Goal: Information Seeking & Learning: Learn about a topic

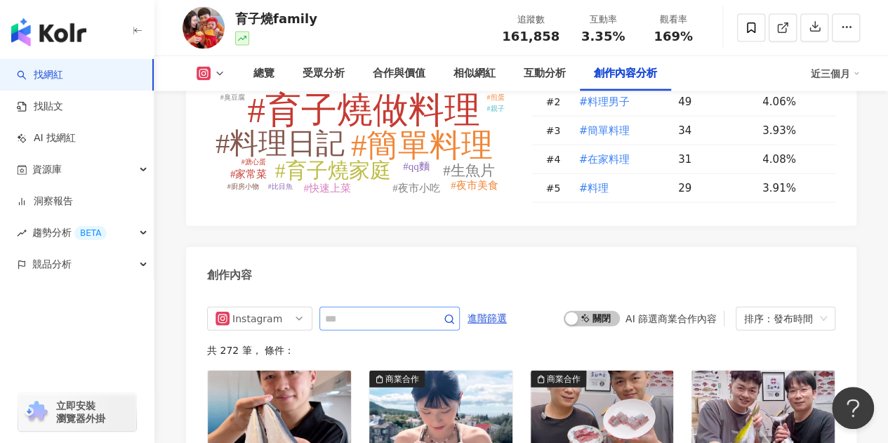
scroll to position [4213, 0]
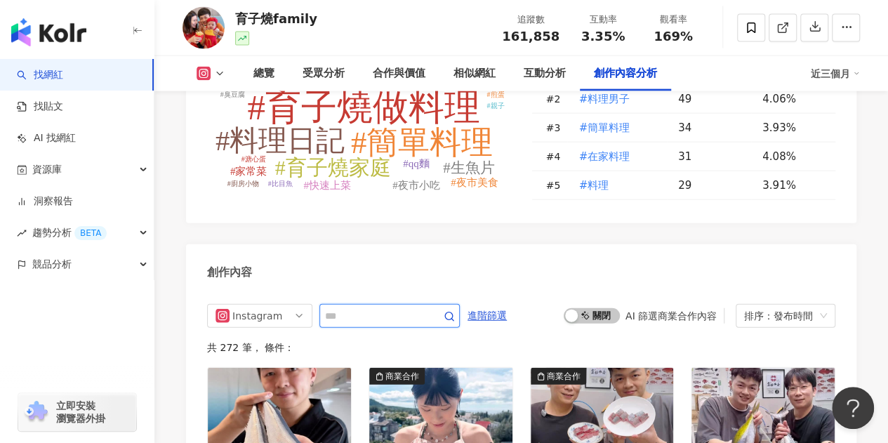
click at [364, 308] on input "text" at bounding box center [374, 316] width 98 height 17
type input "*"
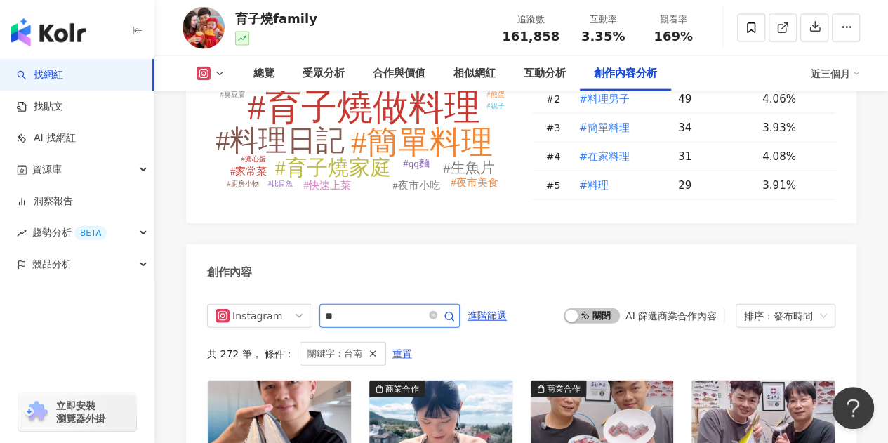
scroll to position [4354, 0]
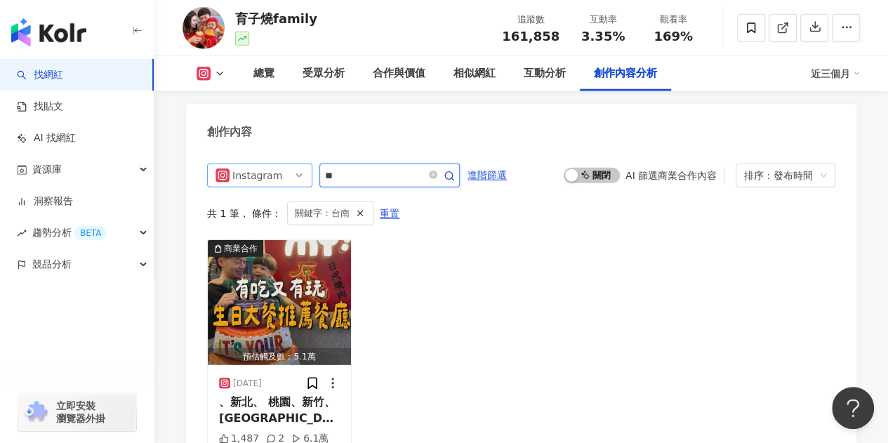
drag, startPoint x: 365, startPoint y: 156, endPoint x: 310, endPoint y: 159, distance: 55.5
click at [310, 164] on div "Instagram **" at bounding box center [333, 176] width 253 height 24
type input "**"
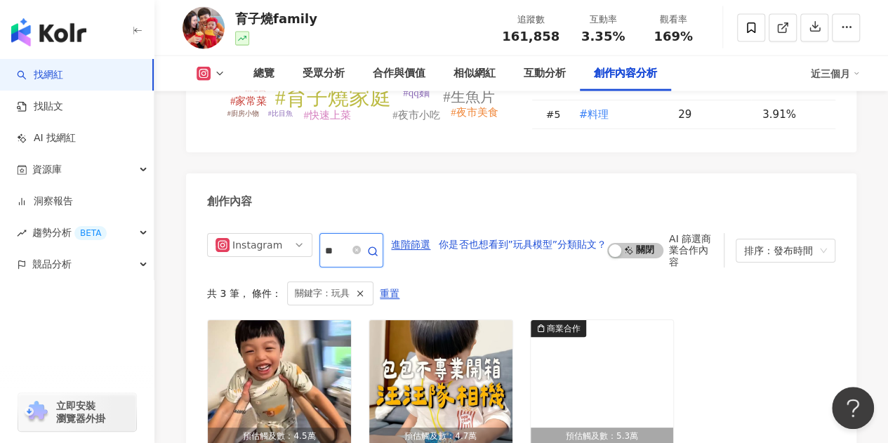
scroll to position [4283, 0]
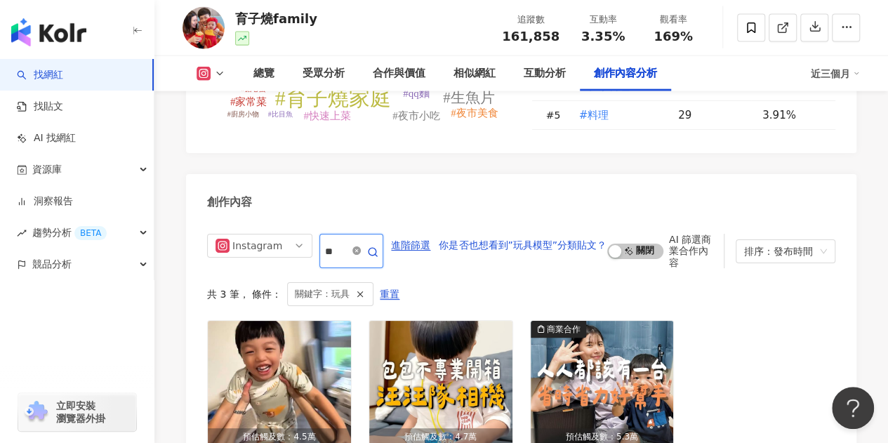
click at [357, 246] on icon "close-circle" at bounding box center [357, 250] width 8 height 8
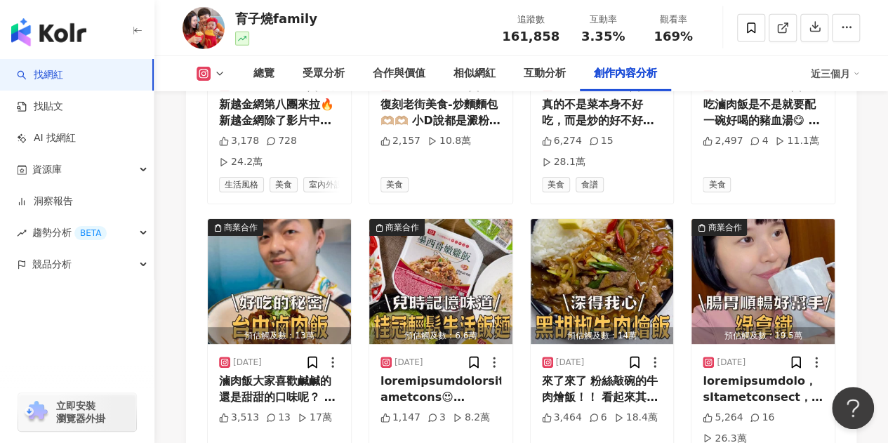
scroll to position [5120, 0]
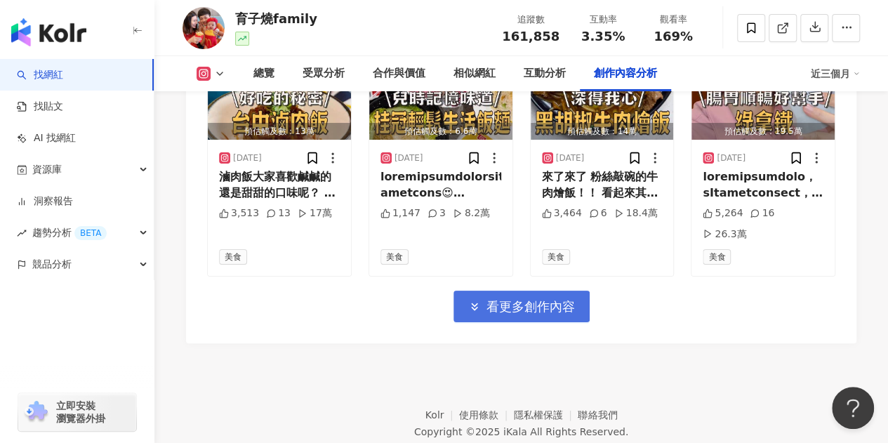
click at [480, 301] on icon "button" at bounding box center [474, 307] width 13 height 13
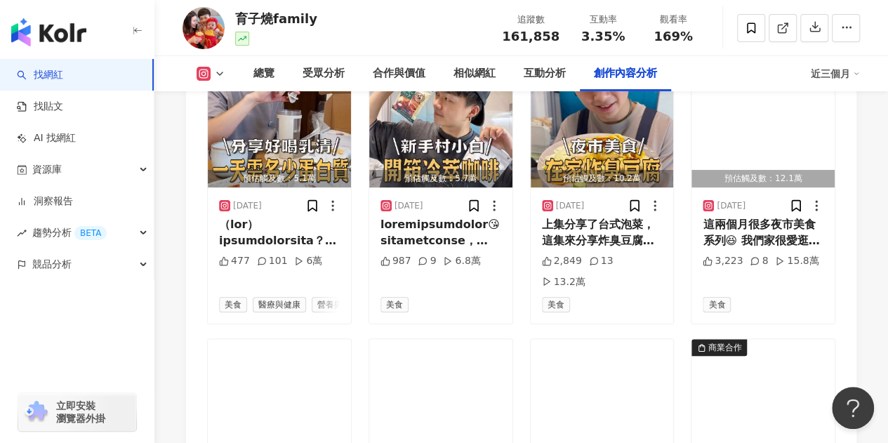
scroll to position [5401, 0]
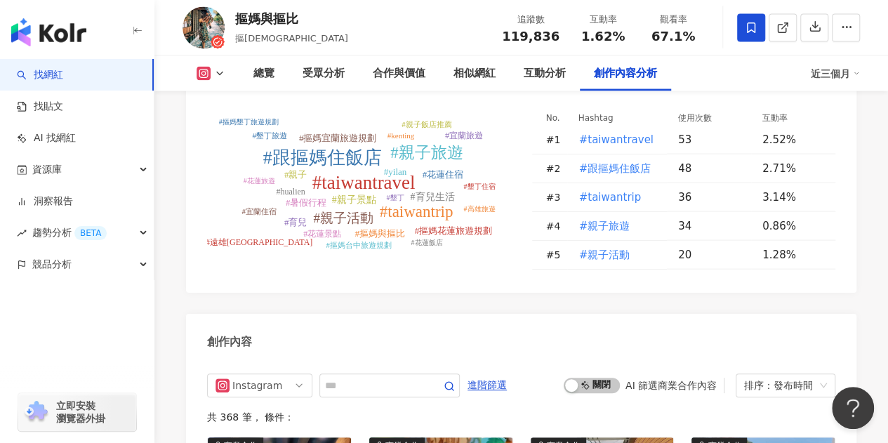
scroll to position [4143, 0]
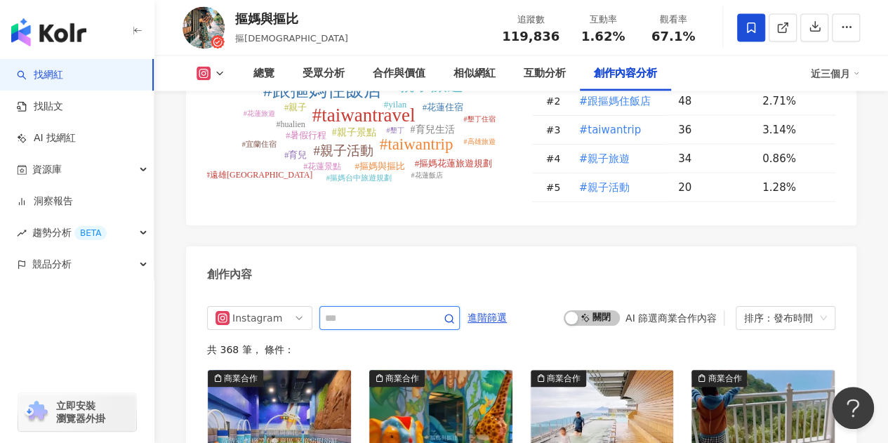
click at [360, 310] on input "text" at bounding box center [374, 318] width 98 height 17
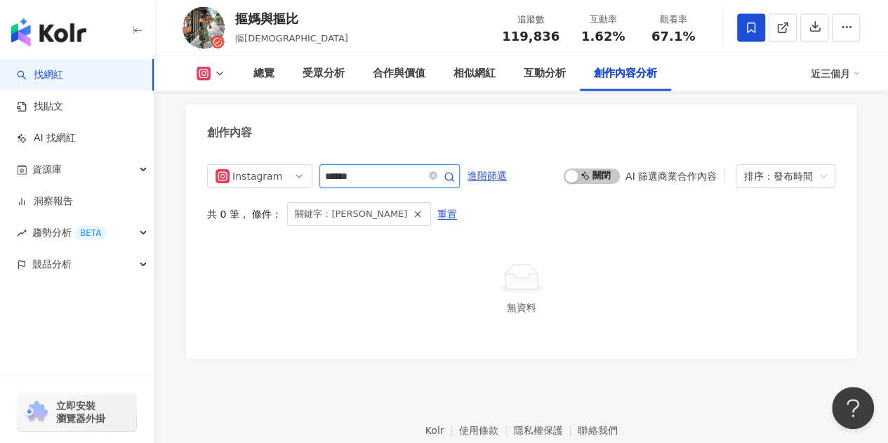
scroll to position [4272, 0]
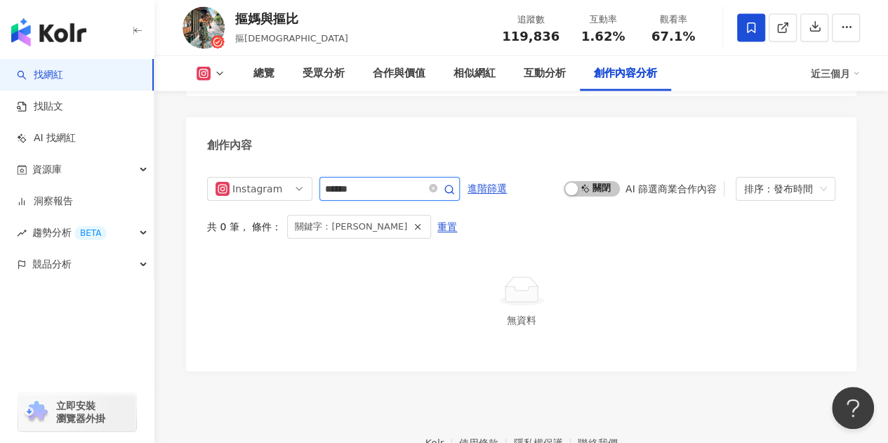
click at [375, 180] on input "******" at bounding box center [374, 188] width 98 height 17
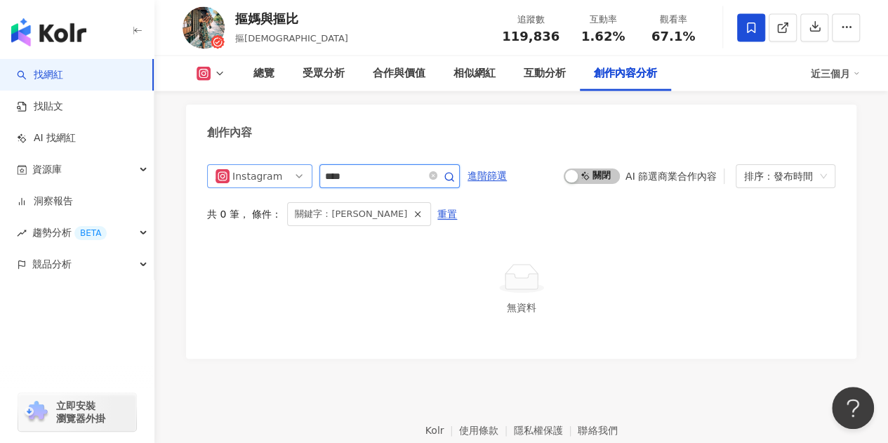
drag, startPoint x: 371, startPoint y: 162, endPoint x: 274, endPoint y: 163, distance: 96.9
click at [274, 164] on div "Instagram ****" at bounding box center [333, 176] width 253 height 24
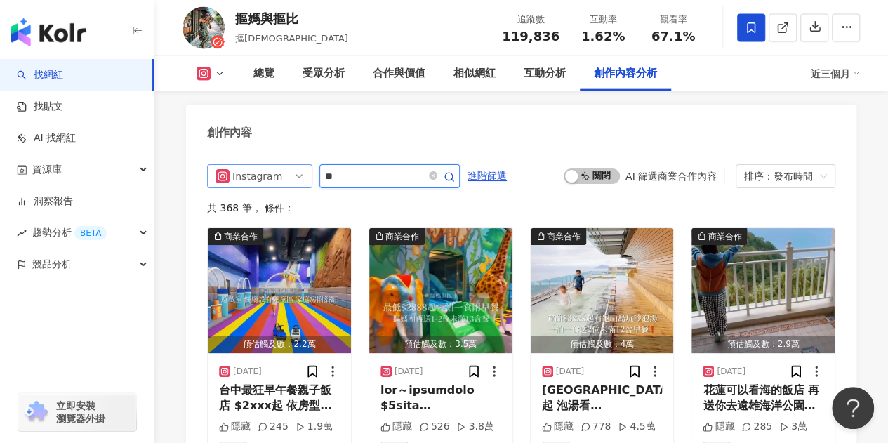
type input "*"
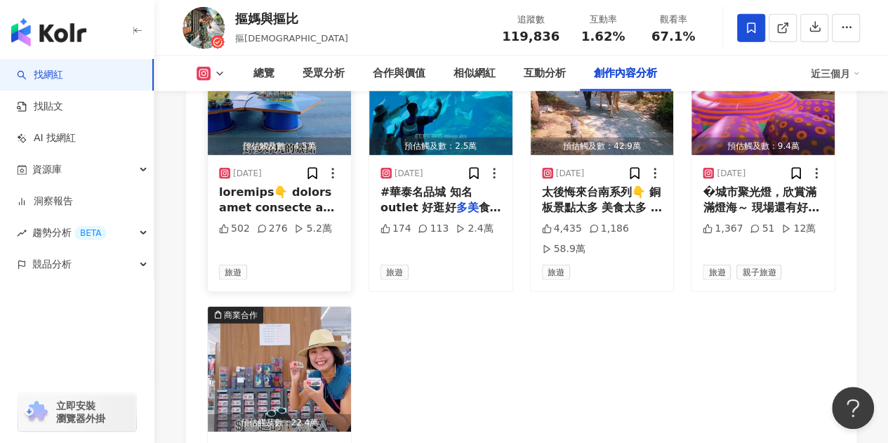
scroll to position [4566, 0]
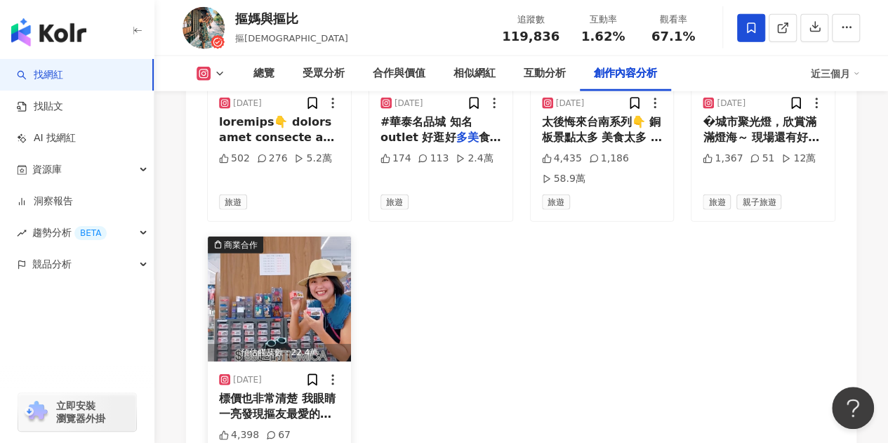
click at [296, 310] on img "button" at bounding box center [279, 299] width 143 height 125
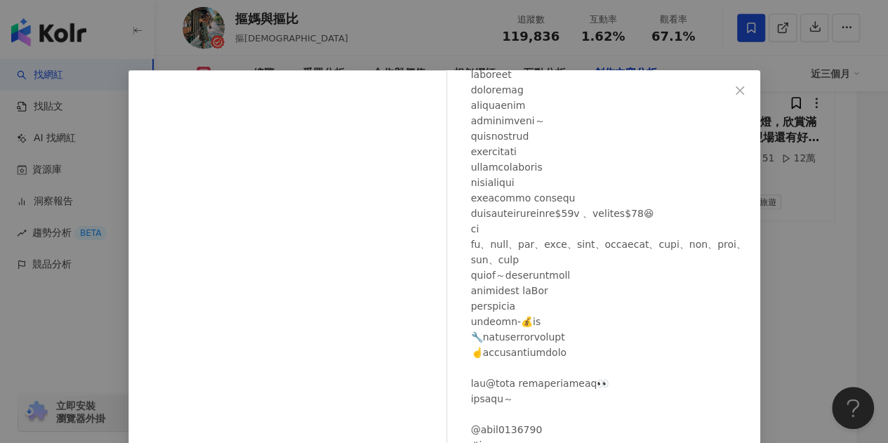
scroll to position [211, 0]
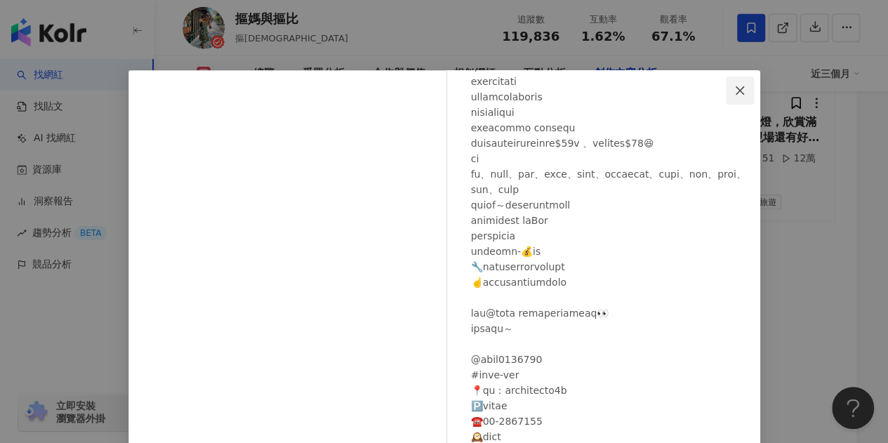
drag, startPoint x: 736, startPoint y: 87, endPoint x: 727, endPoint y: 88, distance: 9.2
click at [735, 87] on icon "close" at bounding box center [739, 90] width 11 height 11
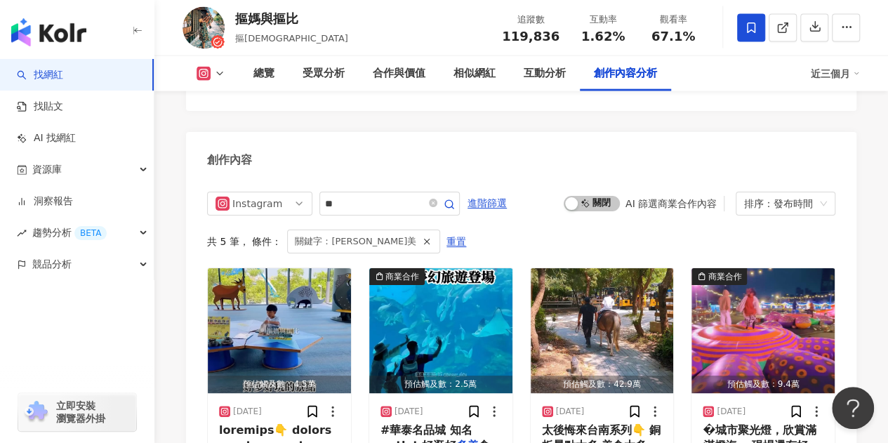
scroll to position [4215, 0]
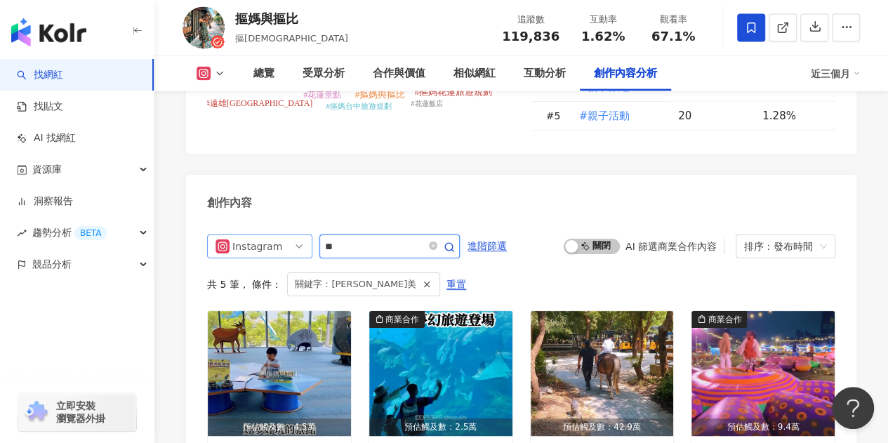
drag, startPoint x: 354, startPoint y: 232, endPoint x: 306, endPoint y: 234, distance: 47.8
click at [306, 235] on div "Instagram **" at bounding box center [333, 247] width 253 height 24
type input "**"
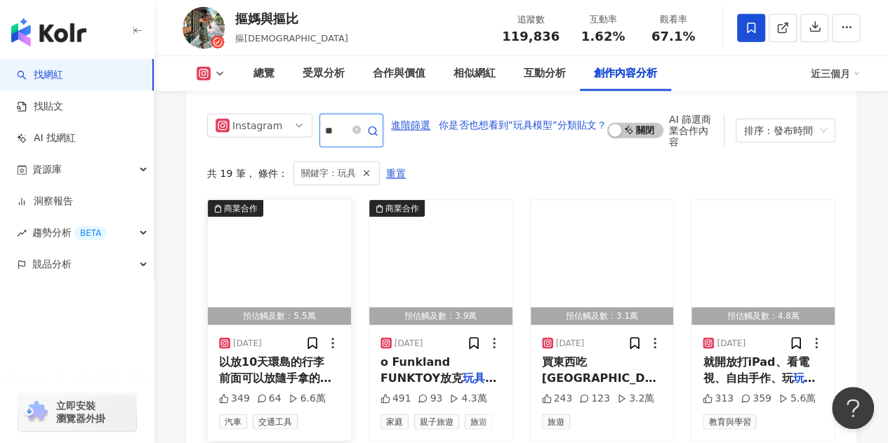
scroll to position [4355, 0]
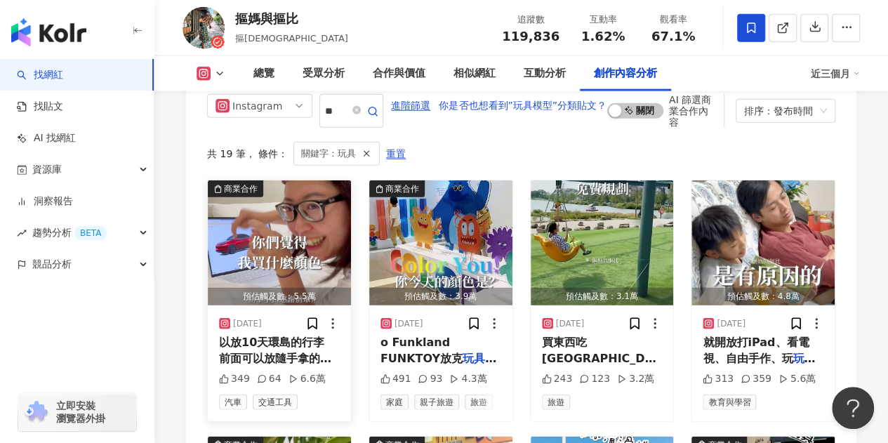
click at [265, 252] on img "button" at bounding box center [279, 242] width 143 height 125
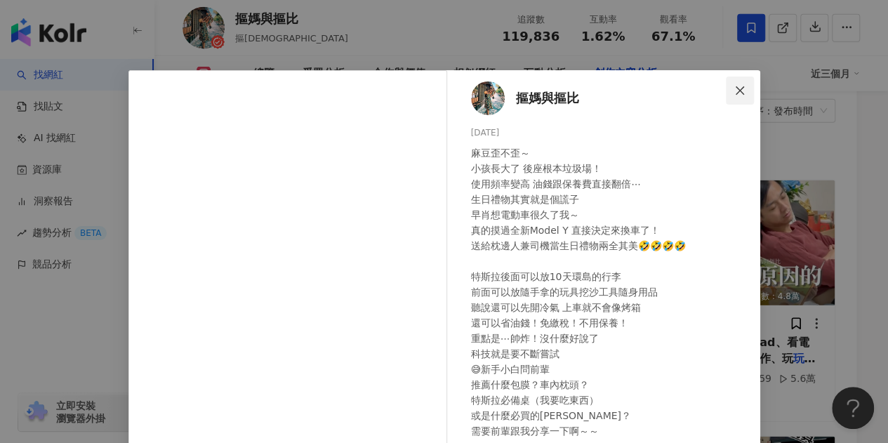
click at [734, 89] on icon "close" at bounding box center [739, 90] width 11 height 11
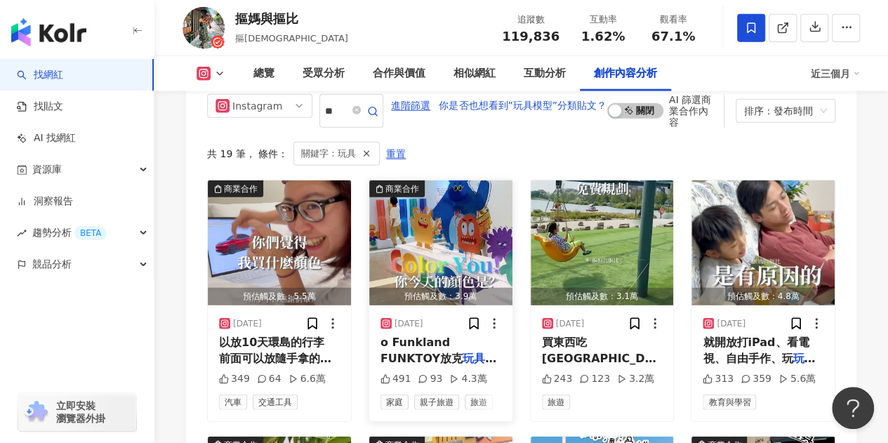
click at [421, 206] on img "button" at bounding box center [440, 242] width 143 height 125
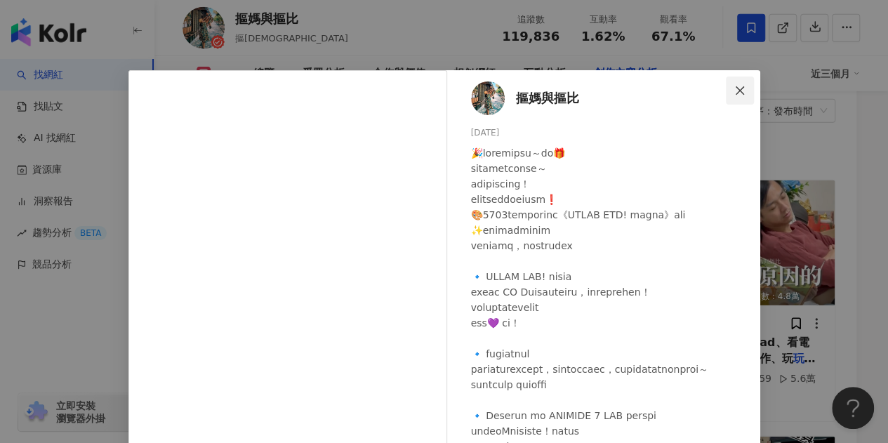
click at [742, 88] on span "Close" at bounding box center [740, 90] width 28 height 11
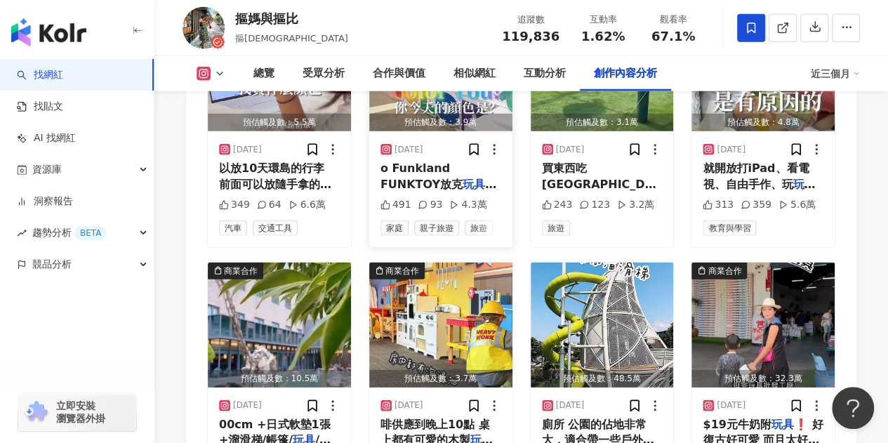
scroll to position [4599, 0]
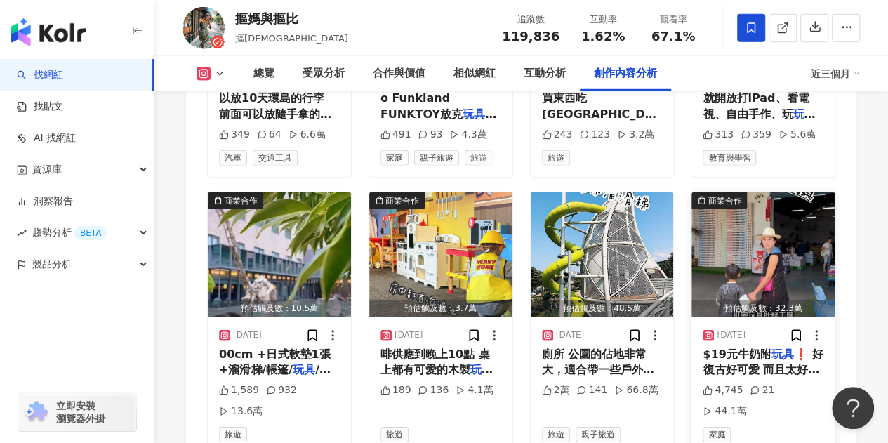
click at [733, 265] on img "button" at bounding box center [763, 254] width 143 height 125
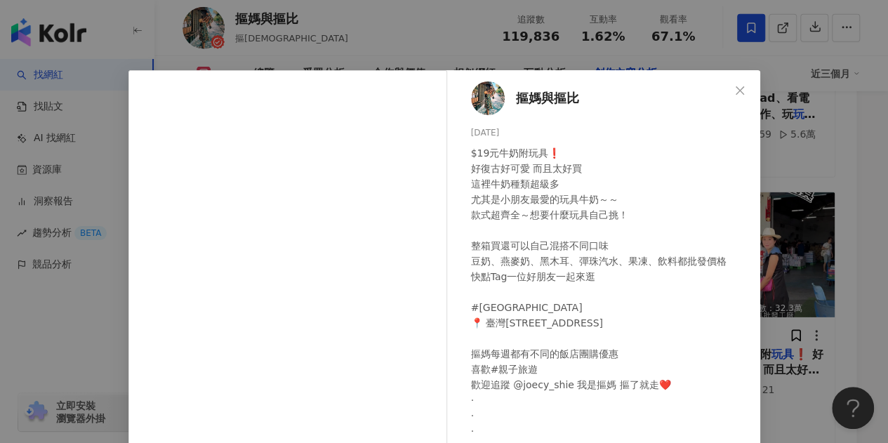
click at [734, 88] on icon "close" at bounding box center [739, 90] width 11 height 11
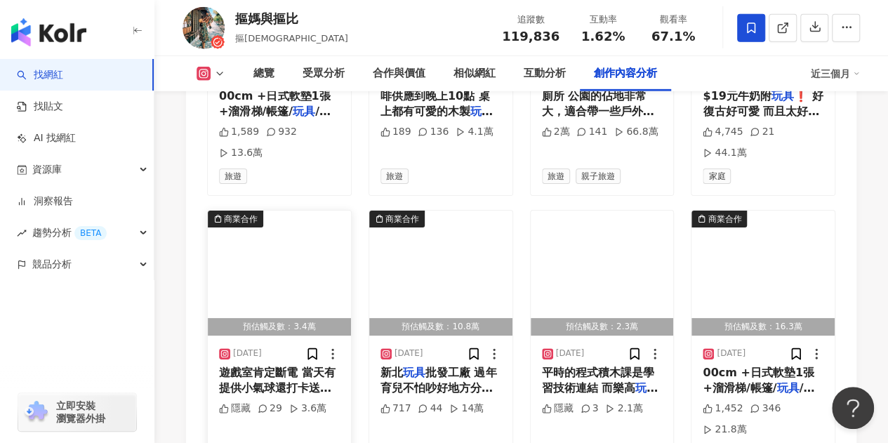
scroll to position [4880, 0]
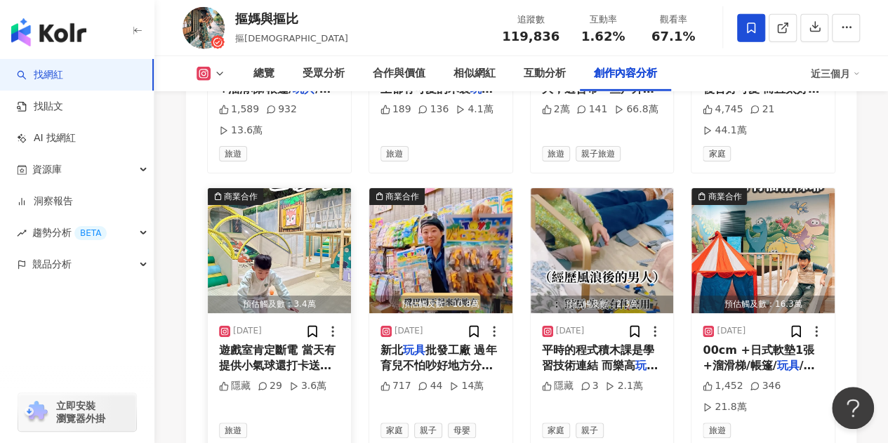
click at [313, 228] on img "button" at bounding box center [279, 250] width 143 height 125
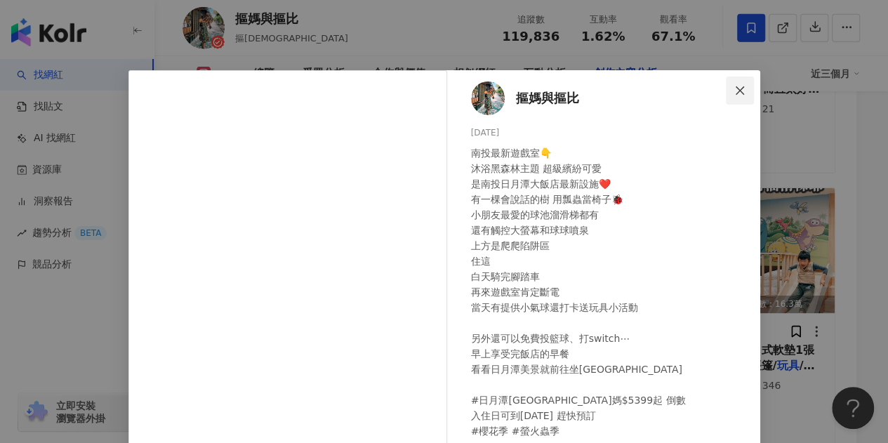
click at [740, 87] on icon "close" at bounding box center [739, 90] width 11 height 11
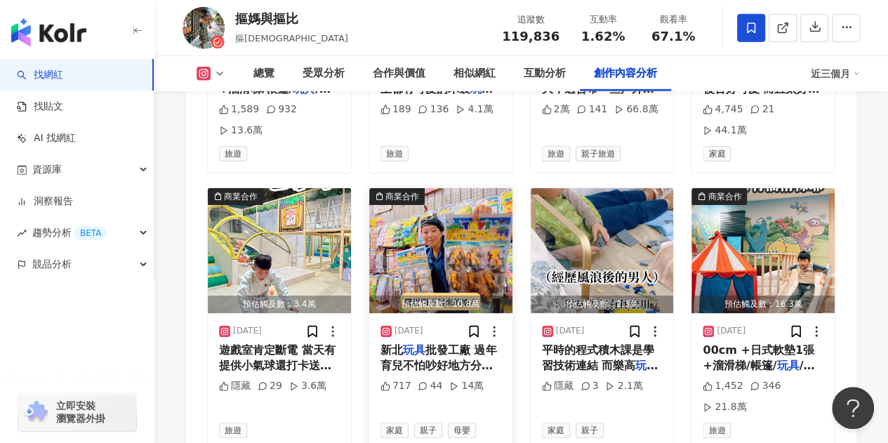
click at [447, 211] on img "button" at bounding box center [440, 250] width 143 height 125
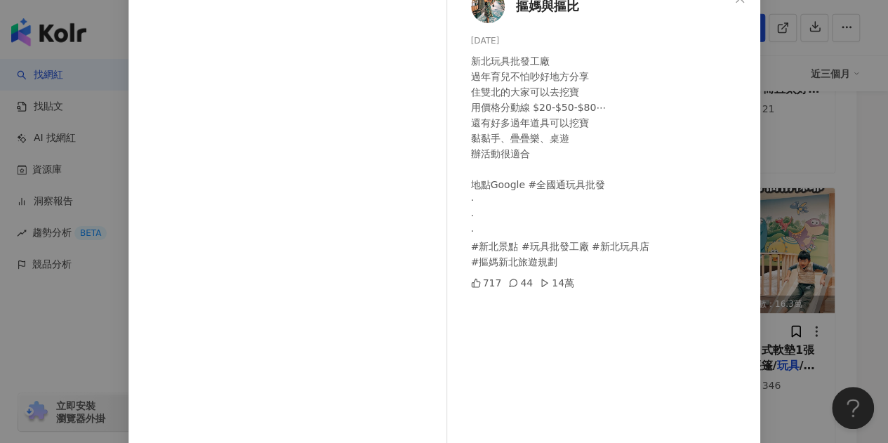
scroll to position [70, 0]
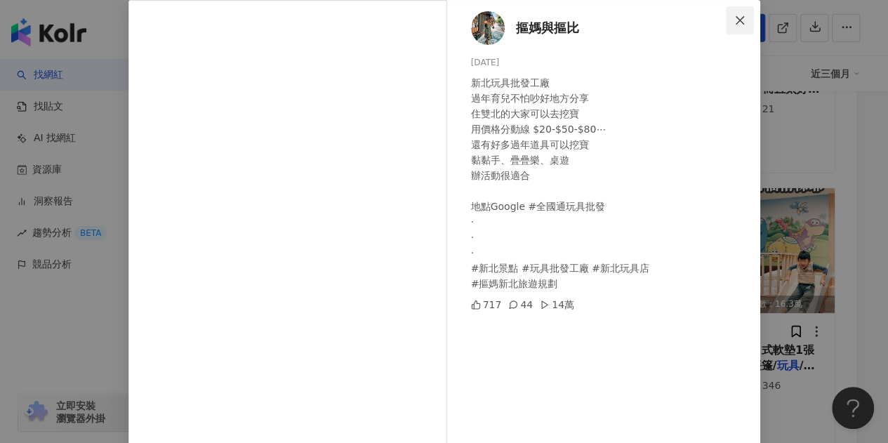
click at [740, 16] on span "Close" at bounding box center [740, 20] width 28 height 11
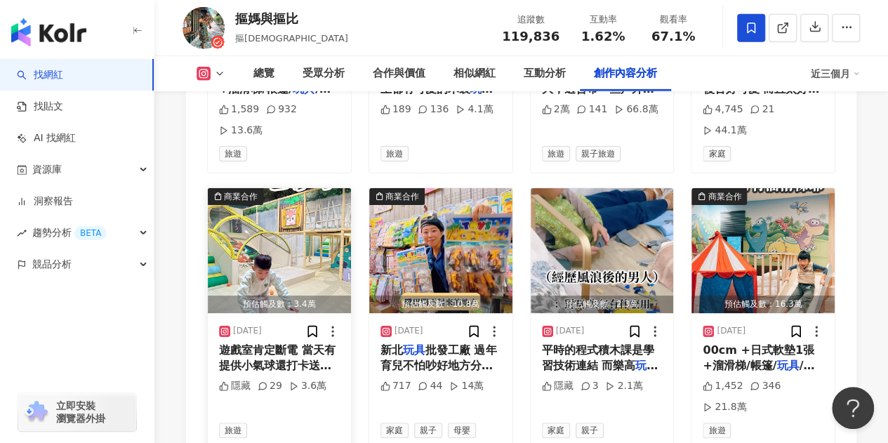
click at [302, 216] on img "button" at bounding box center [279, 250] width 143 height 125
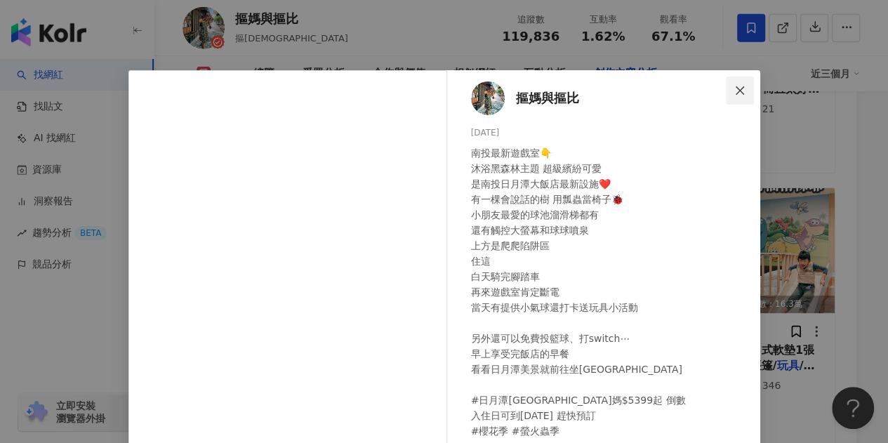
click at [737, 87] on icon "close" at bounding box center [740, 90] width 8 height 8
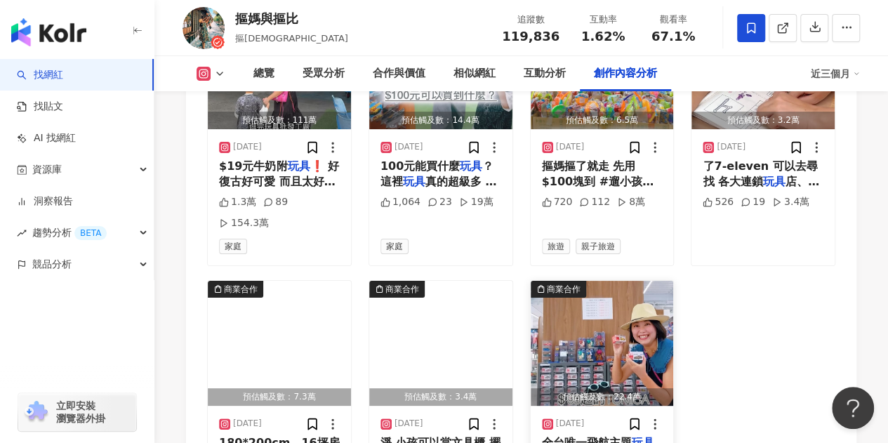
scroll to position [5372, 0]
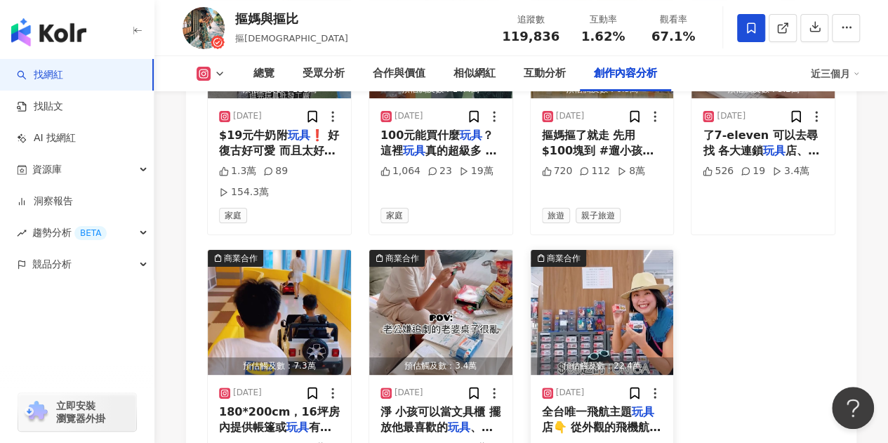
click at [594, 250] on img "button" at bounding box center [602, 312] width 143 height 125
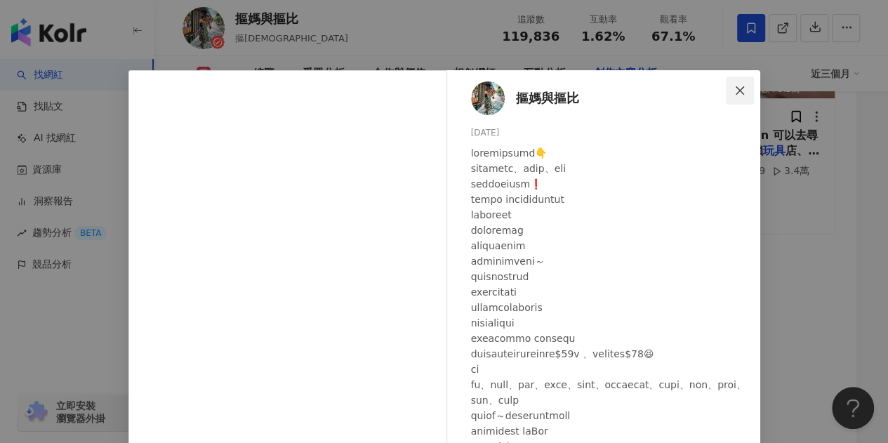
click at [734, 87] on icon "close" at bounding box center [739, 90] width 11 height 11
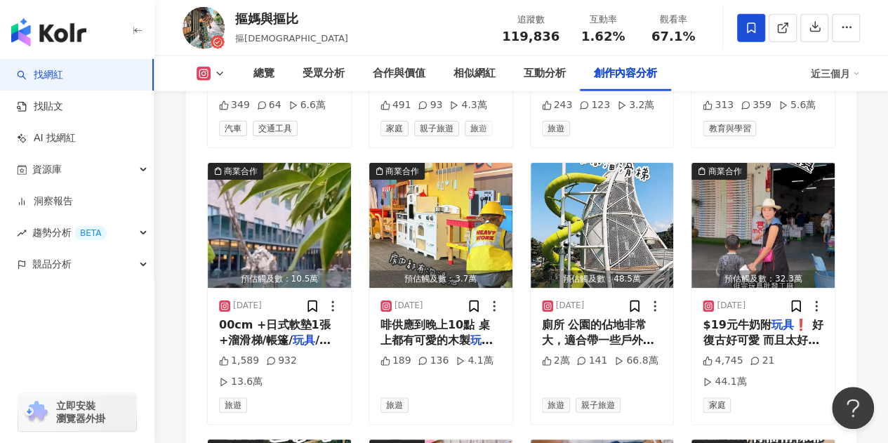
scroll to position [4599, 0]
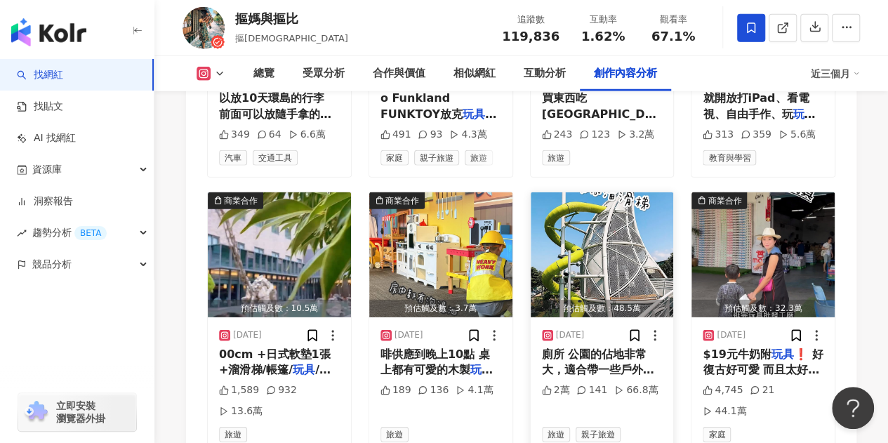
click at [625, 249] on img "button" at bounding box center [602, 254] width 143 height 125
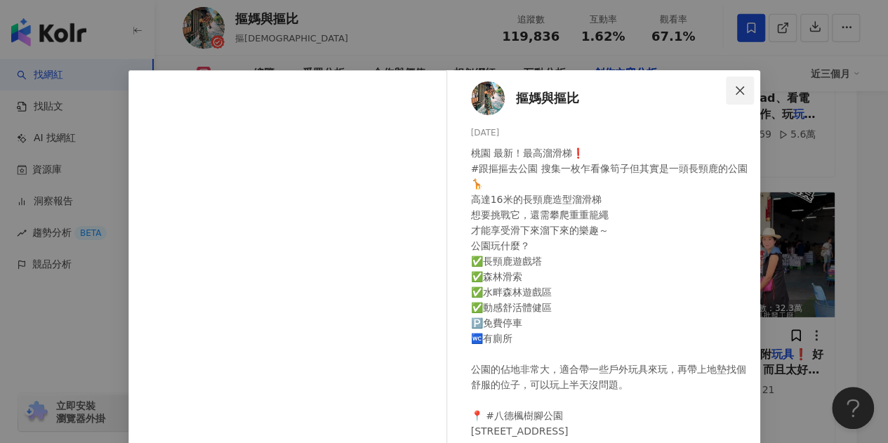
click at [734, 88] on icon "close" at bounding box center [739, 90] width 11 height 11
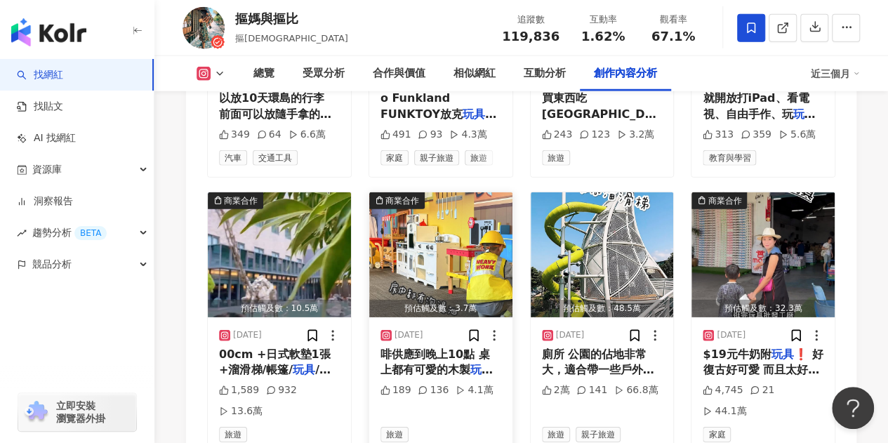
click at [489, 242] on img "button" at bounding box center [440, 254] width 143 height 125
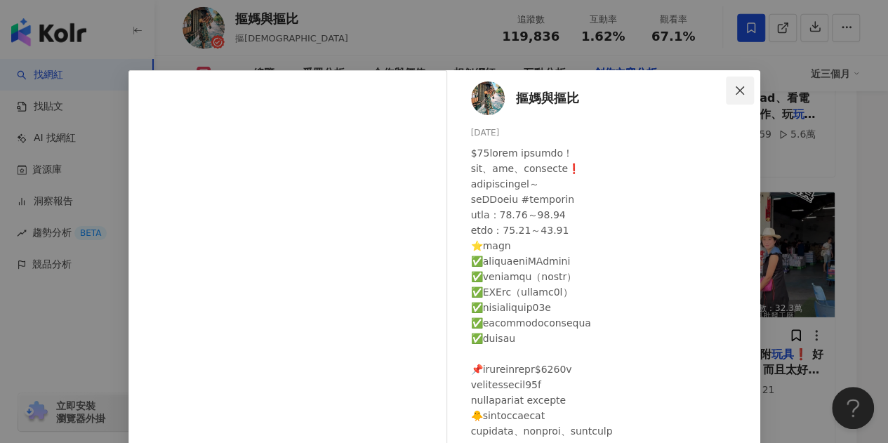
click at [726, 90] on span "Close" at bounding box center [740, 90] width 28 height 11
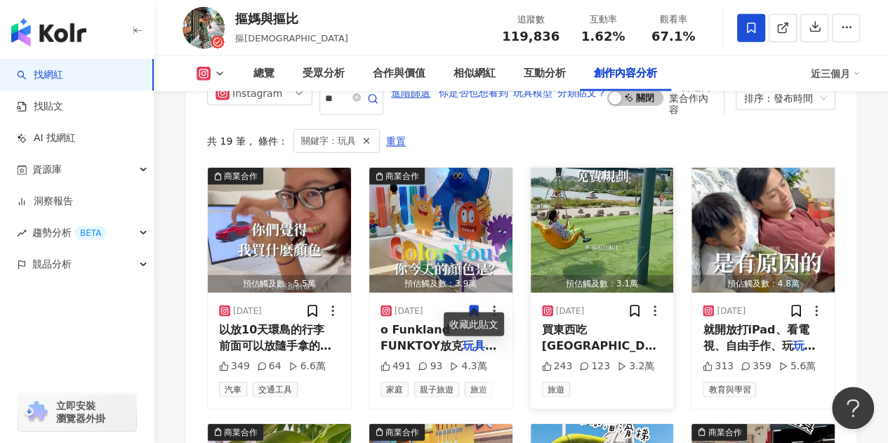
scroll to position [4389, 0]
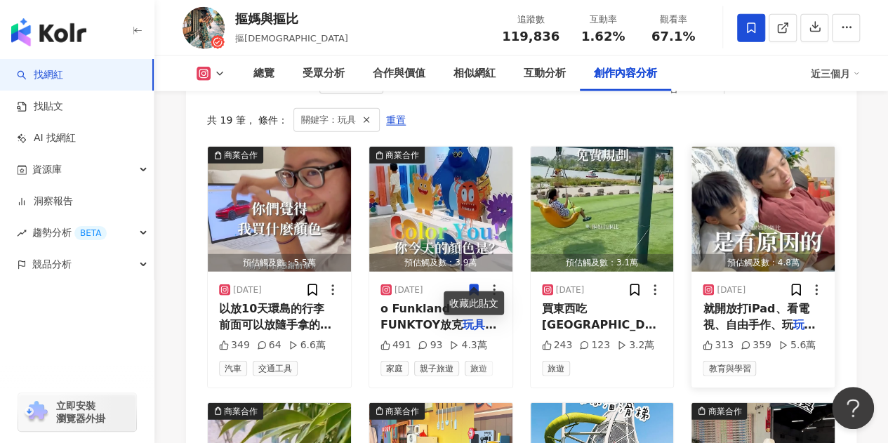
click at [806, 236] on img "button" at bounding box center [763, 209] width 143 height 125
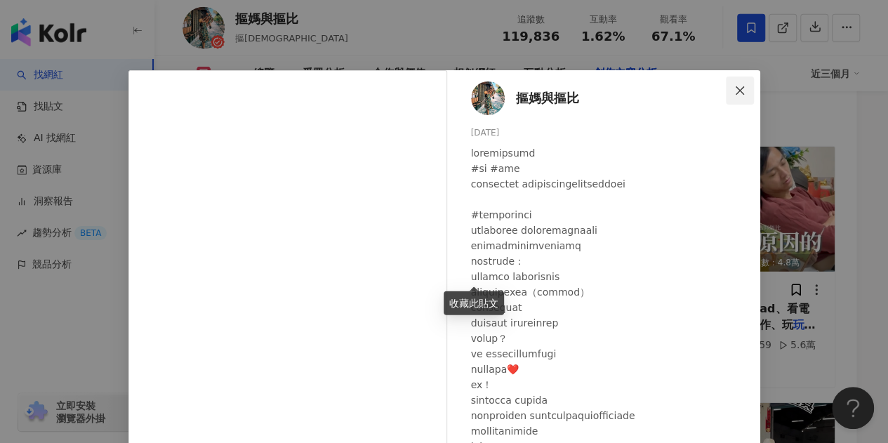
click at [731, 81] on button "Close" at bounding box center [740, 91] width 28 height 28
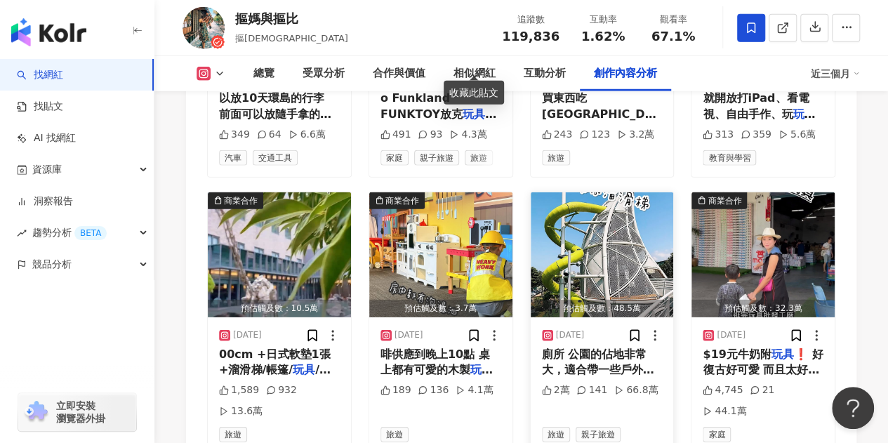
scroll to position [4670, 0]
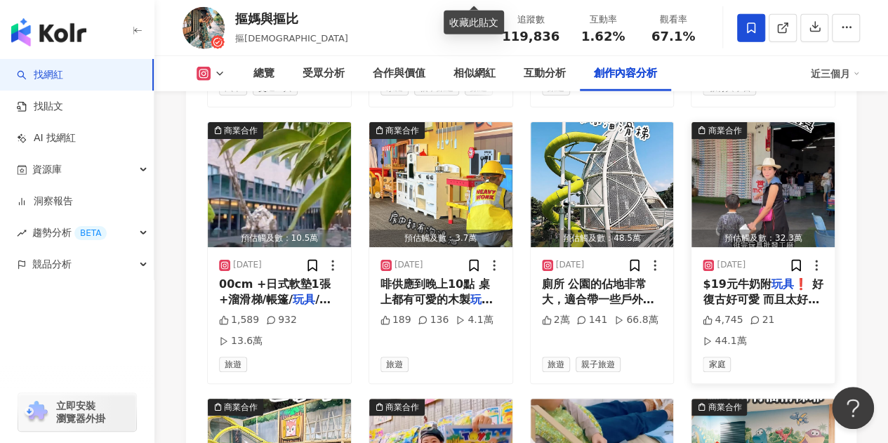
click at [789, 176] on img "button" at bounding box center [763, 184] width 143 height 125
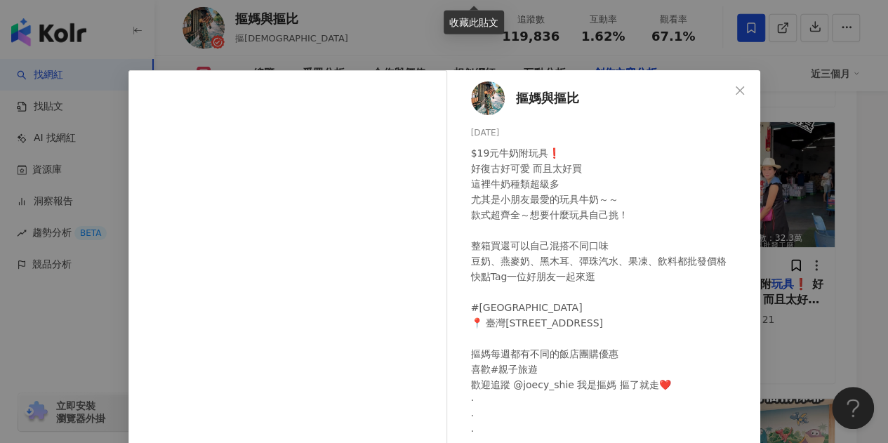
scroll to position [70, 0]
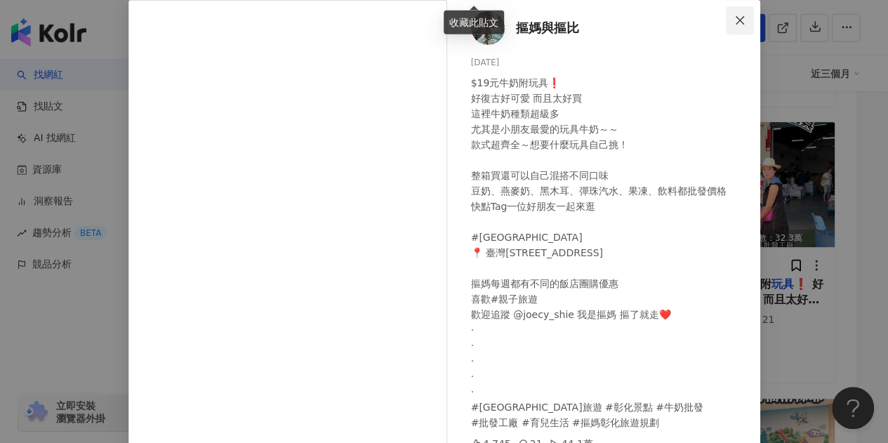
click at [736, 17] on icon "close" at bounding box center [740, 19] width 8 height 8
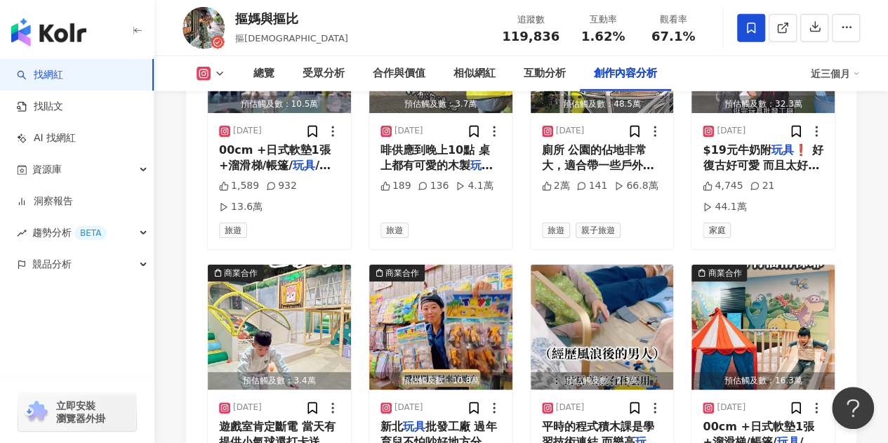
scroll to position [4810, 0]
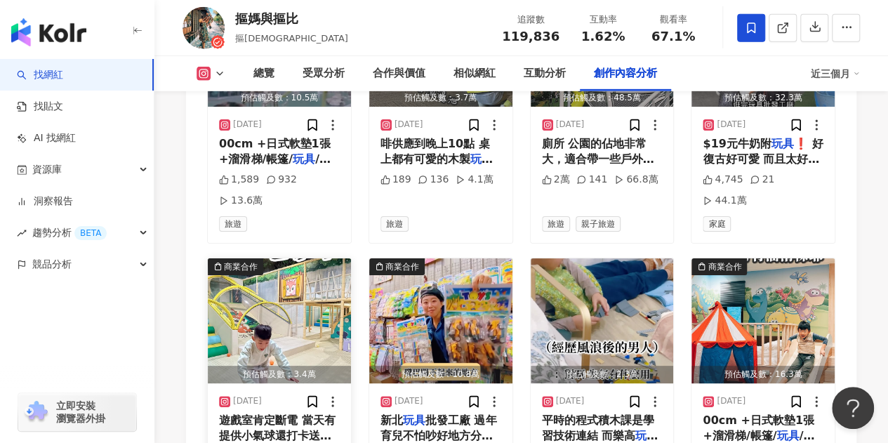
click at [301, 270] on img "button" at bounding box center [279, 320] width 143 height 125
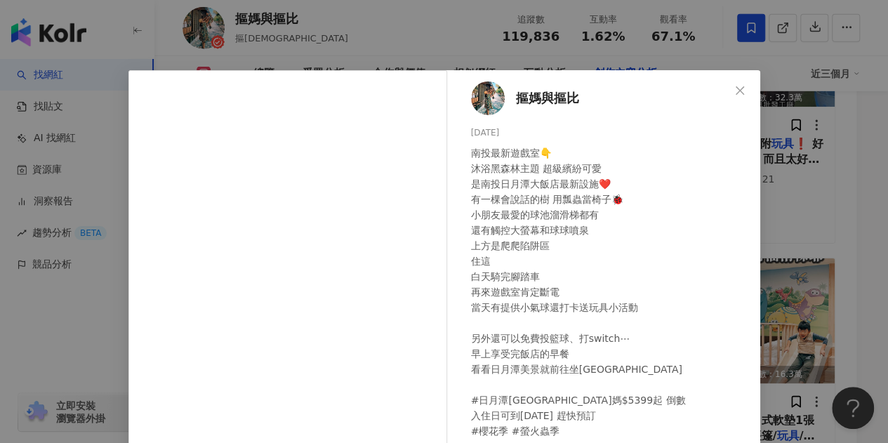
click at [734, 89] on icon "close" at bounding box center [739, 90] width 11 height 11
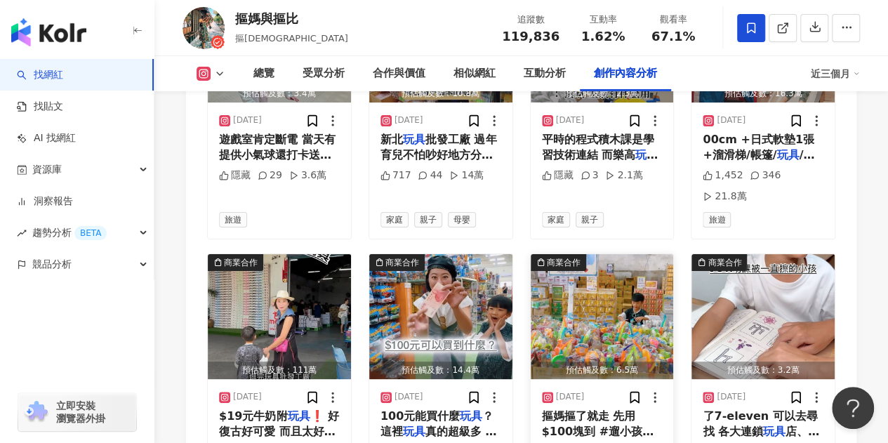
scroll to position [5091, 0]
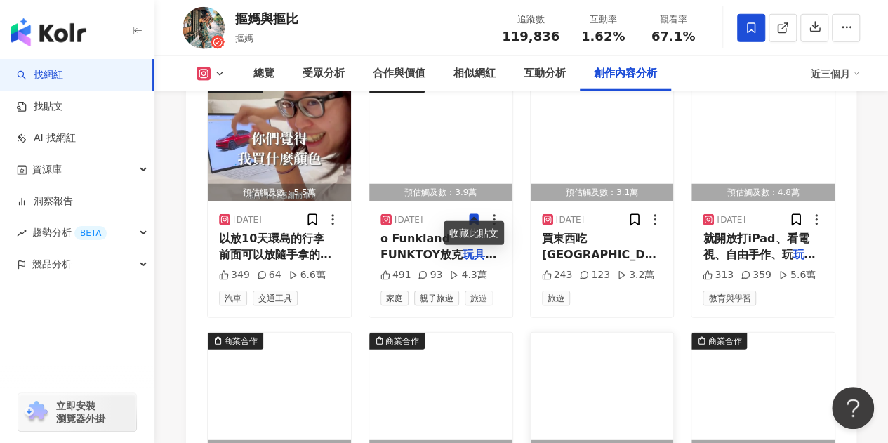
scroll to position [4319, 0]
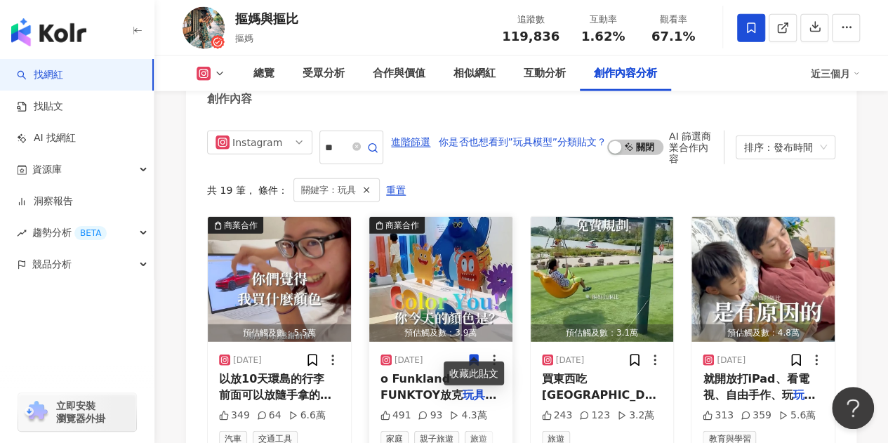
click at [470, 355] on icon at bounding box center [474, 360] width 8 height 11
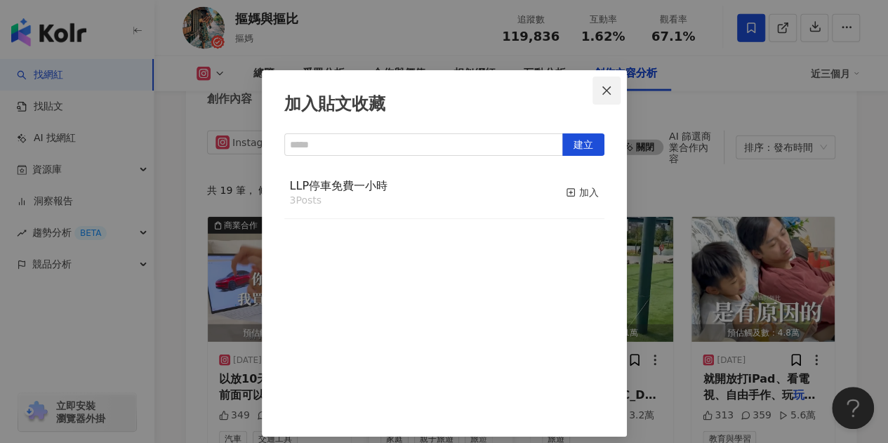
click at [595, 95] on span "Close" at bounding box center [607, 90] width 28 height 11
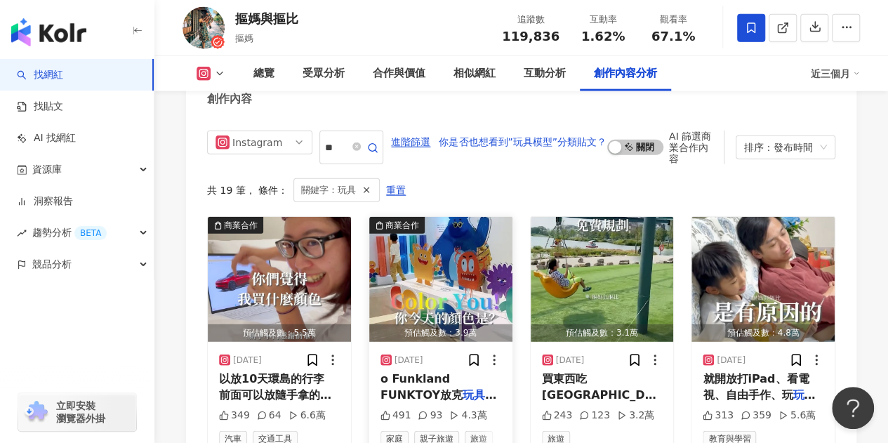
click at [461, 272] on img "button" at bounding box center [440, 279] width 143 height 125
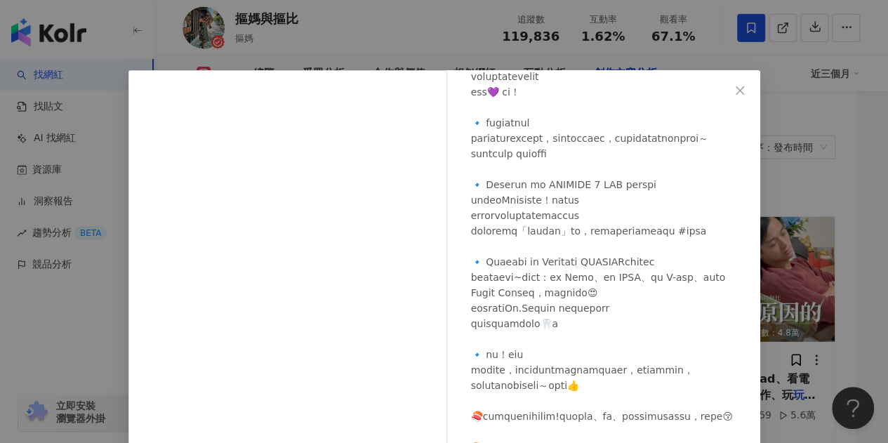
scroll to position [281, 0]
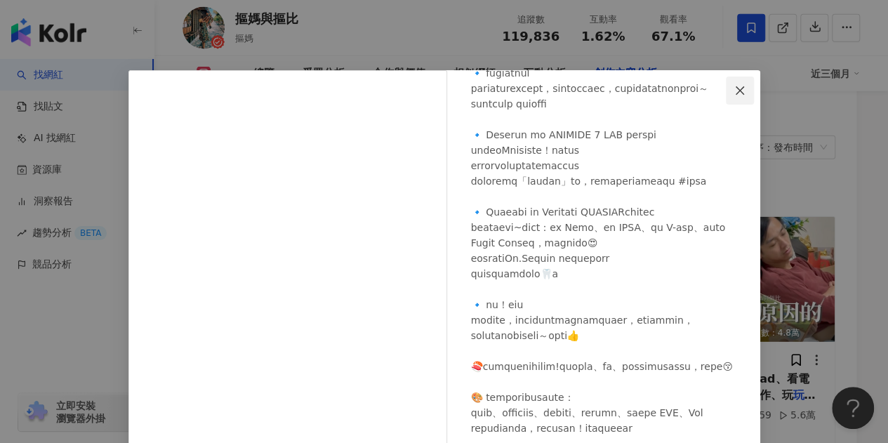
click at [740, 85] on span "Close" at bounding box center [740, 90] width 28 height 11
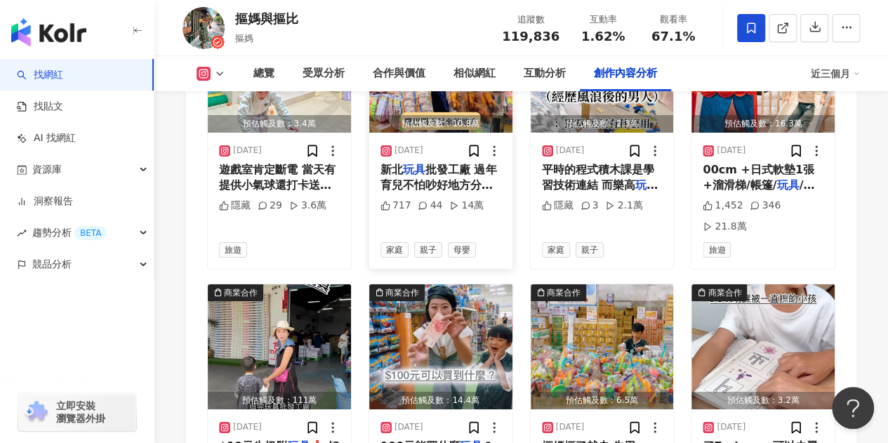
scroll to position [5091, 0]
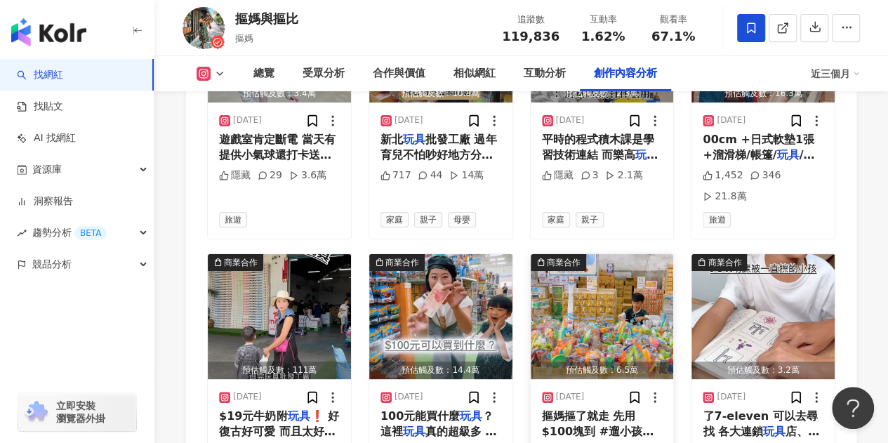
click at [602, 272] on img "button" at bounding box center [602, 316] width 143 height 125
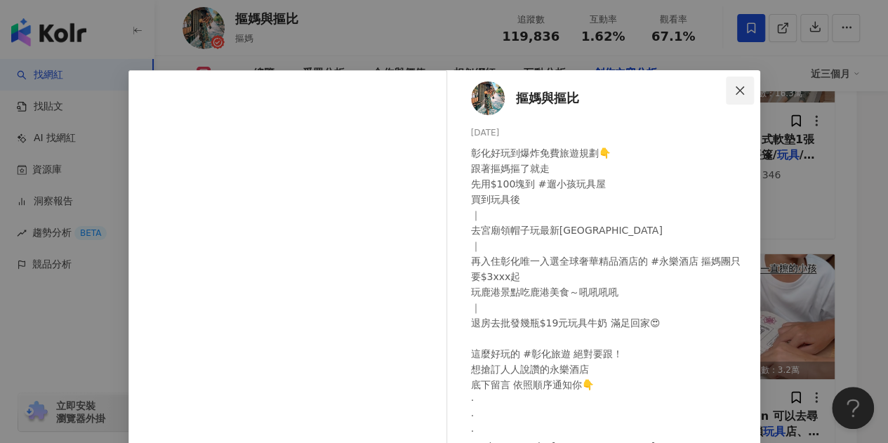
click at [734, 91] on icon "close" at bounding box center [739, 90] width 11 height 11
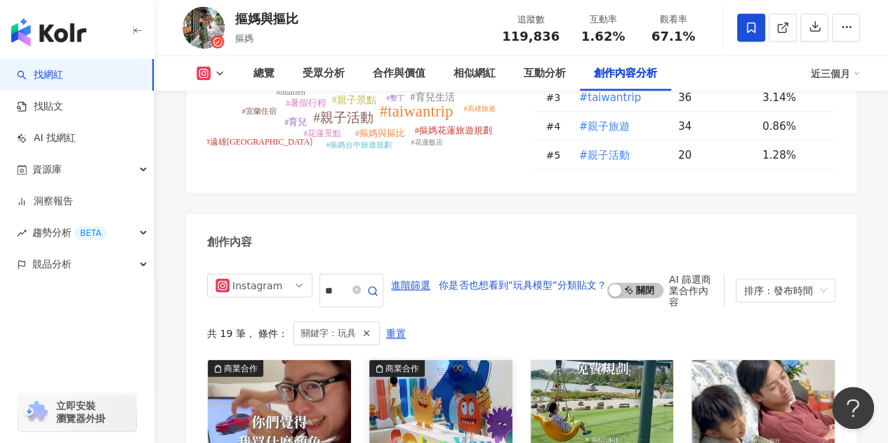
scroll to position [4319, 0]
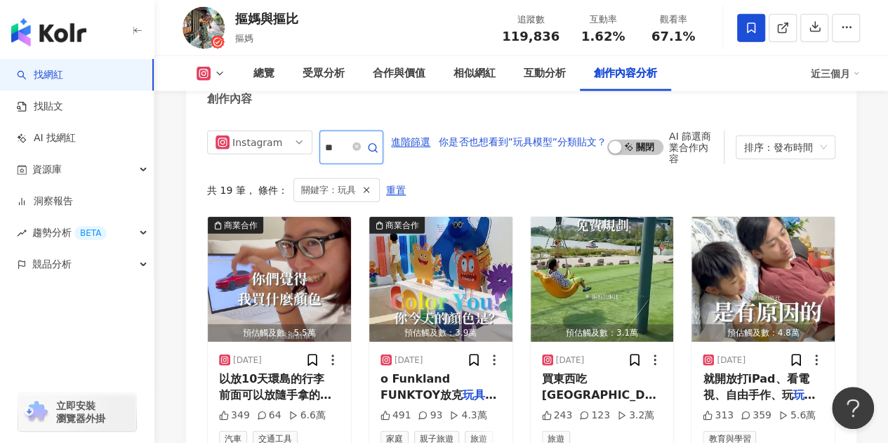
click at [343, 134] on input "**" at bounding box center [336, 147] width 22 height 27
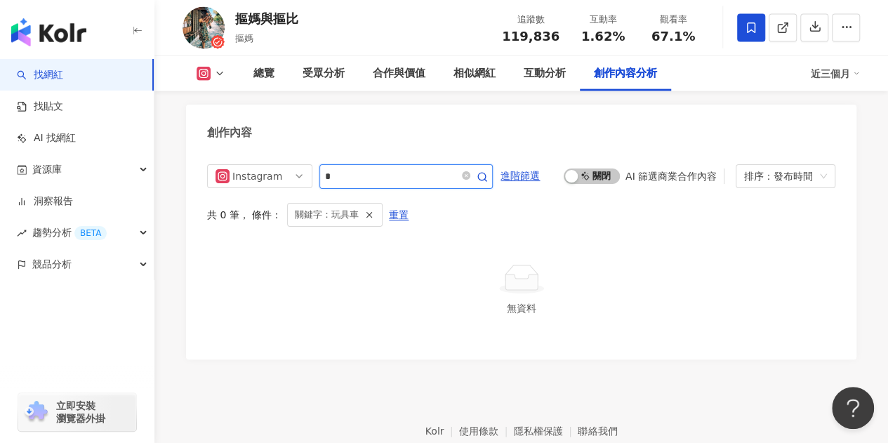
type input "*"
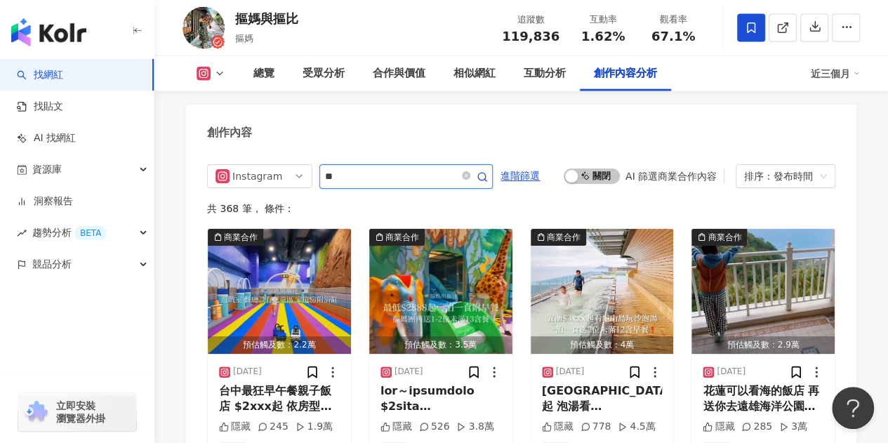
type input "*"
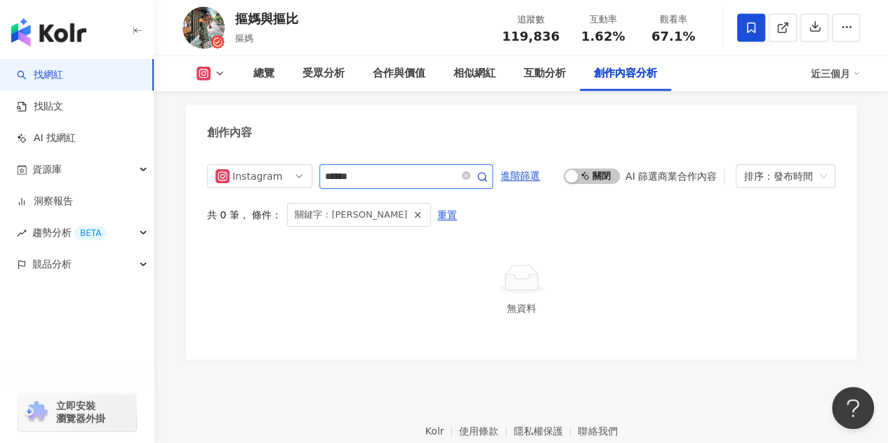
click at [388, 168] on input "******" at bounding box center [390, 177] width 131 height 18
type input "*"
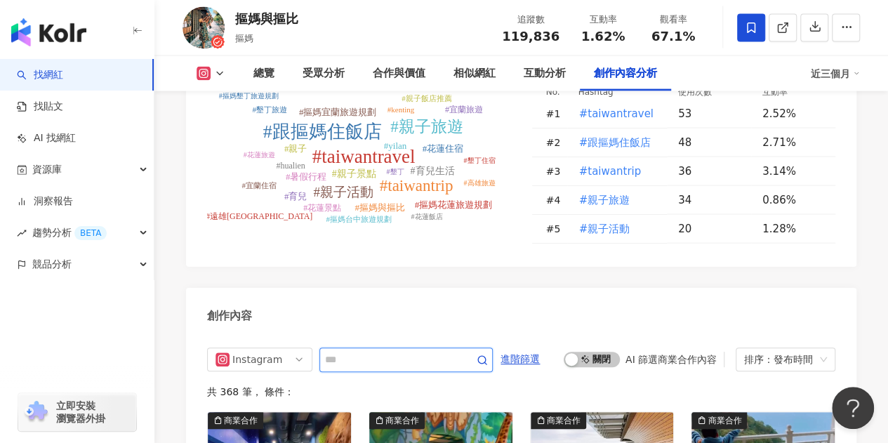
scroll to position [4144, 0]
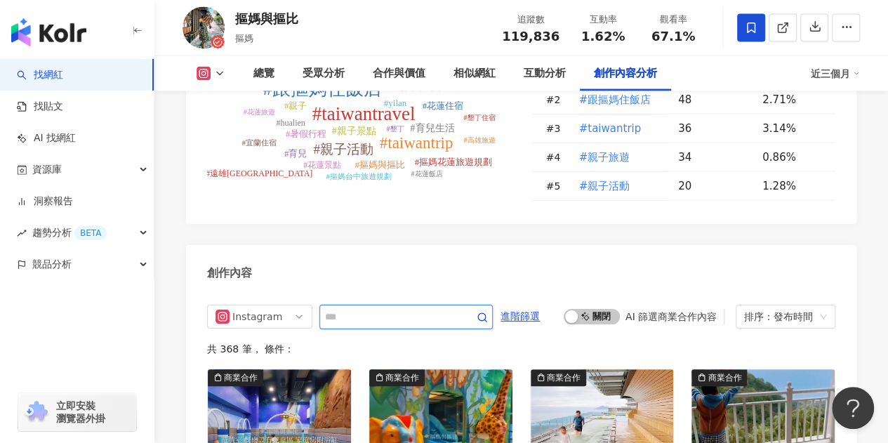
click at [399, 310] on input "text" at bounding box center [390, 317] width 131 height 18
type input "*"
type input "**"
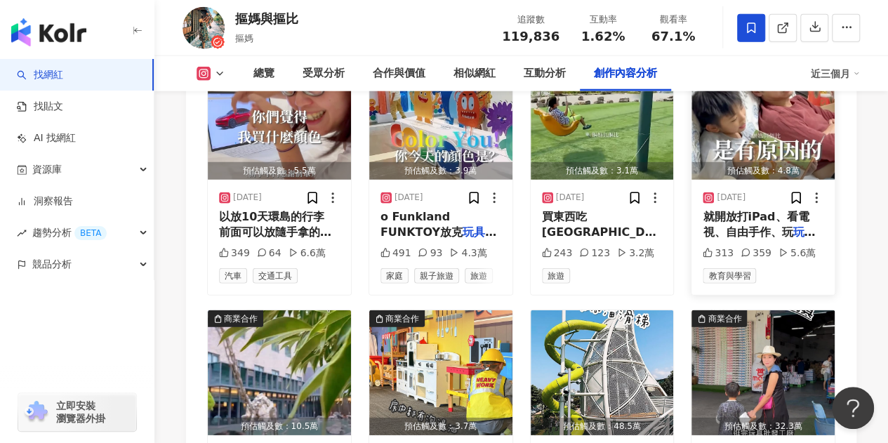
scroll to position [4495, 0]
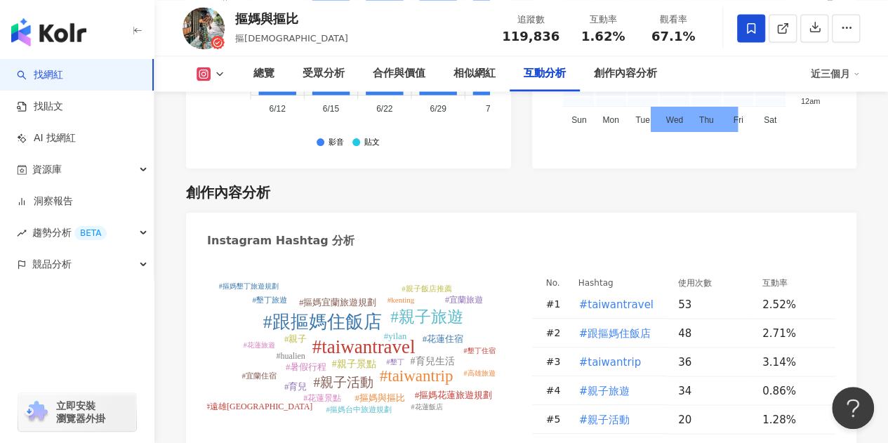
scroll to position [3934, 0]
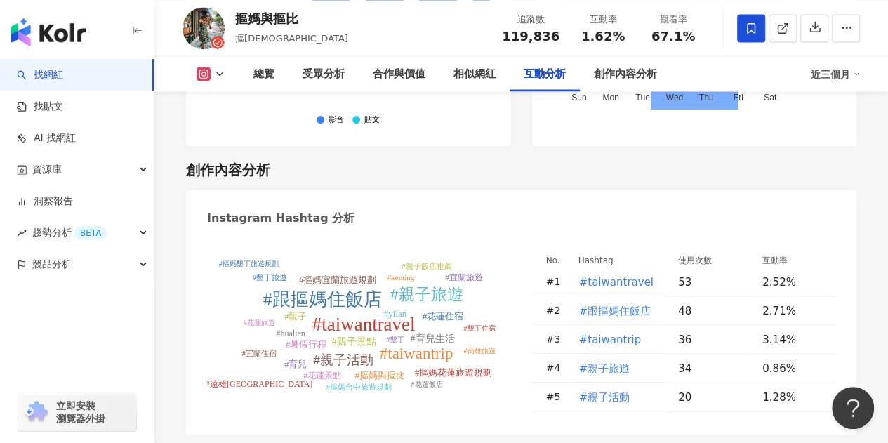
drag, startPoint x: 180, startPoint y: 107, endPoint x: 162, endPoint y: 110, distance: 18.5
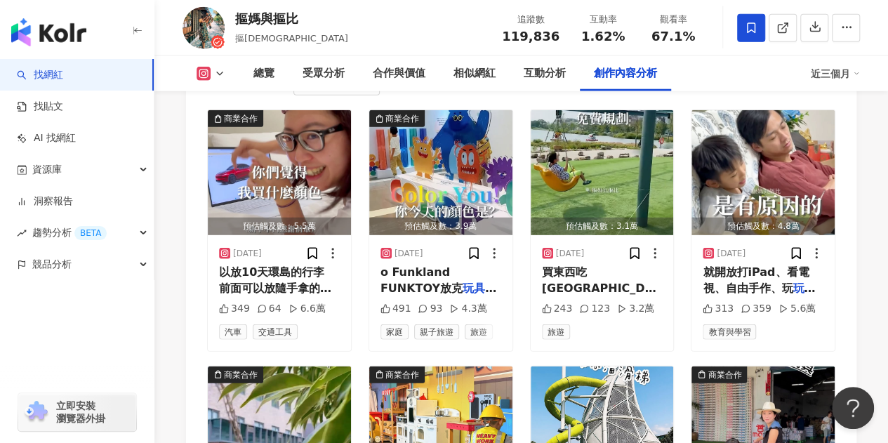
scroll to position [4215, 0]
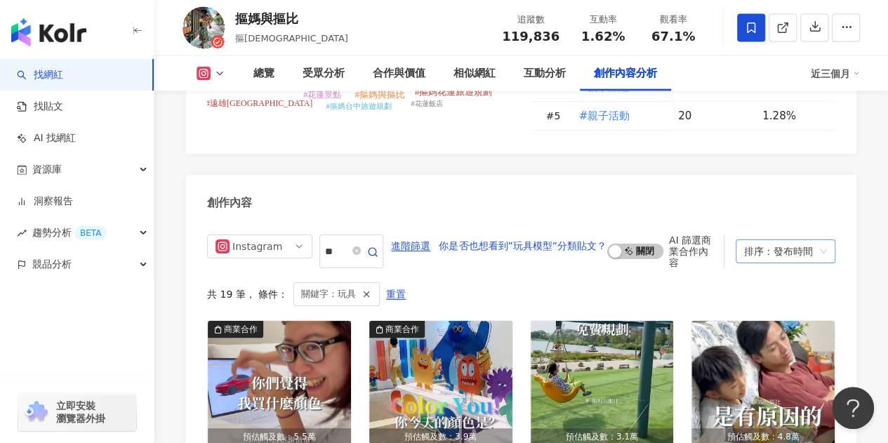
click at [782, 240] on div "排序：發布時間" at bounding box center [779, 251] width 70 height 22
click at [789, 181] on div "創作內容" at bounding box center [521, 198] width 671 height 46
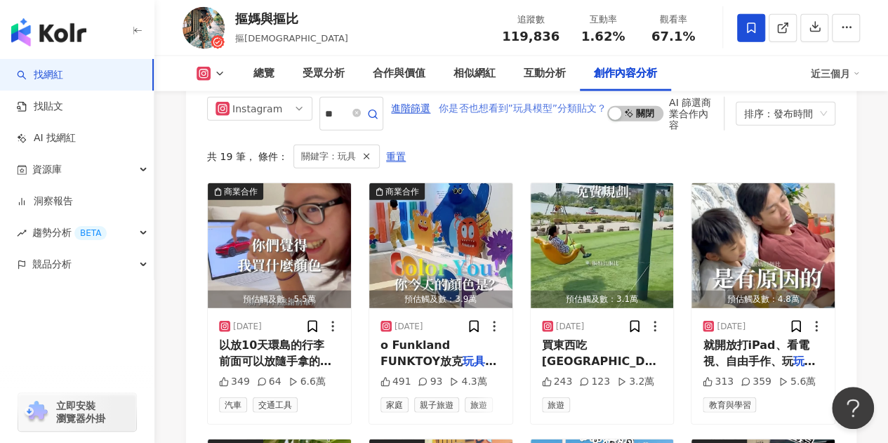
scroll to position [4355, 0]
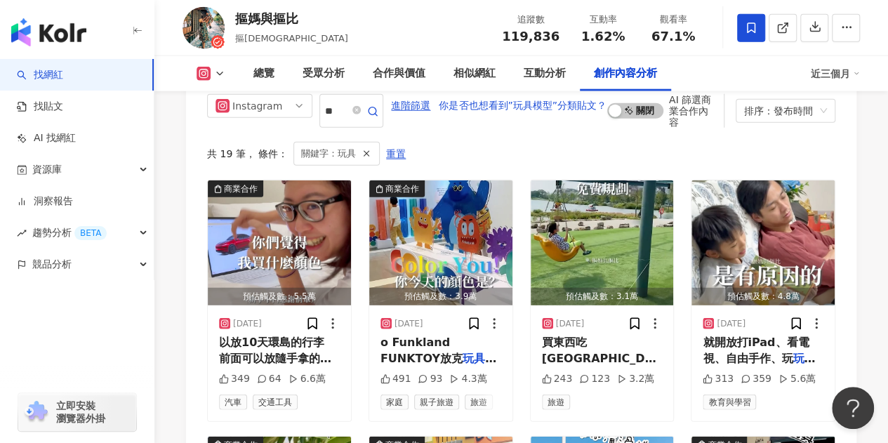
click at [824, 69] on div "近三個月" at bounding box center [835, 73] width 49 height 22
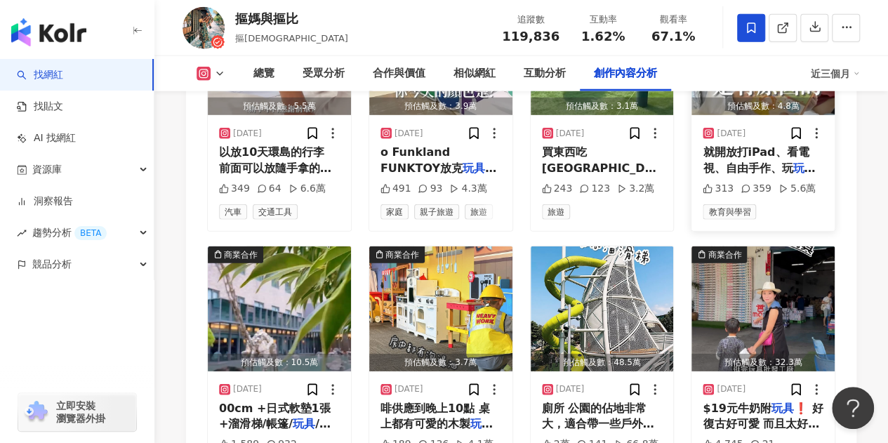
scroll to position [4566, 0]
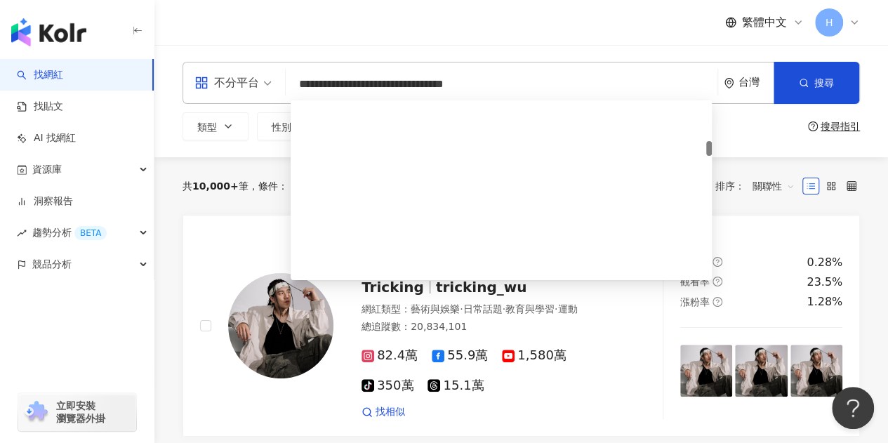
scroll to position [211, 0]
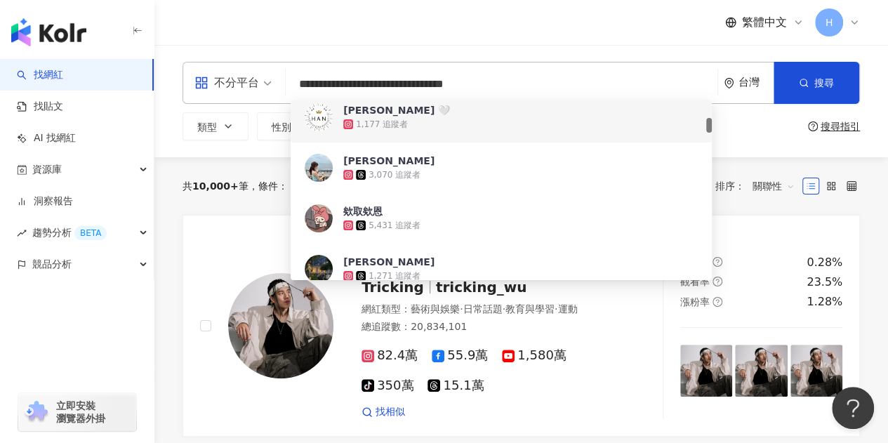
drag, startPoint x: 522, startPoint y: 78, endPoint x: 267, endPoint y: 57, distance: 256.5
click at [267, 57] on div "**********" at bounding box center [521, 101] width 734 height 112
paste input "search"
type input "*********"
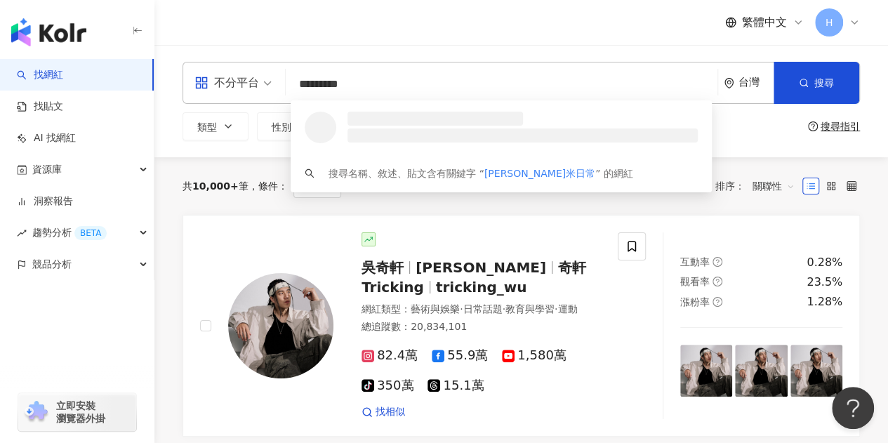
scroll to position [0, 0]
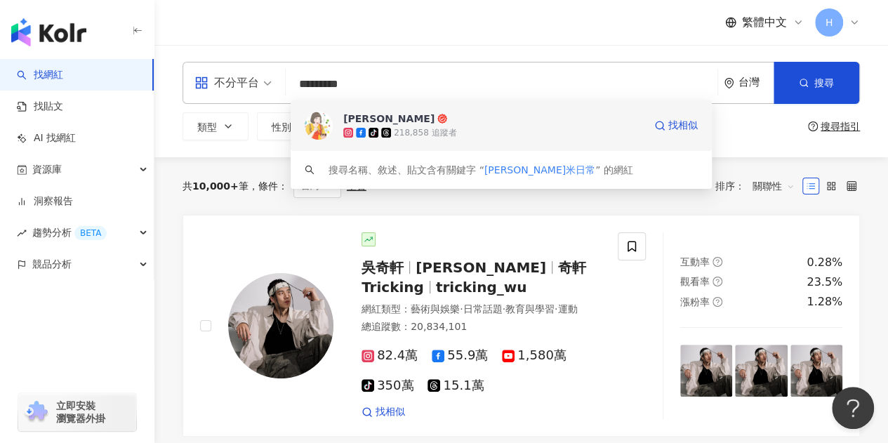
click at [414, 114] on span "[PERSON_NAME]" at bounding box center [493, 119] width 301 height 14
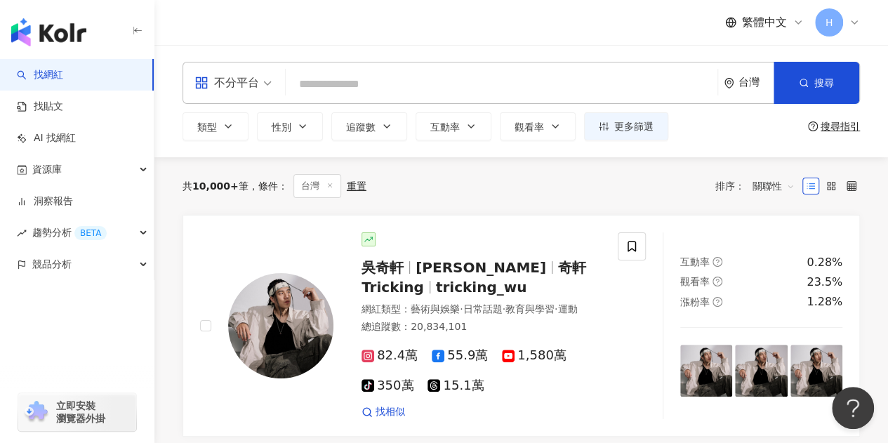
click at [390, 94] on input "search" at bounding box center [501, 84] width 421 height 27
paste input "**********"
type input "**********"
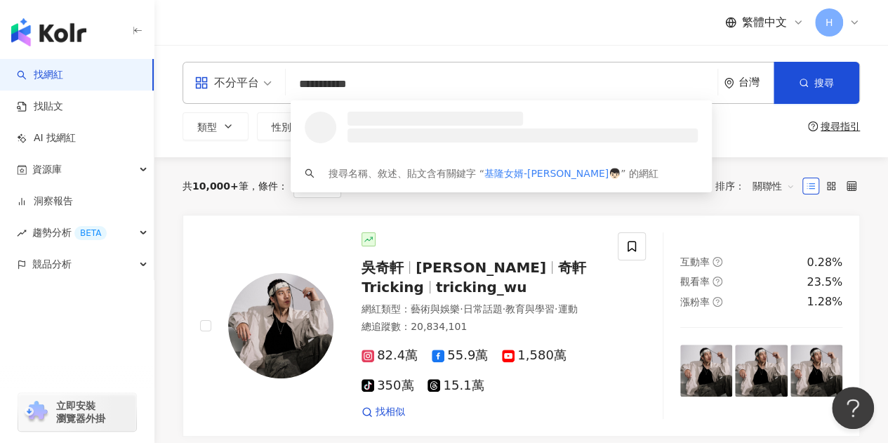
drag, startPoint x: 418, startPoint y: 121, endPoint x: 501, endPoint y: 100, distance: 85.7
click at [418, 121] on h3 at bounding box center [436, 119] width 176 height 14
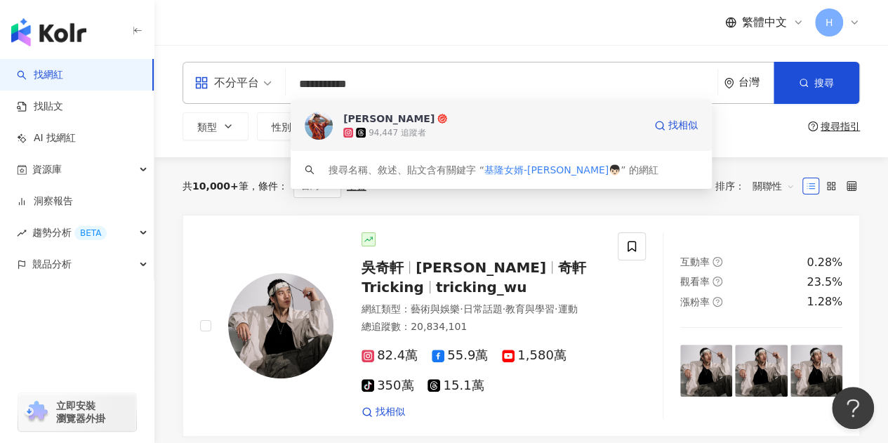
click at [437, 122] on icon at bounding box center [442, 119] width 10 height 10
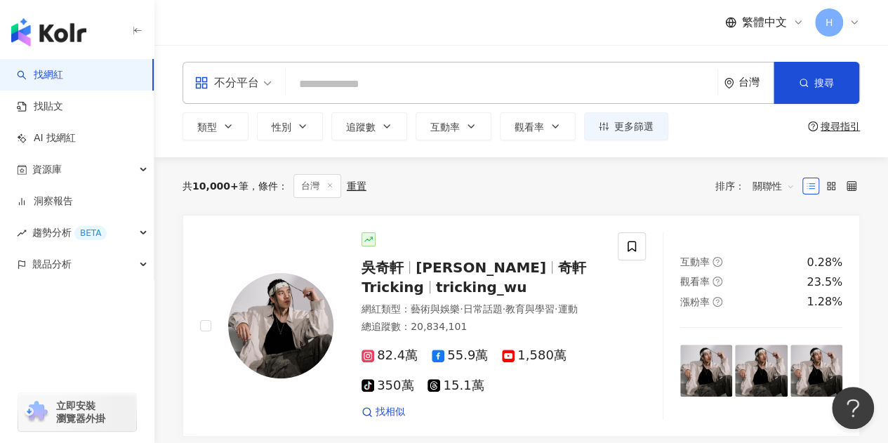
click at [452, 84] on input "search" at bounding box center [501, 84] width 421 height 27
paste input "*******"
type input "*******"
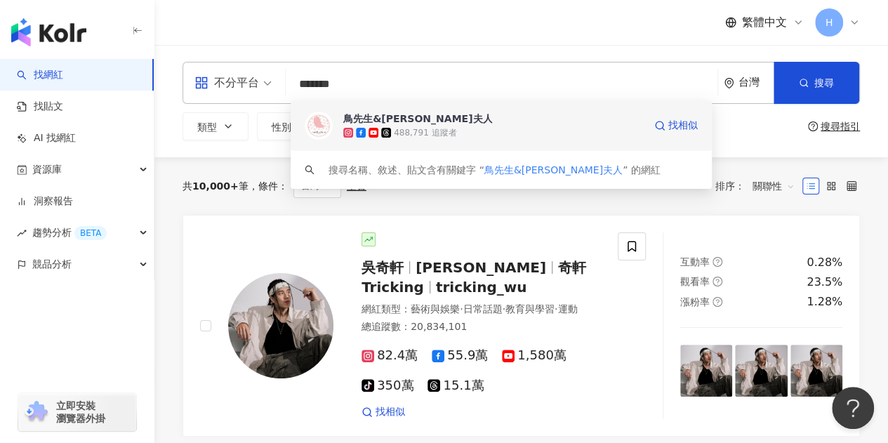
click at [399, 120] on div "鳥先生&[PERSON_NAME]夫人" at bounding box center [417, 119] width 149 height 14
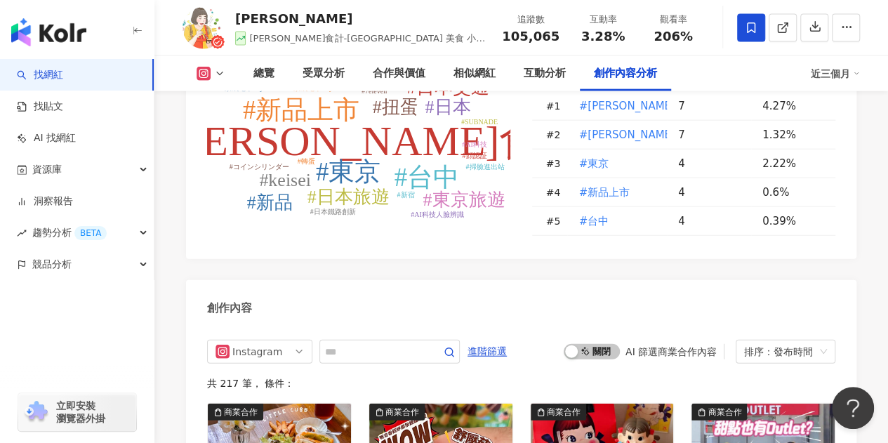
scroll to position [4424, 0]
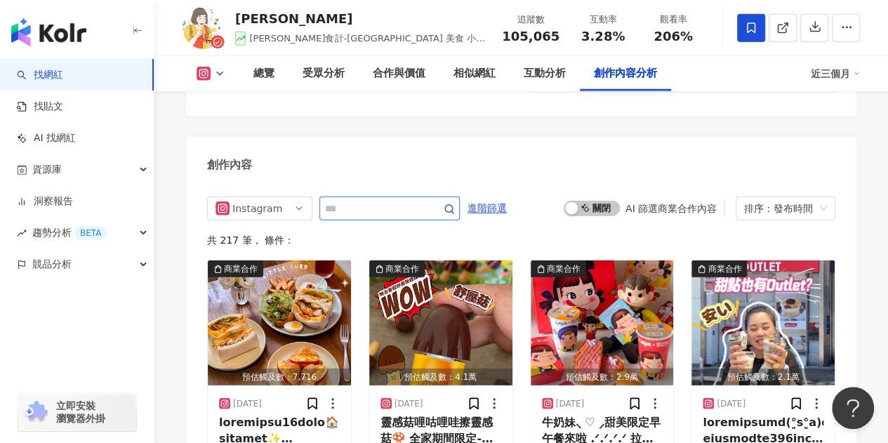
click at [371, 200] on input "text" at bounding box center [374, 208] width 98 height 17
type input "*"
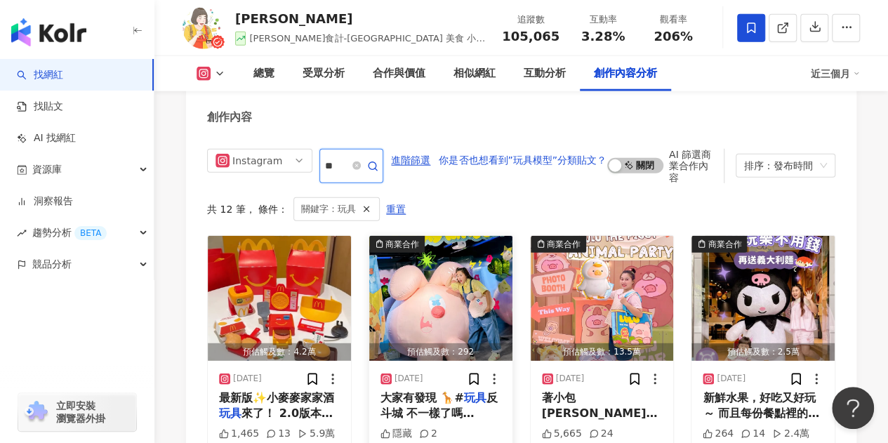
scroll to position [4441, 0]
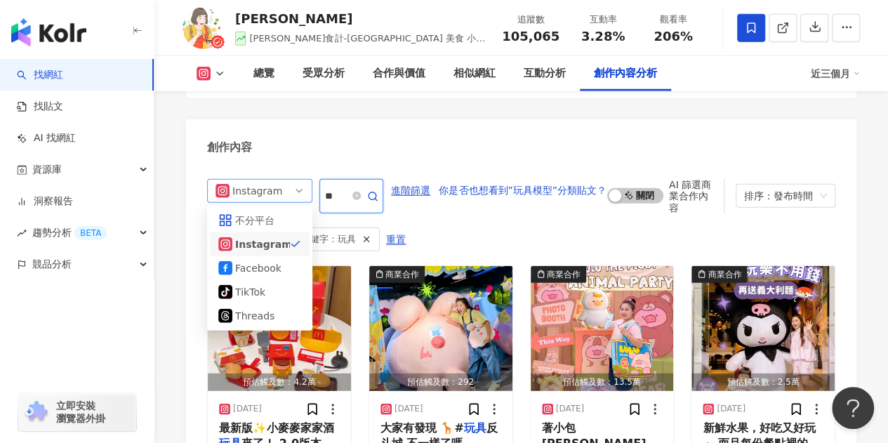
click at [252, 180] on div "Instagram" at bounding box center [255, 191] width 46 height 22
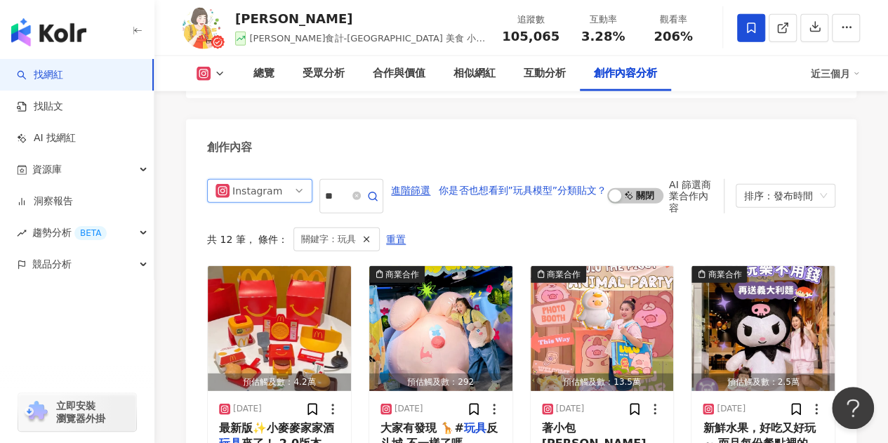
click at [488, 228] on div "共 12 筆 ， 條件： 關鍵字：玩具 重置" at bounding box center [521, 240] width 628 height 24
click at [788, 185] on div "排序：發布時間" at bounding box center [779, 196] width 70 height 22
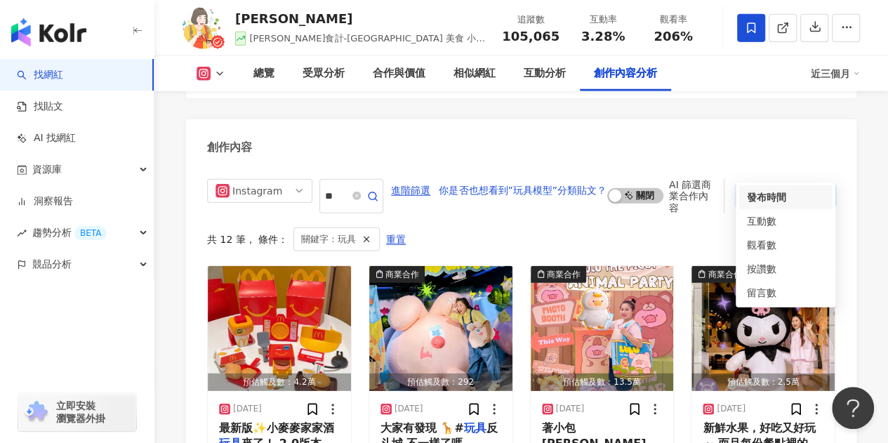
click at [509, 228] on div "共 12 筆 ， 條件： 關鍵字：玩具 重置" at bounding box center [521, 240] width 628 height 24
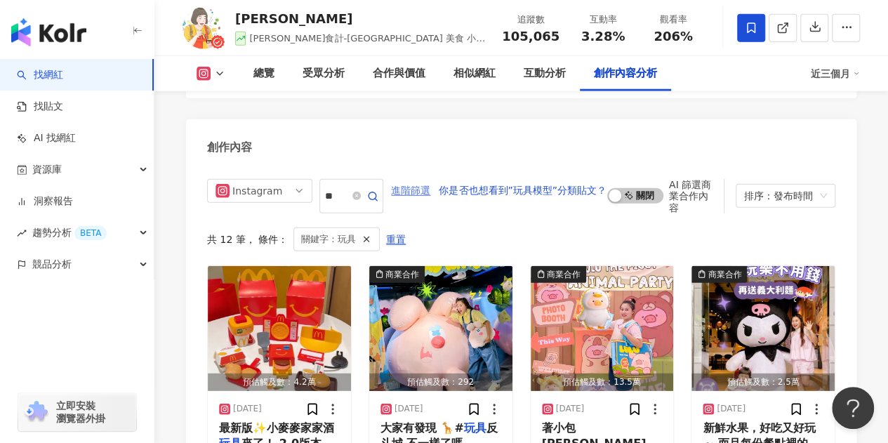
click at [423, 180] on span "進階篩選" at bounding box center [410, 191] width 39 height 22
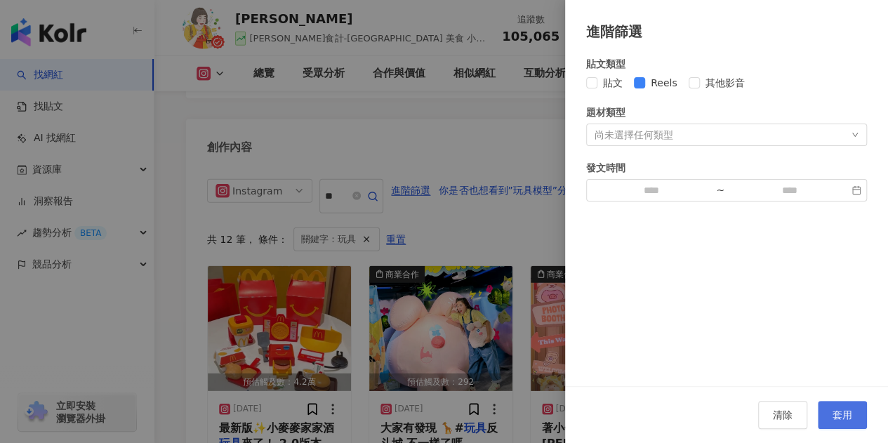
click at [850, 427] on button "套用" at bounding box center [842, 415] width 49 height 28
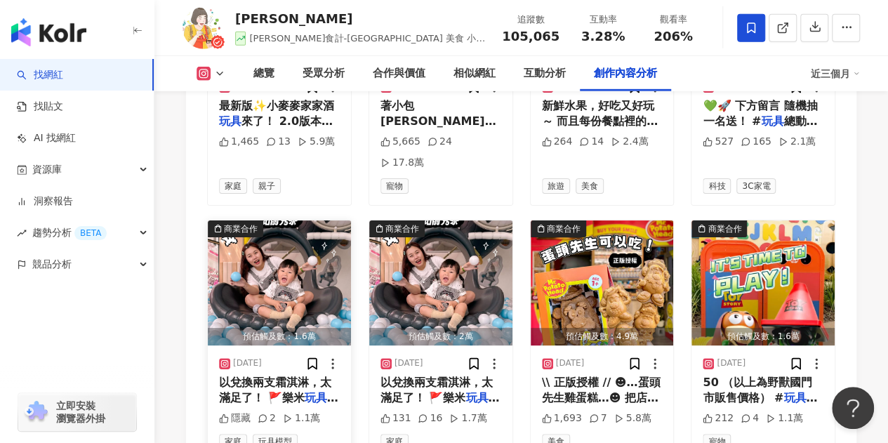
scroll to position [4792, 0]
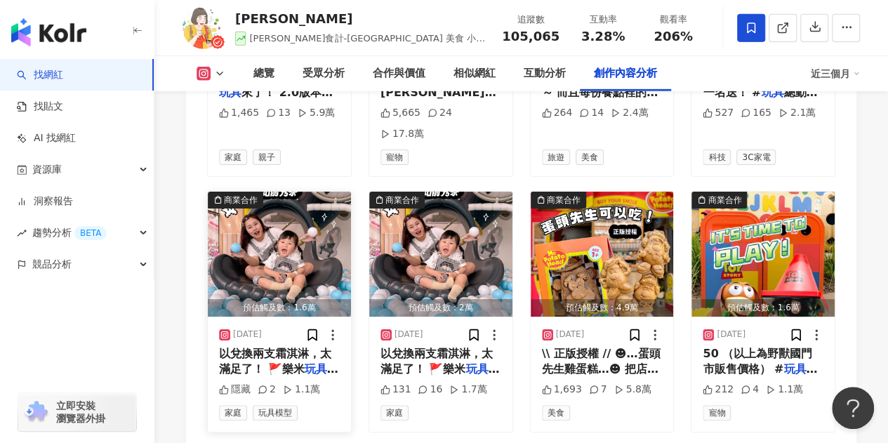
click at [262, 203] on img "button" at bounding box center [279, 254] width 143 height 125
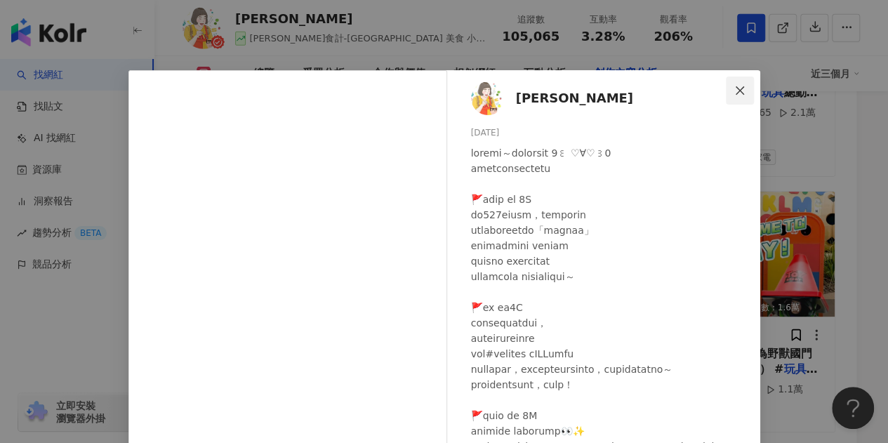
click at [734, 90] on icon "close" at bounding box center [739, 90] width 11 height 11
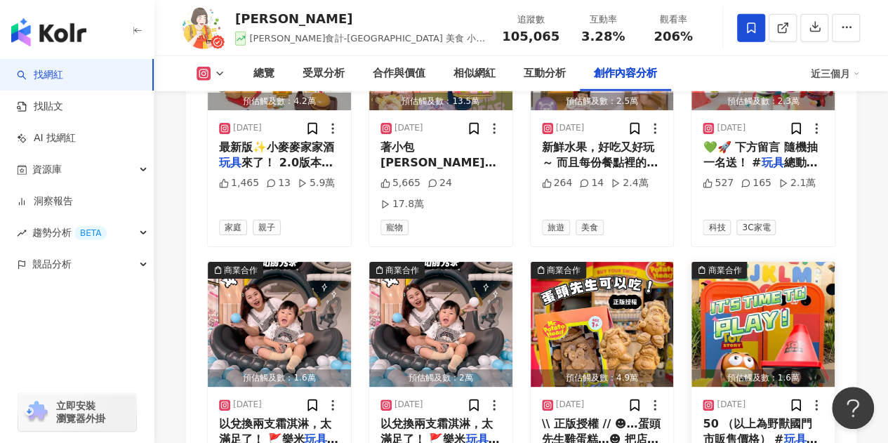
scroll to position [4582, 0]
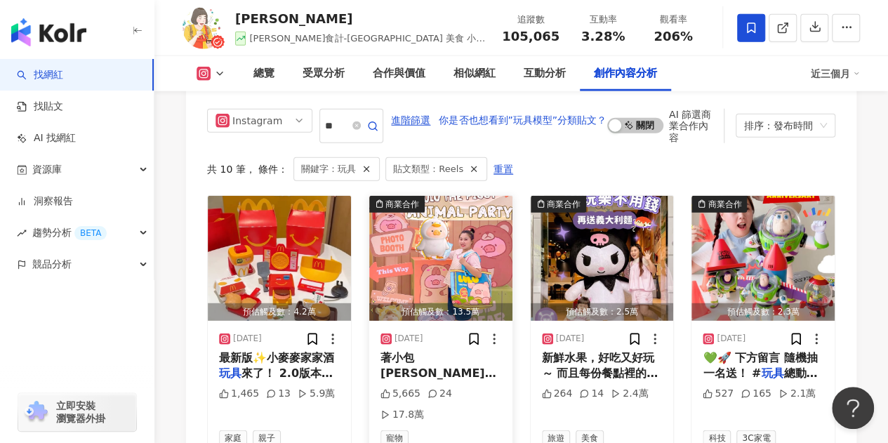
scroll to position [4441, 0]
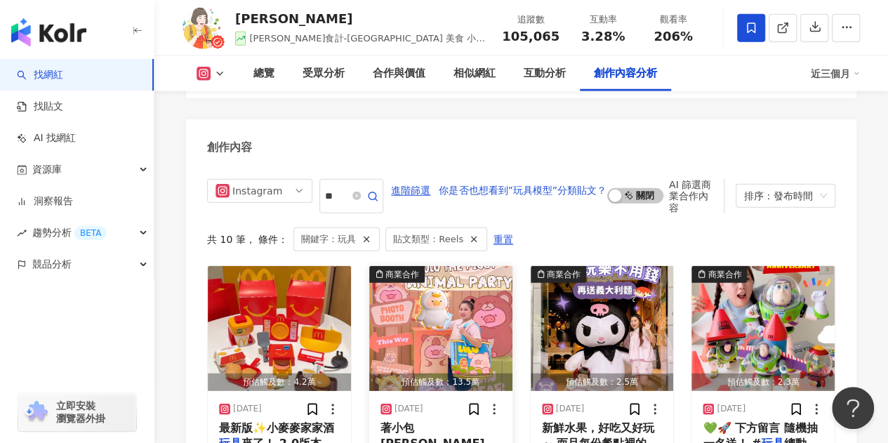
click at [456, 275] on img "button" at bounding box center [440, 328] width 143 height 125
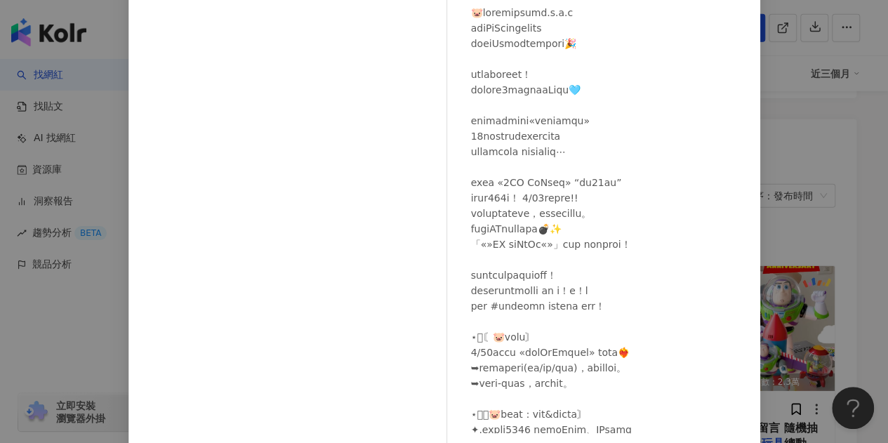
scroll to position [70, 0]
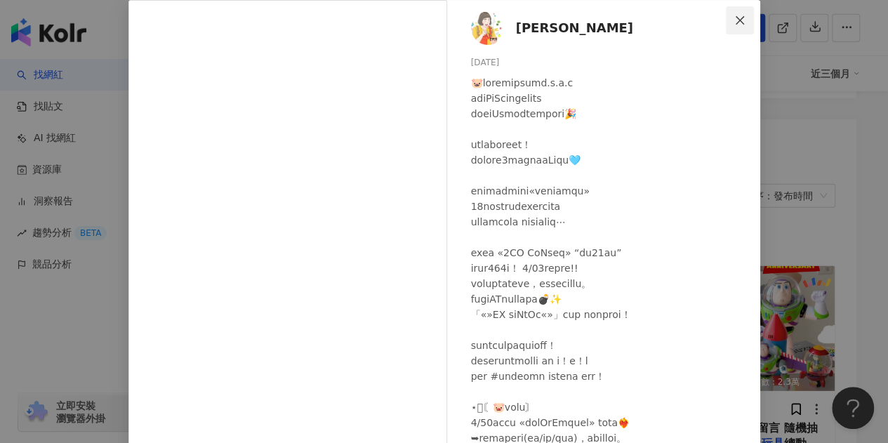
click at [740, 20] on span "Close" at bounding box center [740, 20] width 28 height 11
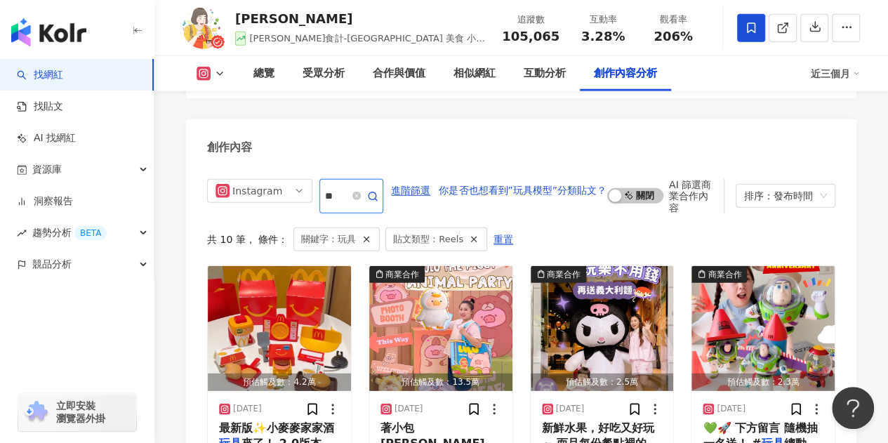
drag, startPoint x: 344, startPoint y: 166, endPoint x: 319, endPoint y: 163, distance: 25.5
click at [319, 179] on div "Instagram all ig fb 不分平台 Instagram Facebook tiktok-icon TikTok Threads **" at bounding box center [295, 196] width 176 height 34
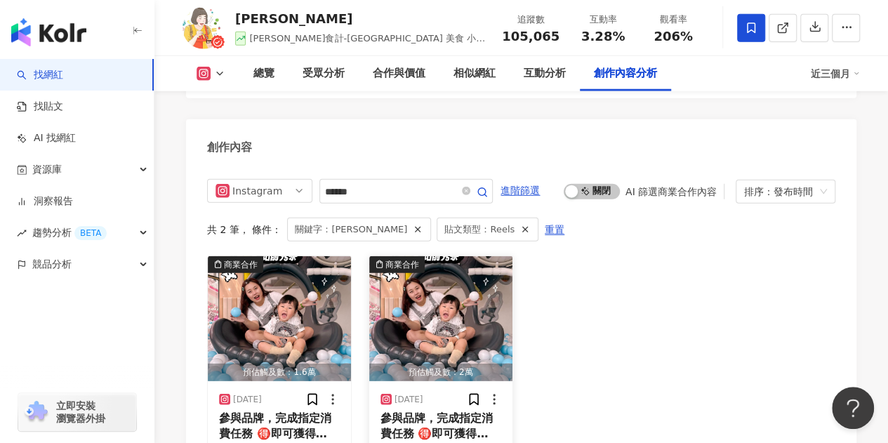
click at [431, 276] on img "button" at bounding box center [440, 318] width 143 height 125
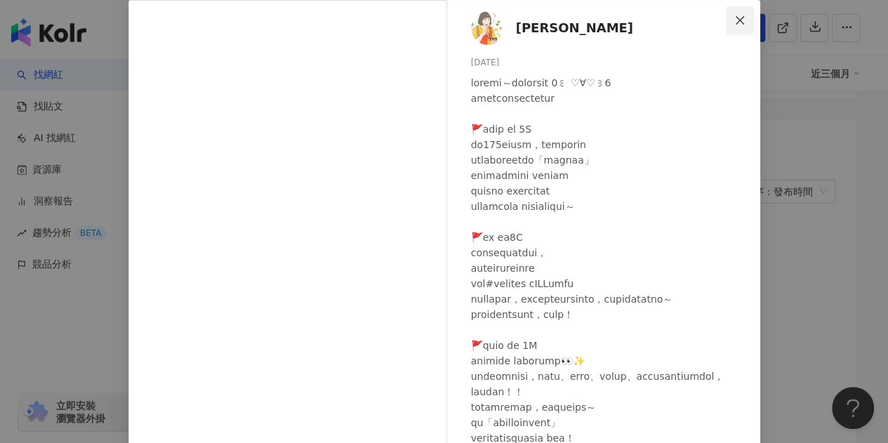
click at [734, 15] on icon "close" at bounding box center [739, 20] width 11 height 11
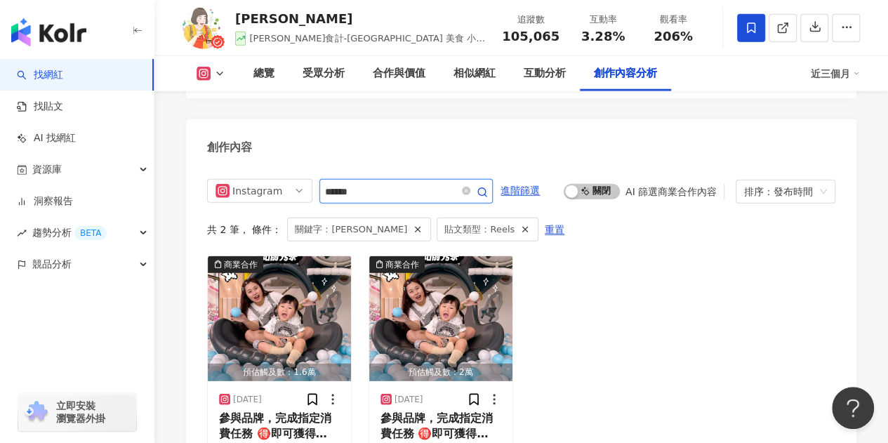
click at [381, 183] on input "******" at bounding box center [390, 192] width 131 height 18
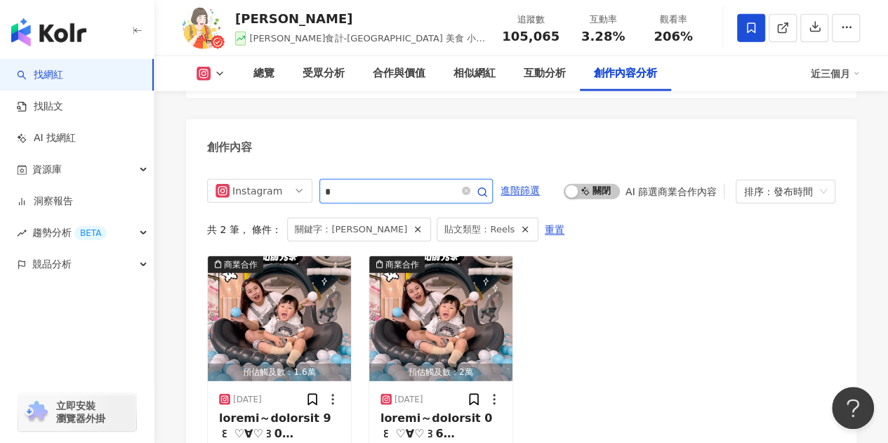
type input "*"
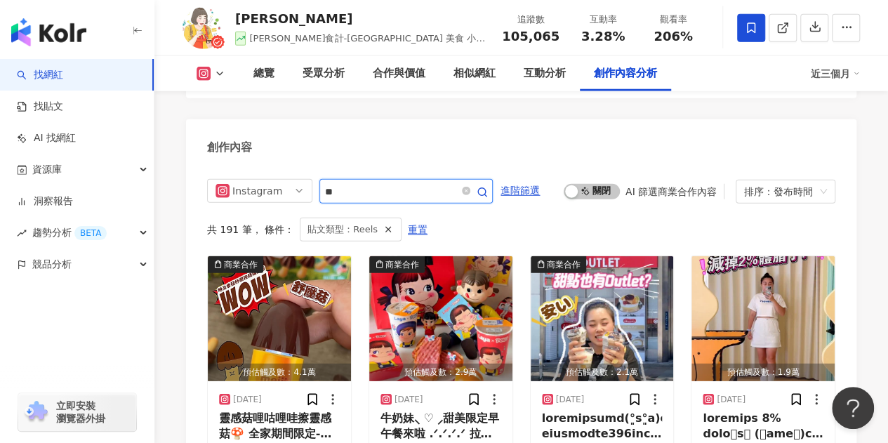
type input "*"
click at [237, 272] on img "button" at bounding box center [279, 318] width 143 height 125
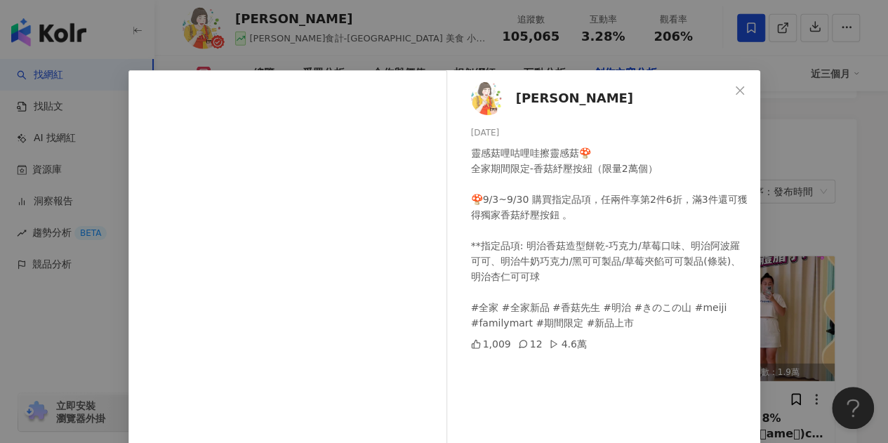
scroll to position [70, 0]
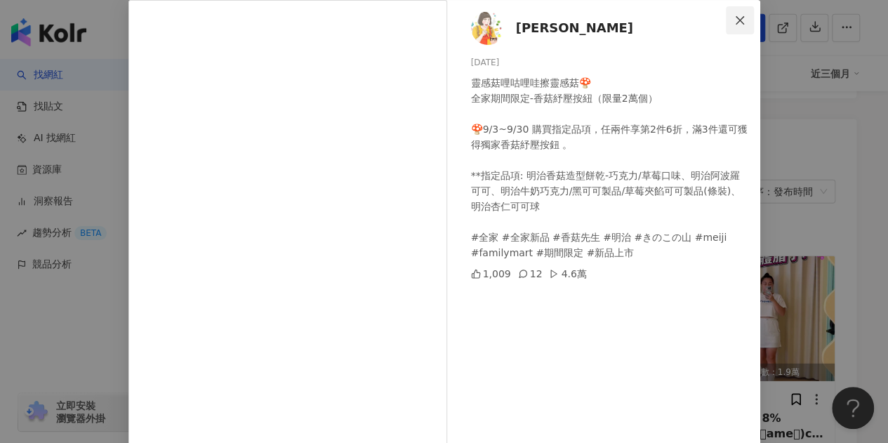
click at [734, 19] on icon "close" at bounding box center [739, 20] width 11 height 11
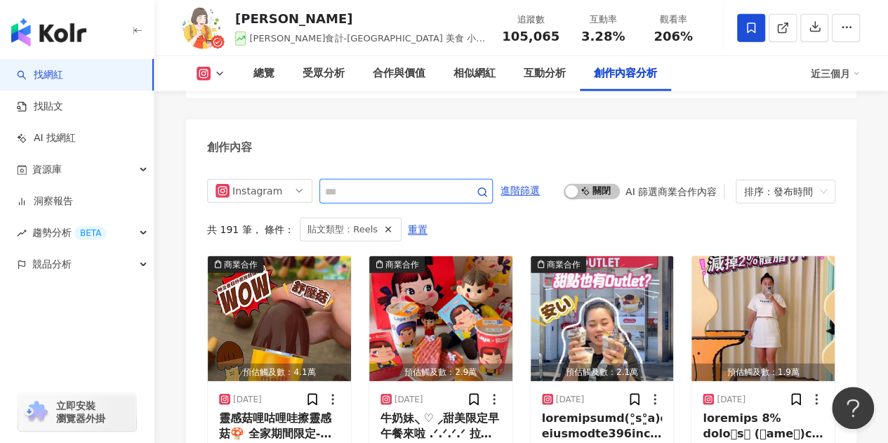
click at [379, 183] on input "text" at bounding box center [390, 192] width 131 height 18
type input "*"
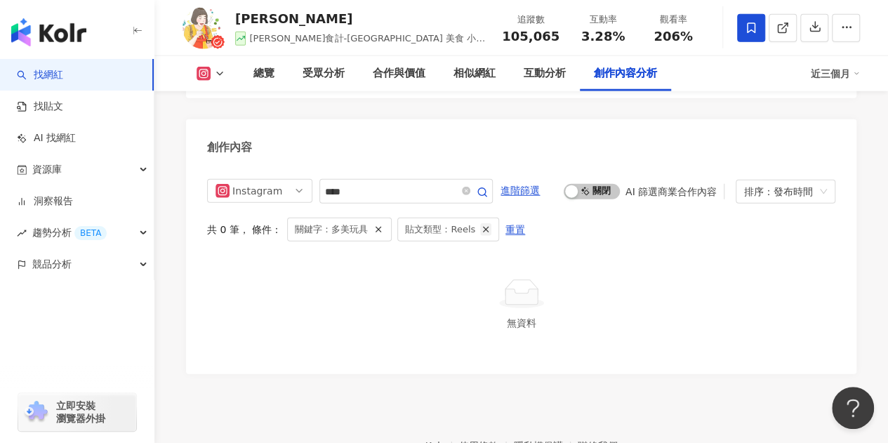
click at [484, 227] on line "button" at bounding box center [486, 229] width 5 height 5
drag, startPoint x: 341, startPoint y: 162, endPoint x: 380, endPoint y: 161, distance: 38.6
click at [310, 179] on div "Instagram all ig fb 不分平台 Instagram Facebook tiktok-icon TikTok Threads ****" at bounding box center [350, 191] width 286 height 25
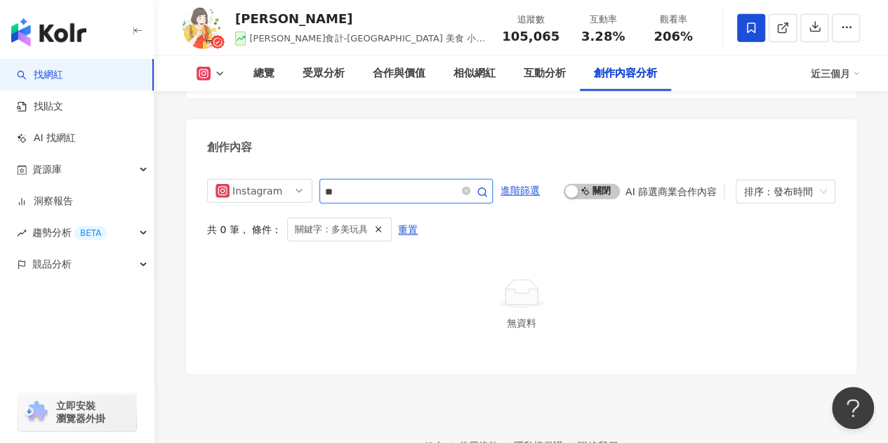
type input "**"
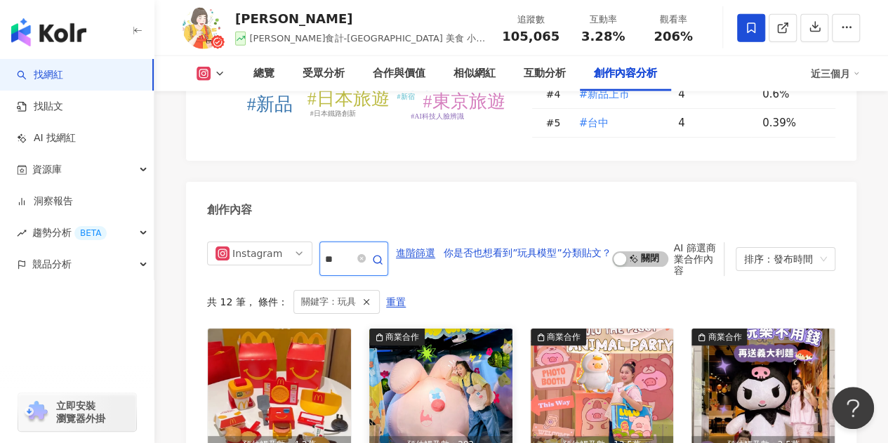
scroll to position [4435, 0]
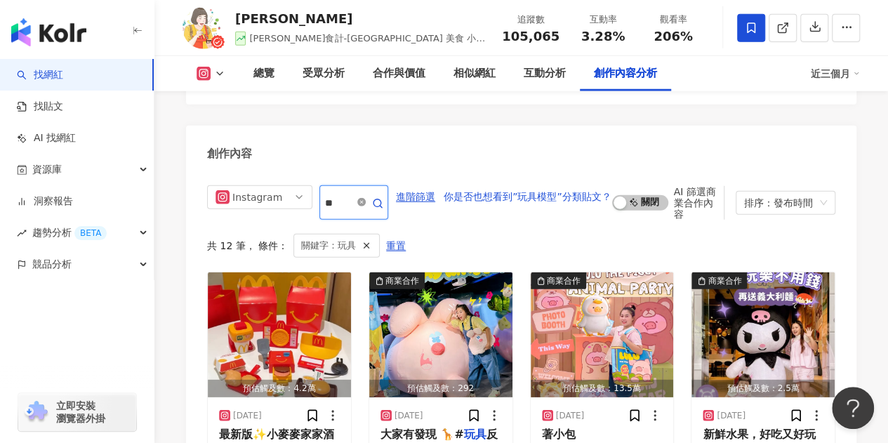
click at [362, 198] on icon "close-circle" at bounding box center [361, 202] width 8 height 8
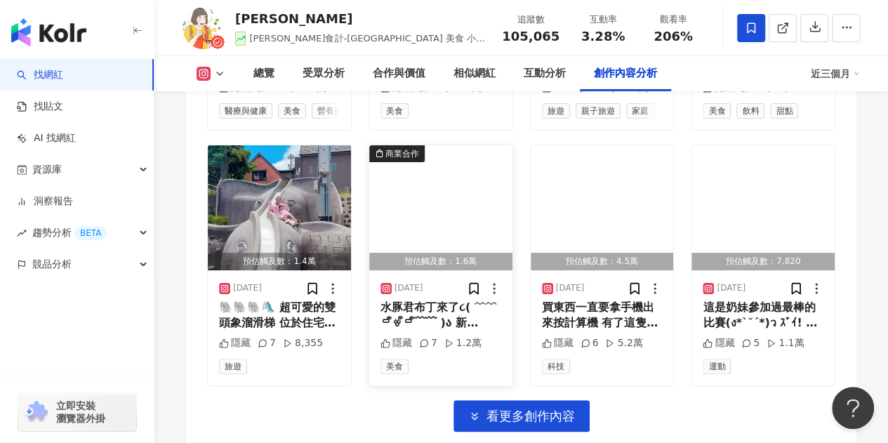
scroll to position [5073, 0]
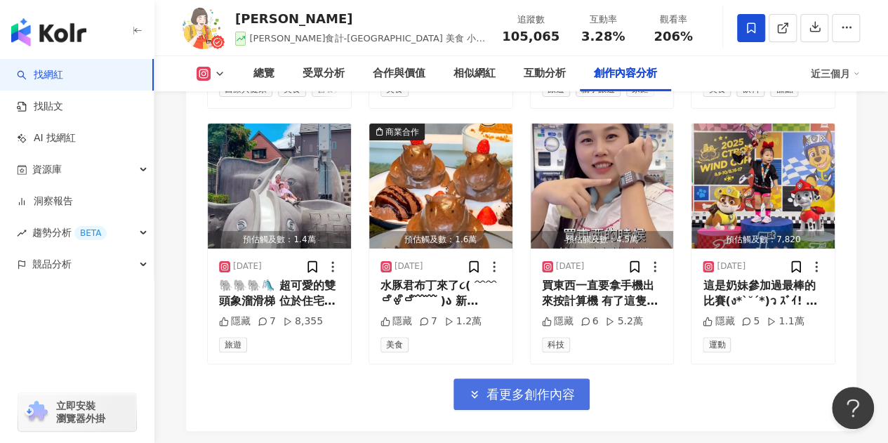
click at [570, 387] on span "看更多創作內容" at bounding box center [531, 394] width 88 height 15
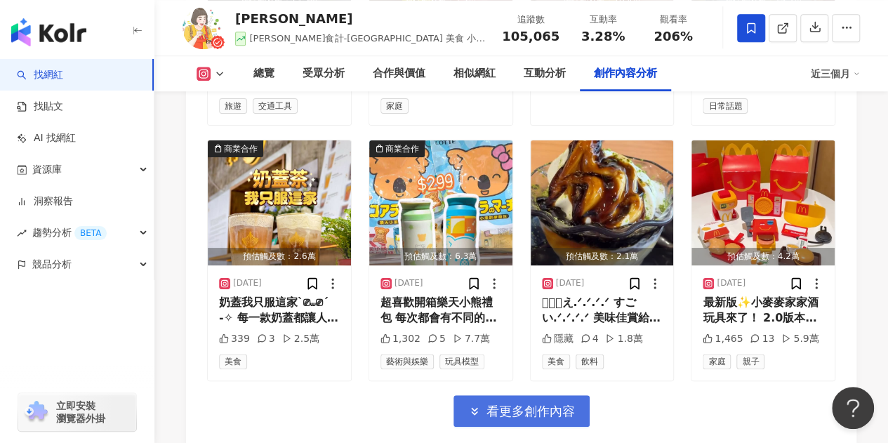
scroll to position [5846, 0]
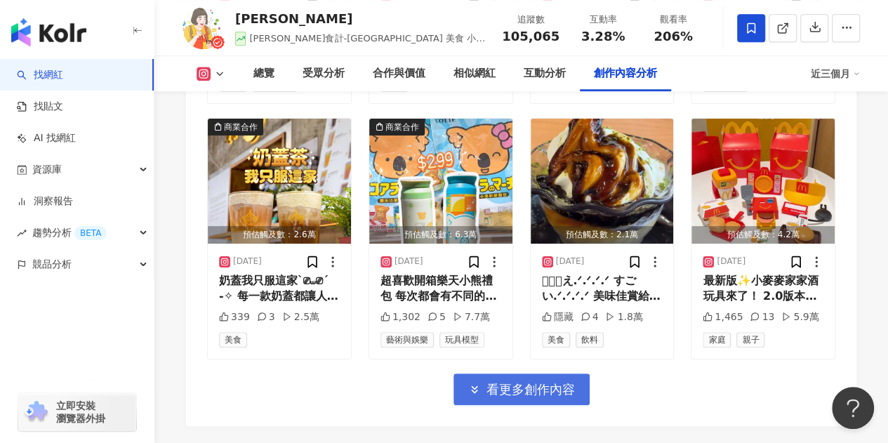
click at [502, 382] on span "看更多創作內容" at bounding box center [531, 389] width 88 height 15
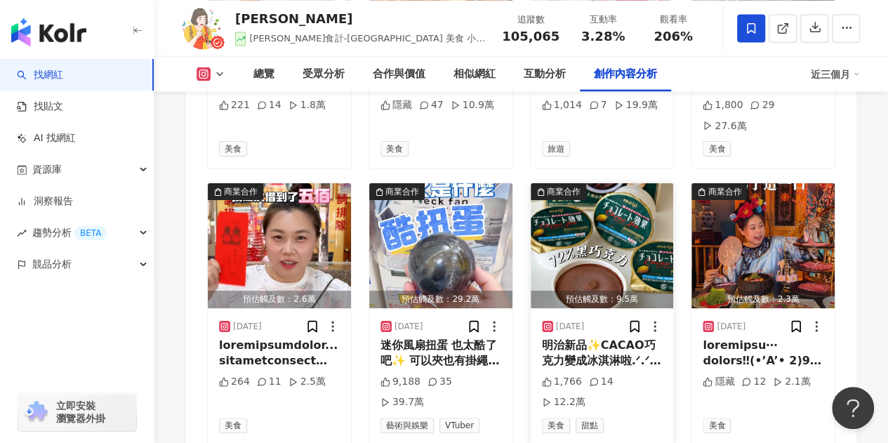
scroll to position [6618, 0]
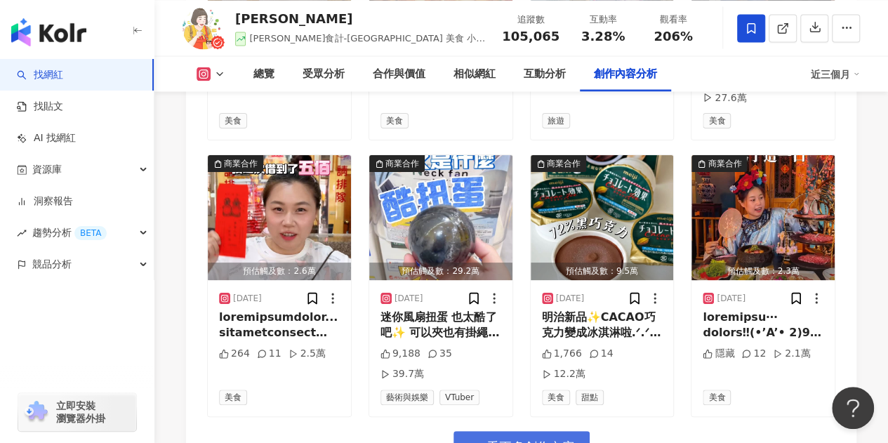
click at [561, 432] on span "看更多創作內容" at bounding box center [531, 447] width 88 height 15
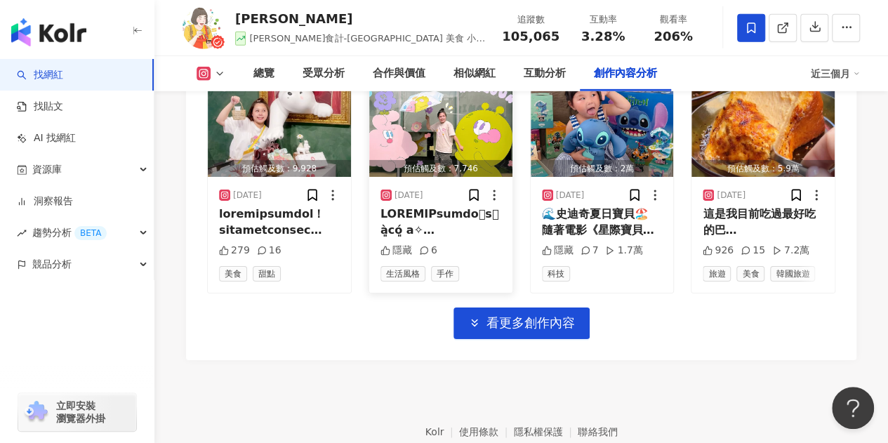
scroll to position [7531, 0]
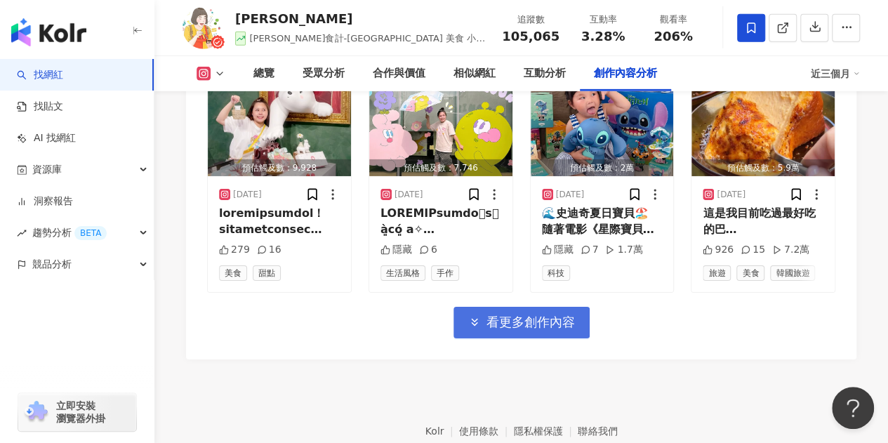
click at [500, 315] on span "看更多創作內容" at bounding box center [531, 322] width 88 height 15
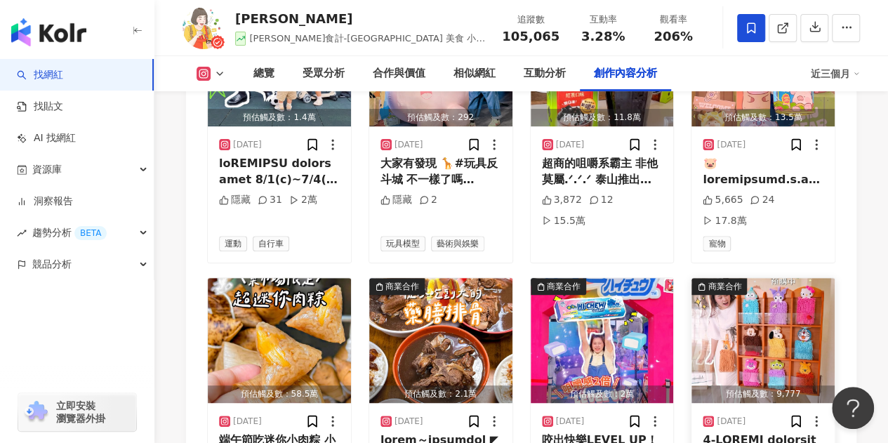
scroll to position [8163, 0]
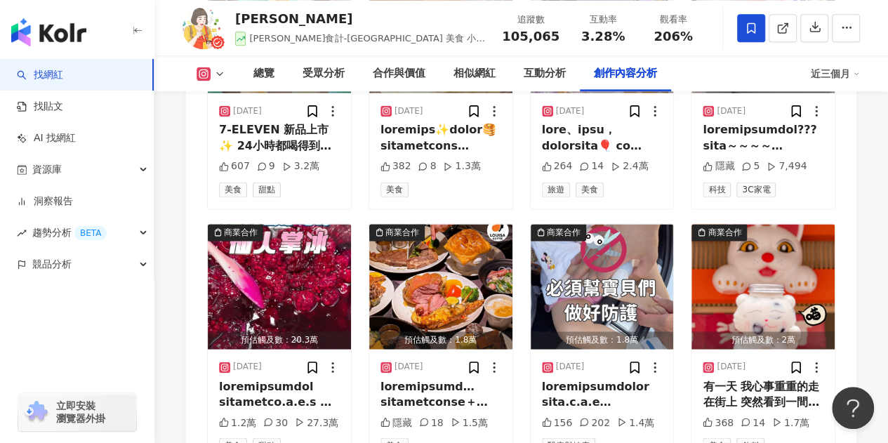
scroll to position [9006, 0]
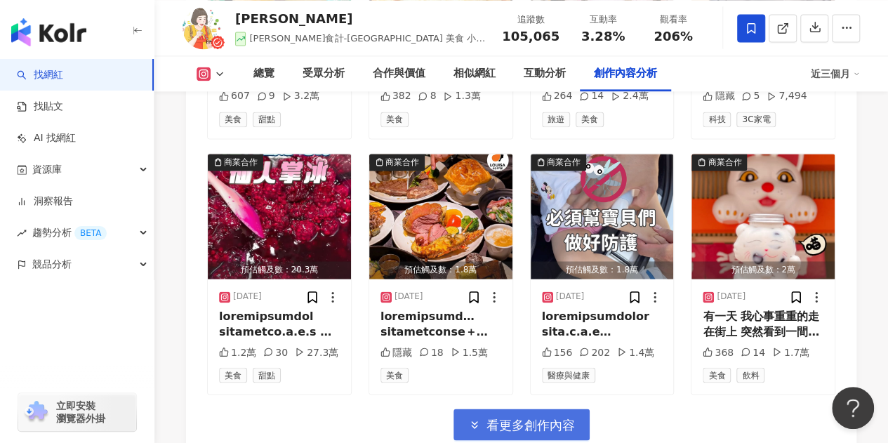
click at [546, 417] on span "看更多創作內容" at bounding box center [531, 424] width 88 height 15
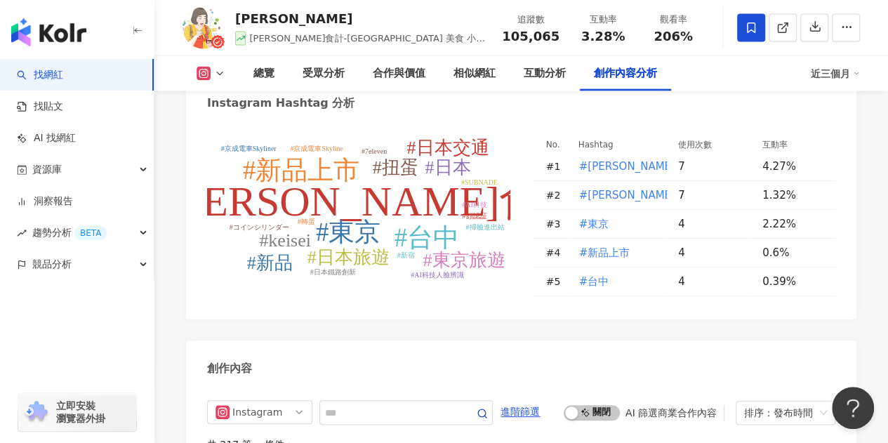
scroll to position [4371, 0]
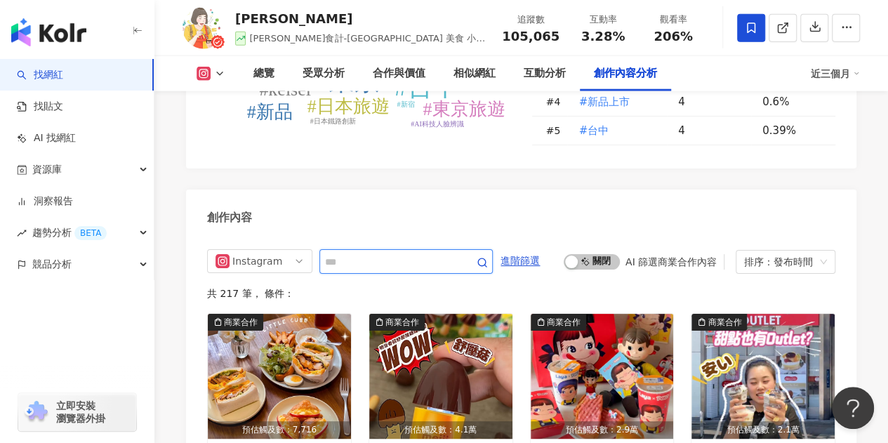
click at [383, 253] on input "text" at bounding box center [390, 262] width 131 height 18
type input "******"
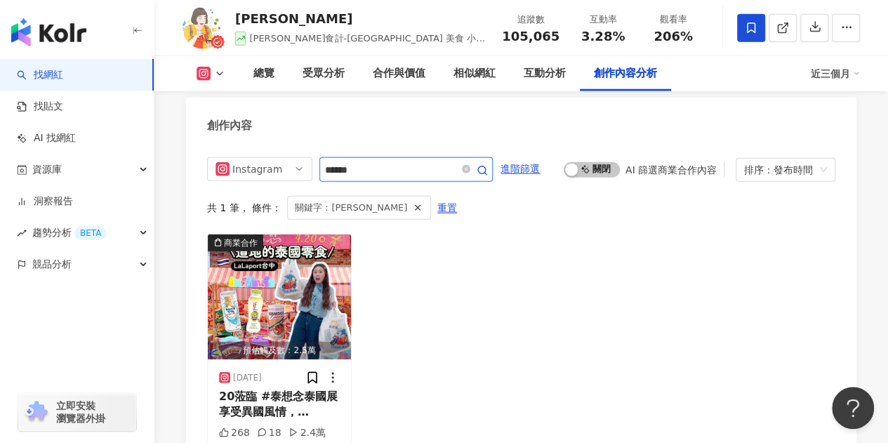
scroll to position [4441, 0]
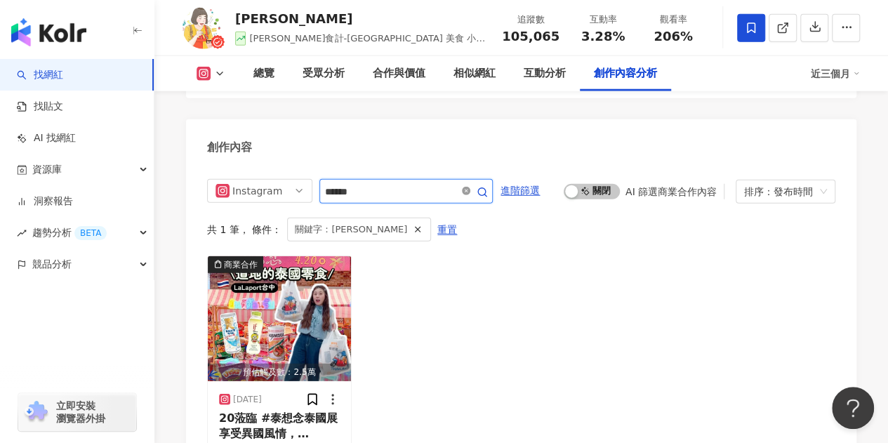
click at [468, 185] on span at bounding box center [466, 191] width 8 height 13
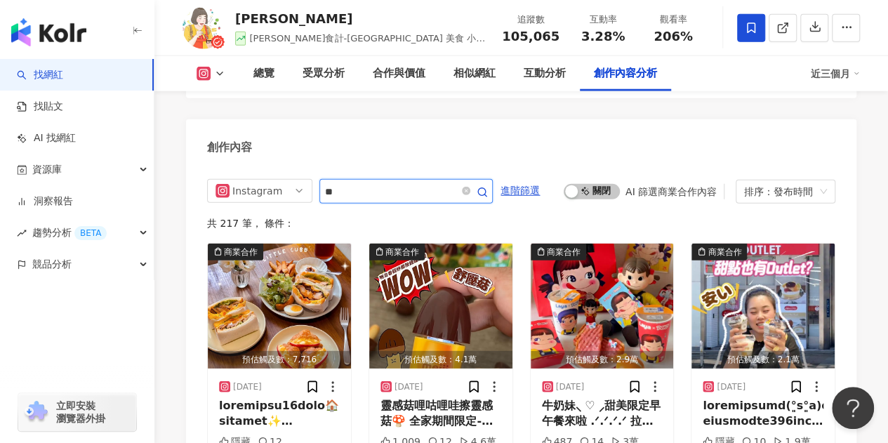
type input "*"
type input "**"
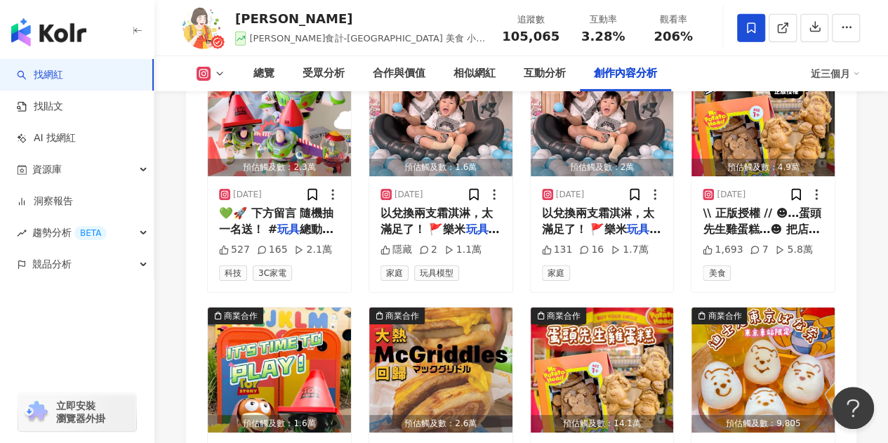
scroll to position [5003, 0]
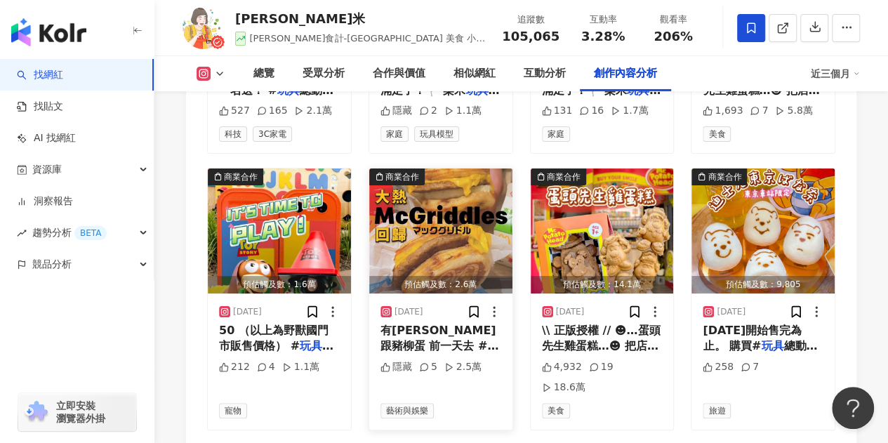
scroll to position [5073, 0]
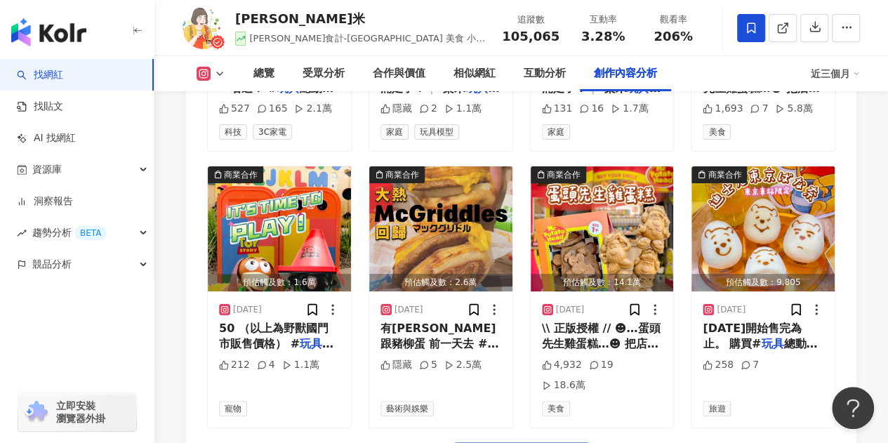
click at [643, 414] on div "Instagram all ig fb 不分平台 Instagram Facebook tiktok-icon TikTok Threads ** 進階篩選 …" at bounding box center [521, 14] width 671 height 962
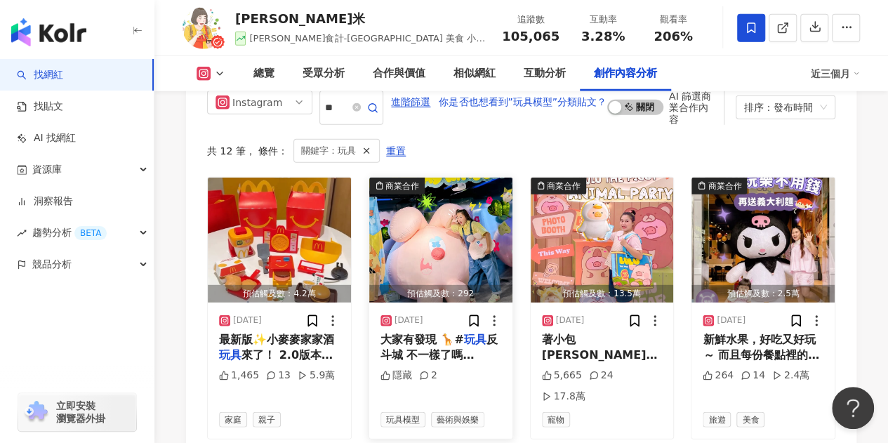
scroll to position [4460, 0]
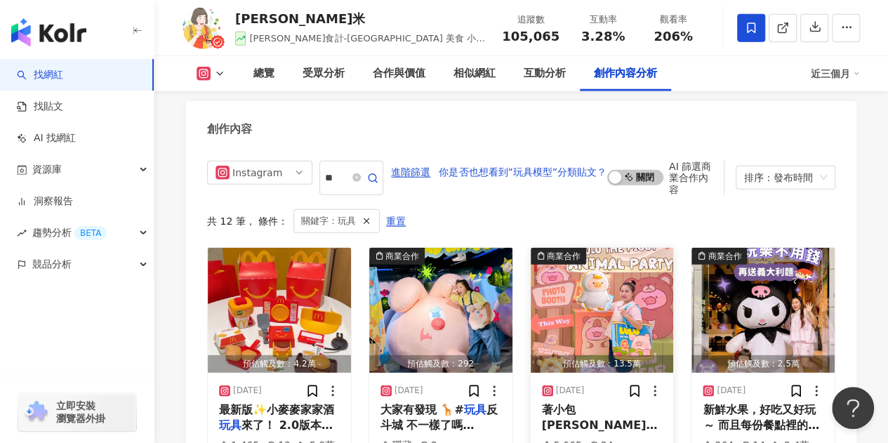
click at [588, 297] on img "button" at bounding box center [602, 310] width 143 height 125
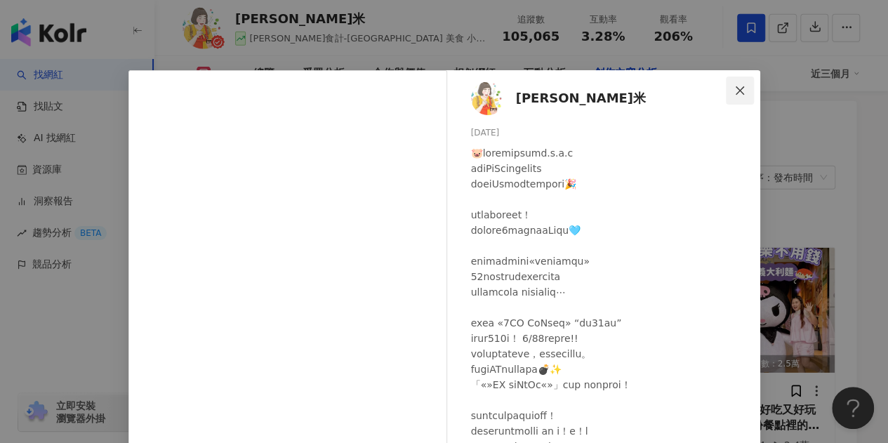
click at [727, 93] on span "Close" at bounding box center [740, 90] width 28 height 11
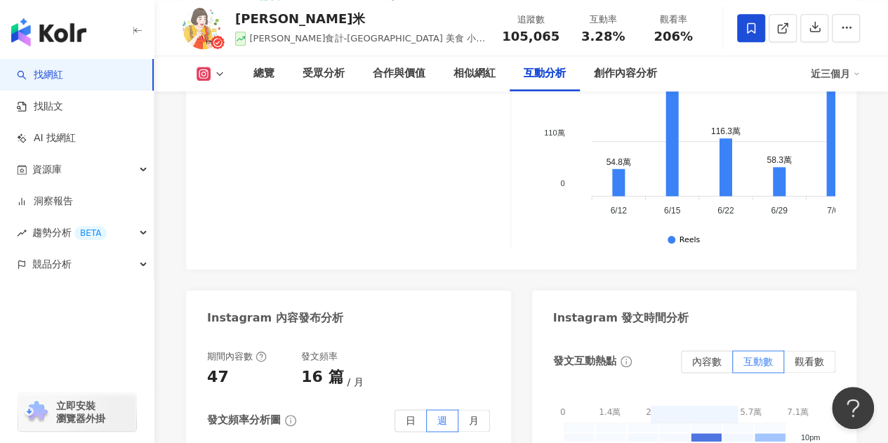
scroll to position [3055, 0]
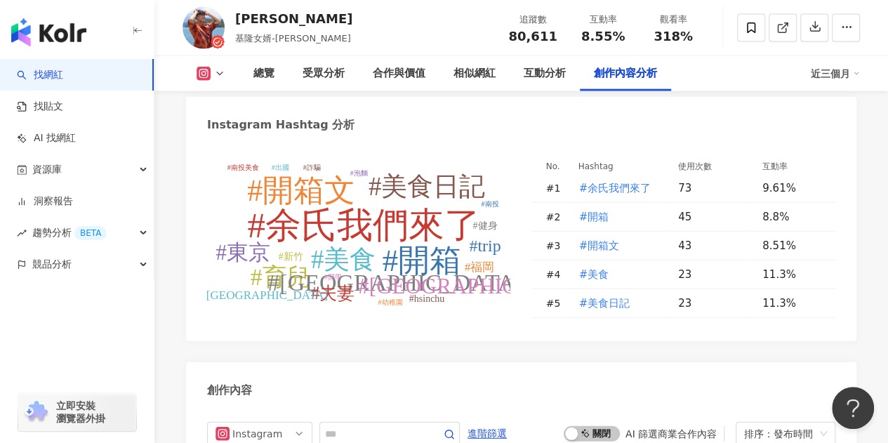
scroll to position [4424, 0]
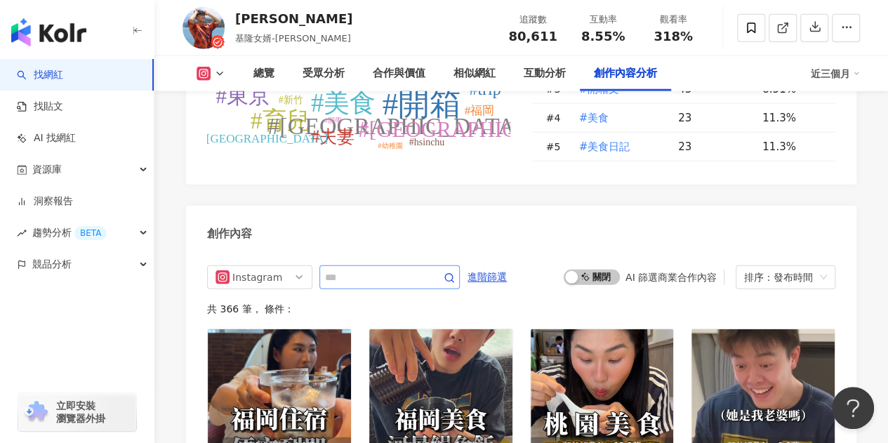
click at [360, 265] on span at bounding box center [389, 277] width 140 height 24
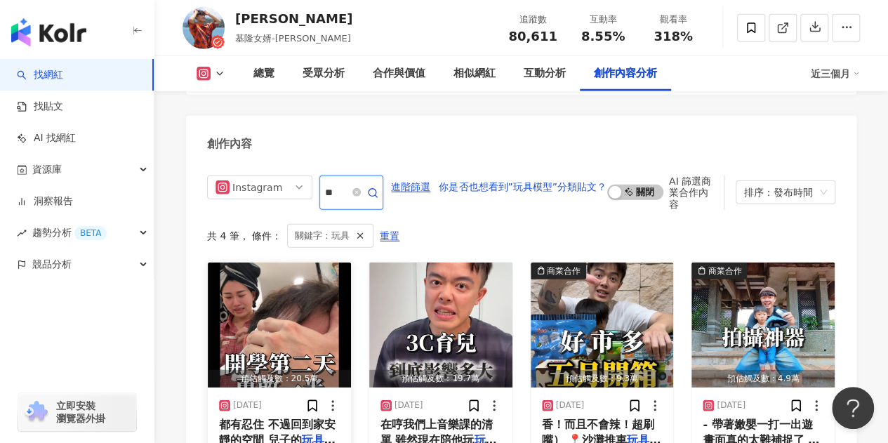
scroll to position [4584, 0]
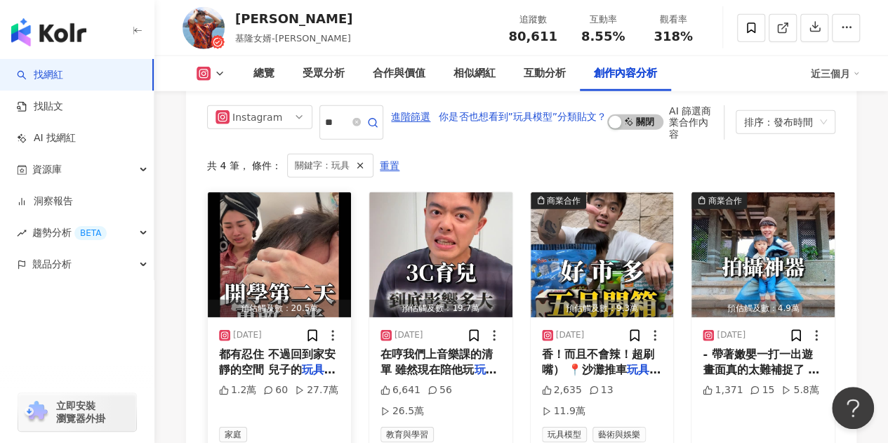
click at [289, 199] on img "button" at bounding box center [279, 254] width 143 height 125
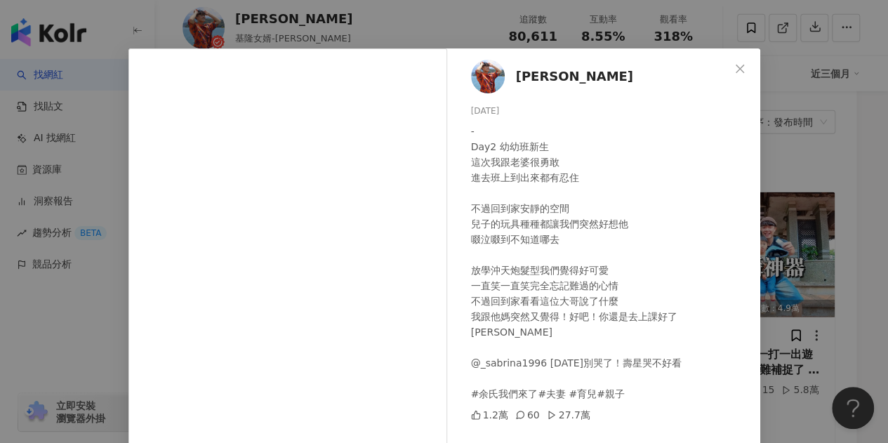
scroll to position [0, 0]
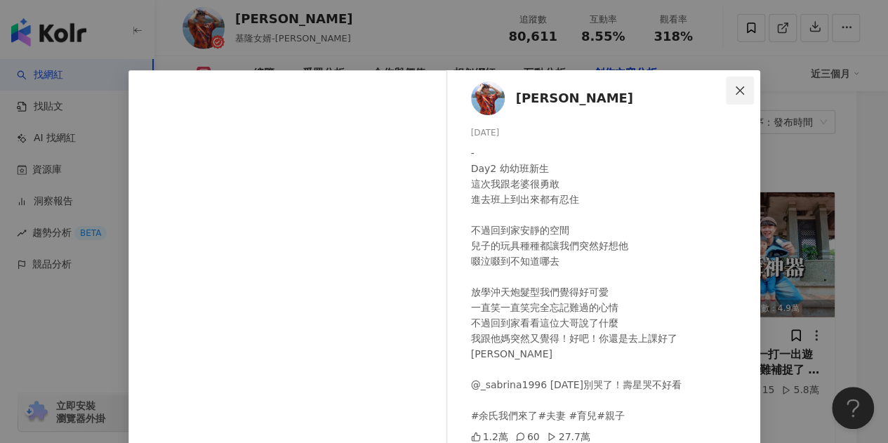
click at [741, 88] on span "Close" at bounding box center [740, 90] width 28 height 11
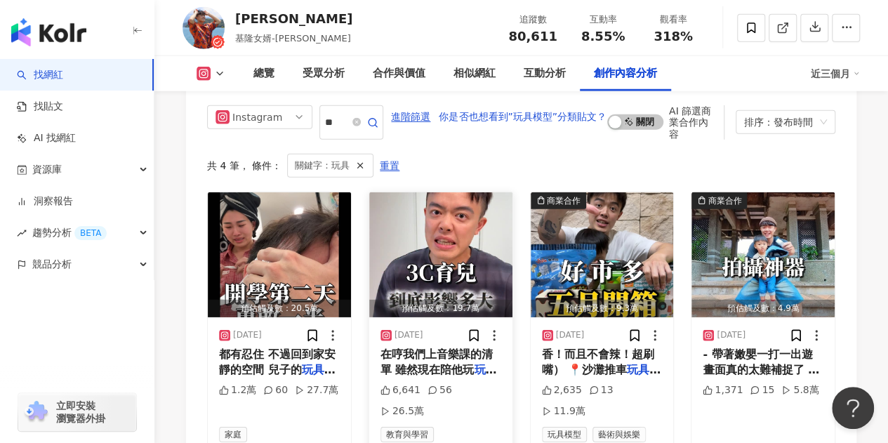
click at [438, 192] on img "button" at bounding box center [440, 254] width 143 height 125
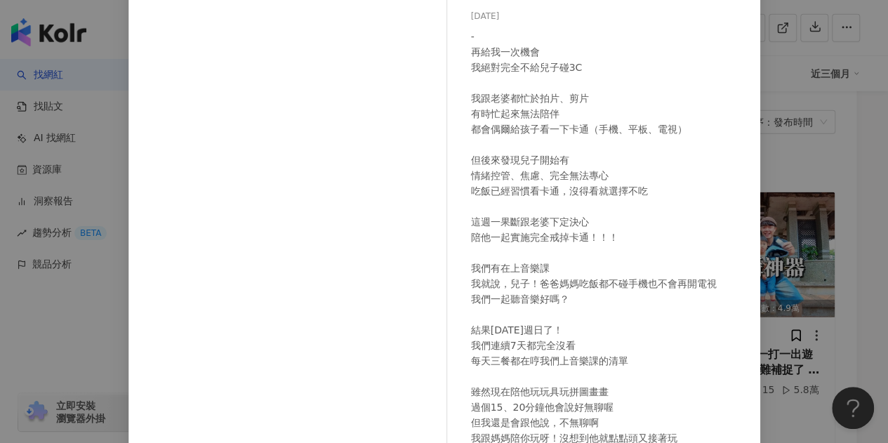
scroll to position [46, 0]
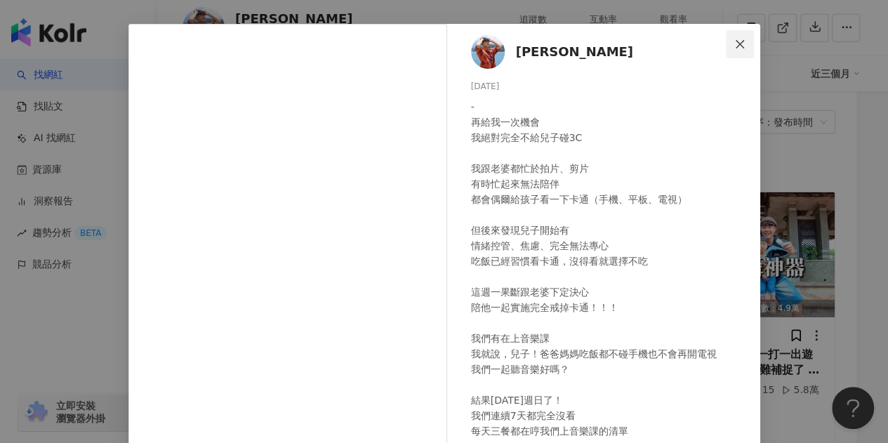
click at [726, 48] on span "Close" at bounding box center [740, 44] width 28 height 11
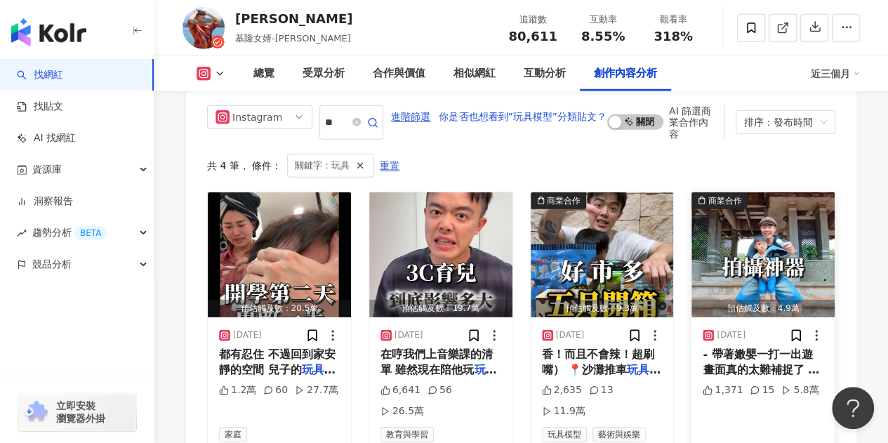
click at [721, 192] on img "button" at bounding box center [763, 254] width 143 height 125
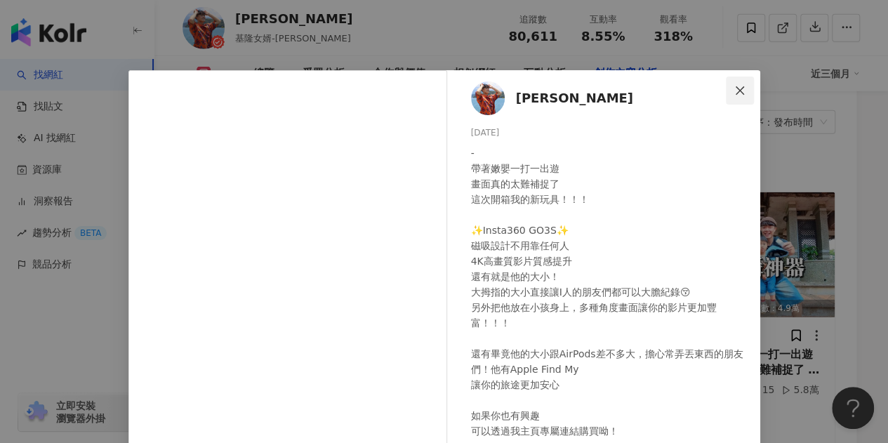
click at [734, 85] on icon "close" at bounding box center [739, 90] width 11 height 11
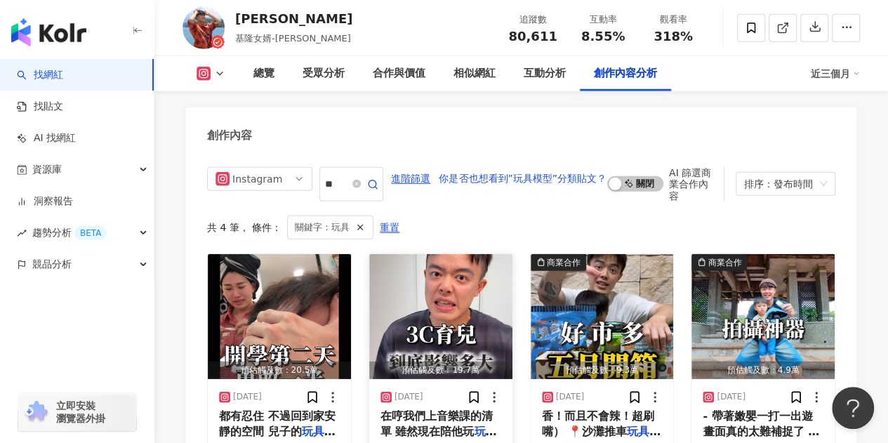
scroll to position [4443, 0]
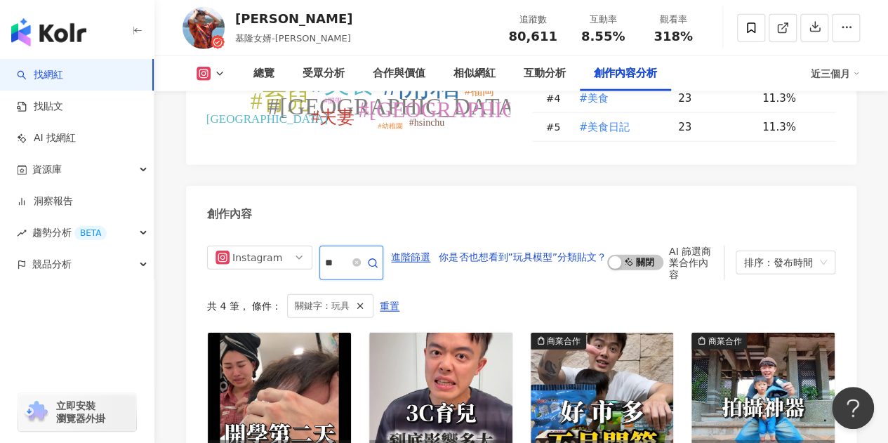
drag, startPoint x: 336, startPoint y: 170, endPoint x: 316, endPoint y: 166, distance: 20.0
click at [316, 246] on div "Instagram **" at bounding box center [295, 263] width 176 height 34
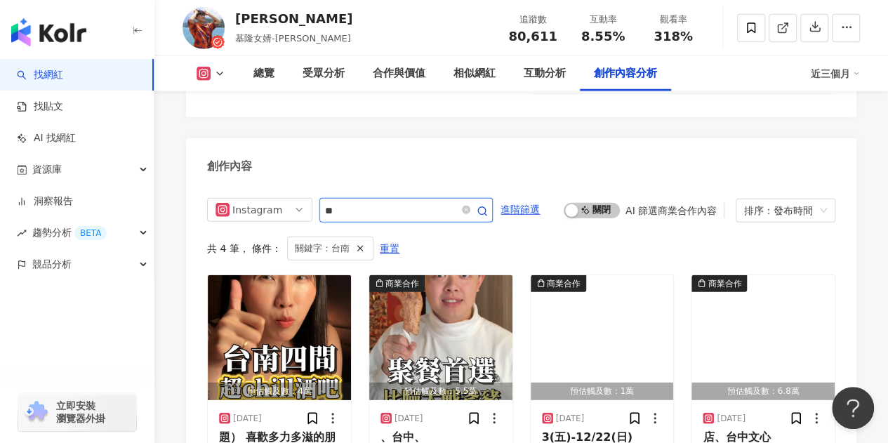
scroll to position [4514, 0]
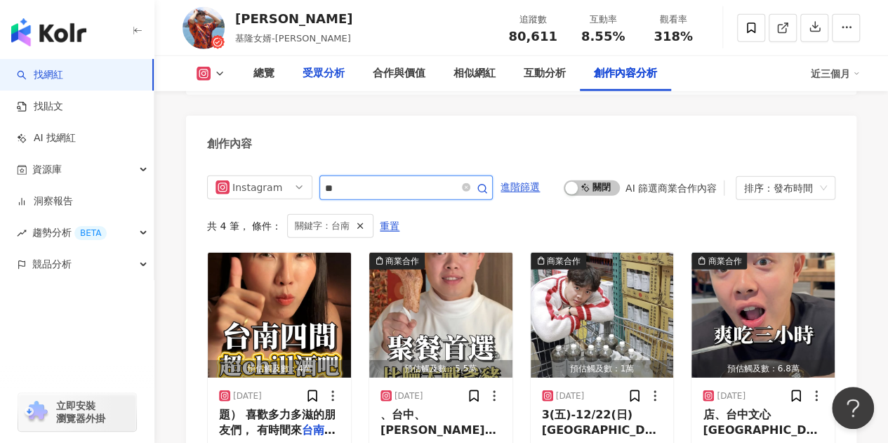
drag, startPoint x: 322, startPoint y: 89, endPoint x: 313, endPoint y: 86, distance: 8.9
type input "**"
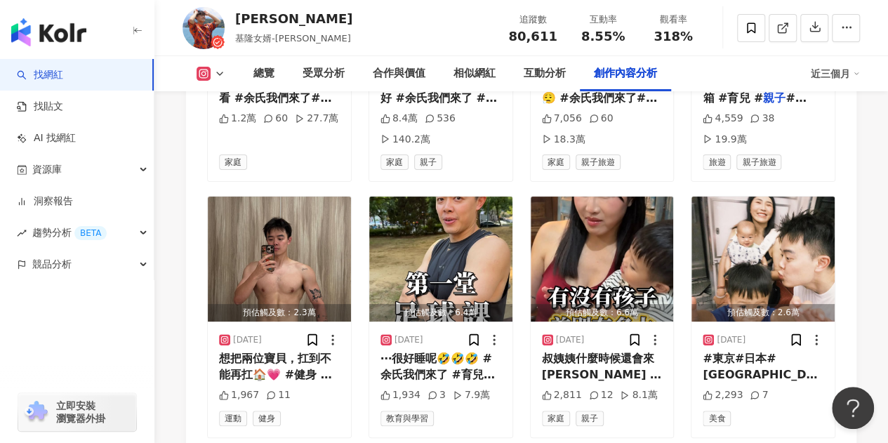
scroll to position [5146, 0]
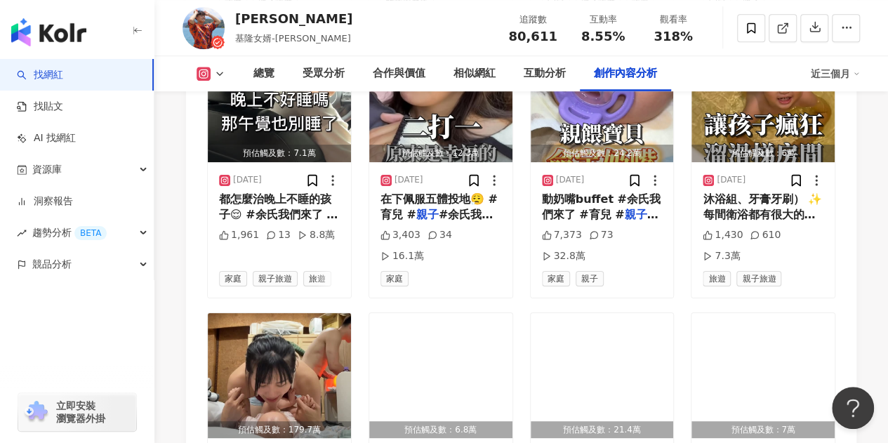
scroll to position [5848, 0]
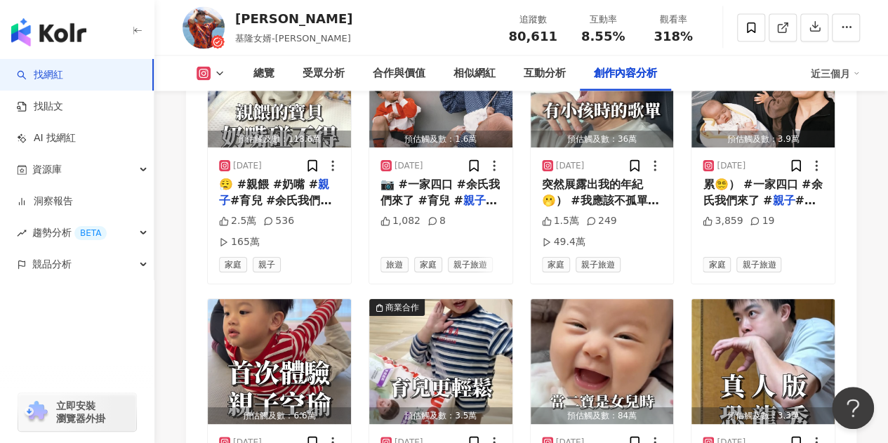
scroll to position [6691, 0]
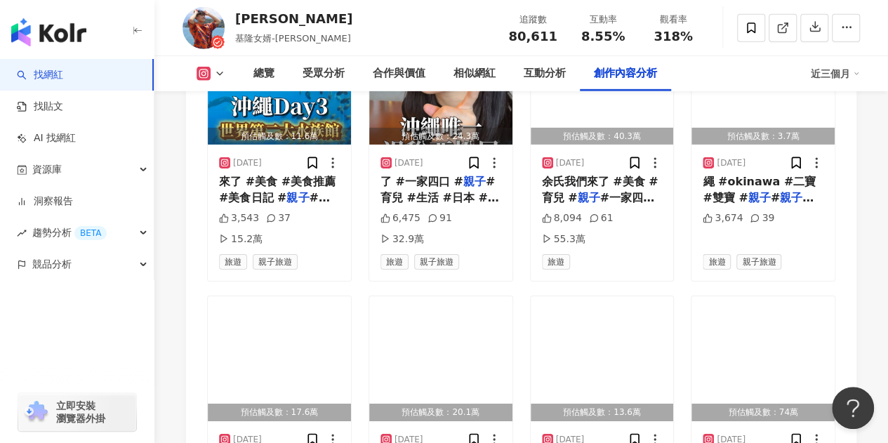
scroll to position [7533, 0]
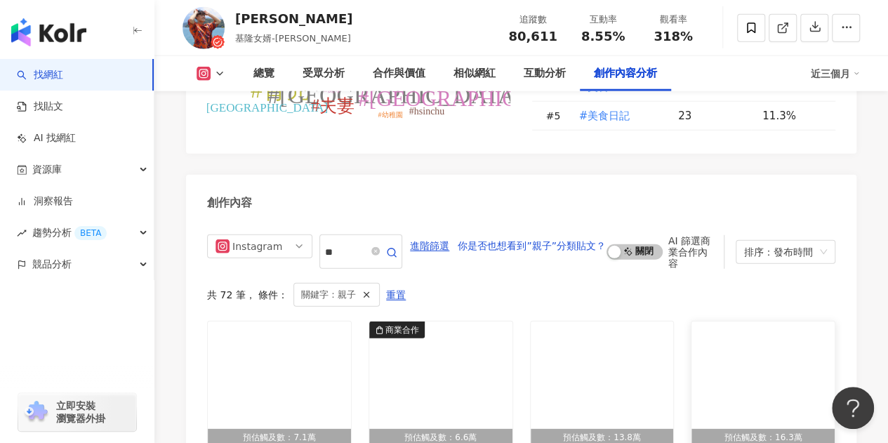
scroll to position [4373, 0]
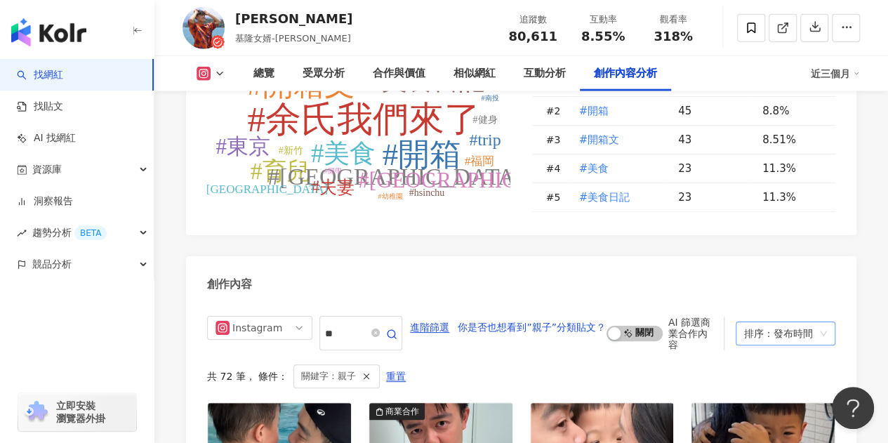
click at [764, 322] on div "排序：發布時間" at bounding box center [779, 333] width 70 height 22
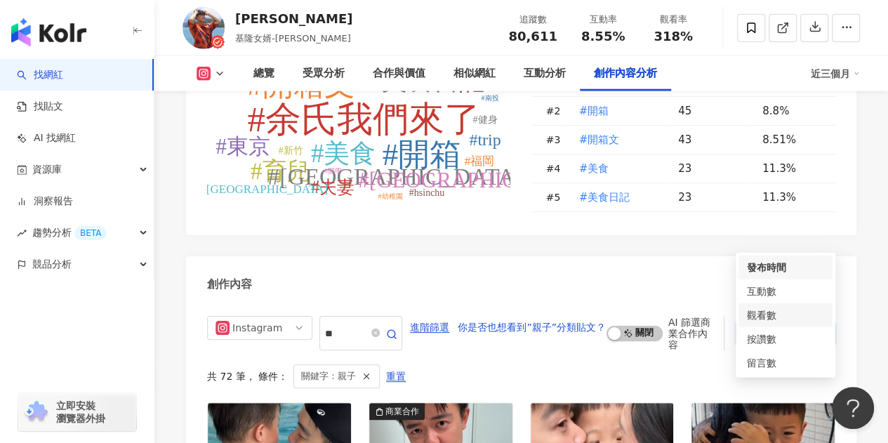
click at [765, 315] on div "觀看數" at bounding box center [785, 315] width 77 height 15
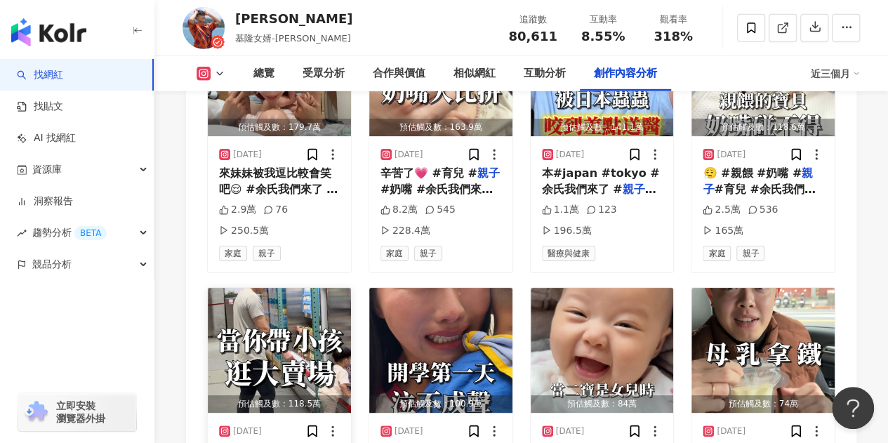
scroll to position [4795, 0]
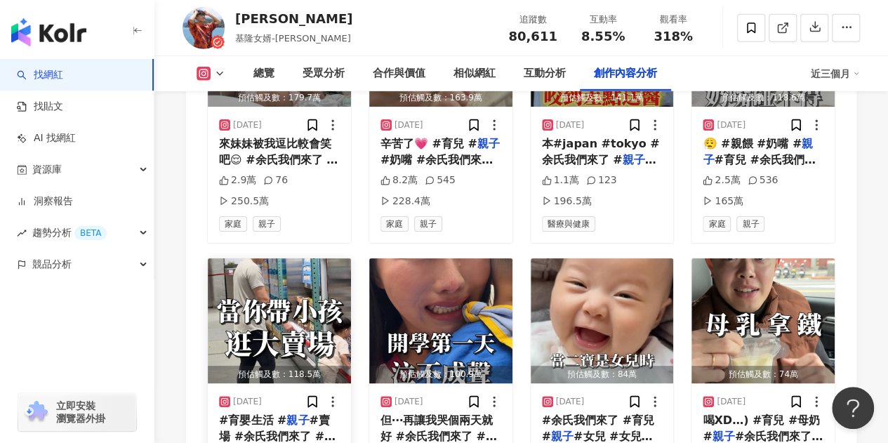
click at [275, 258] on img "button" at bounding box center [279, 320] width 143 height 125
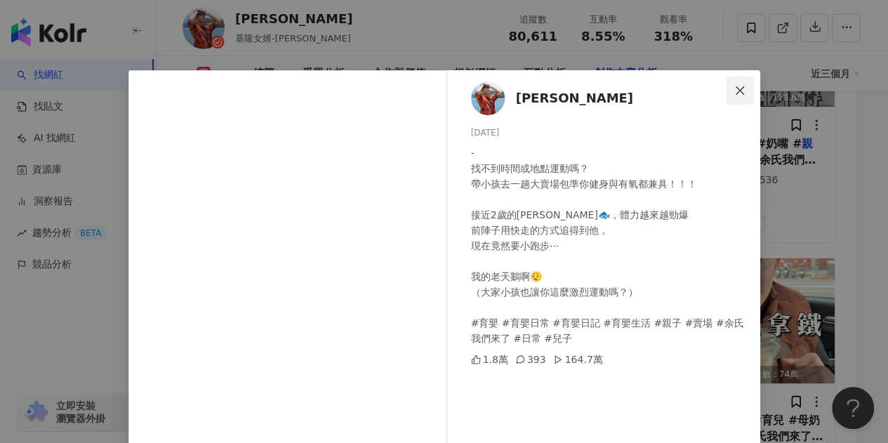
click at [739, 93] on icon "close" at bounding box center [739, 90] width 11 height 11
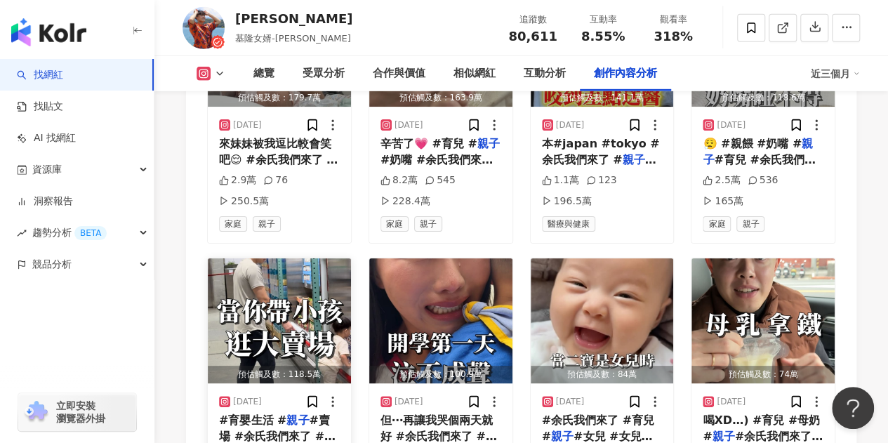
click at [327, 258] on img "button" at bounding box center [279, 320] width 143 height 125
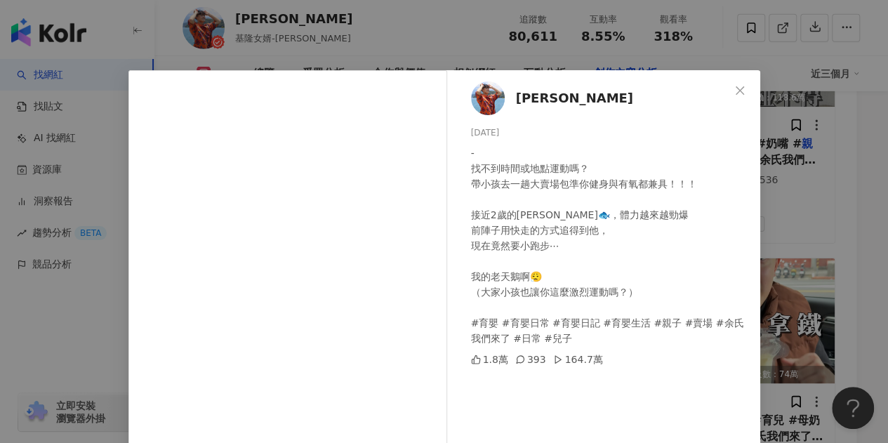
scroll to position [70, 0]
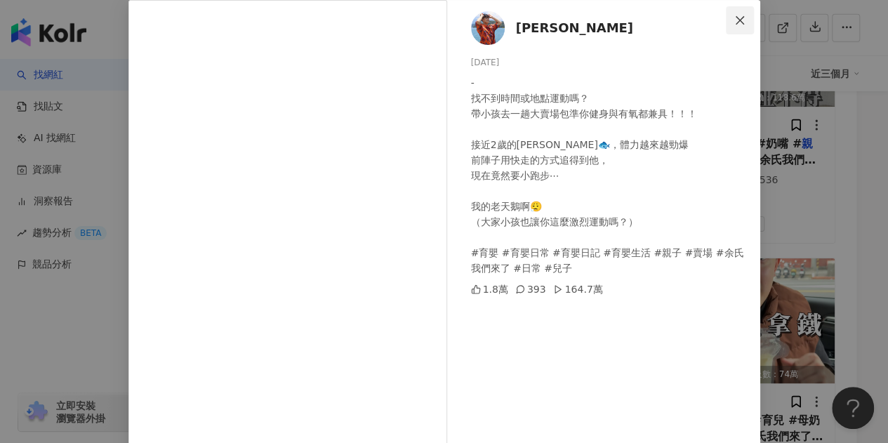
click at [737, 13] on button "Close" at bounding box center [740, 20] width 28 height 28
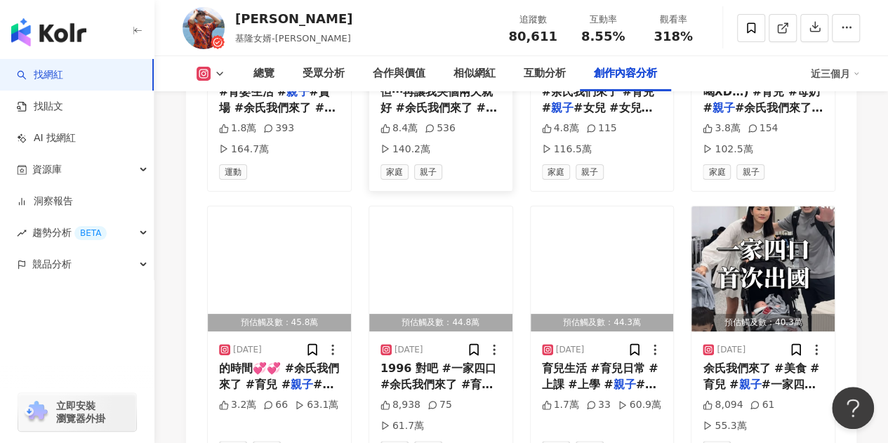
scroll to position [5146, 0]
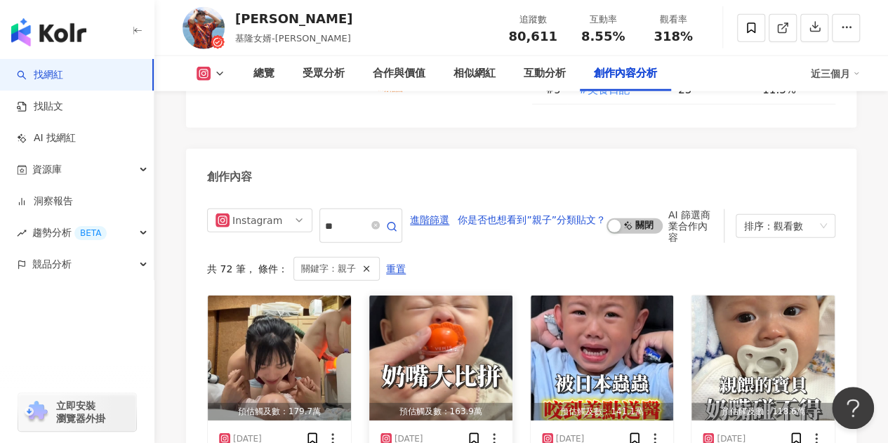
scroll to position [4514, 0]
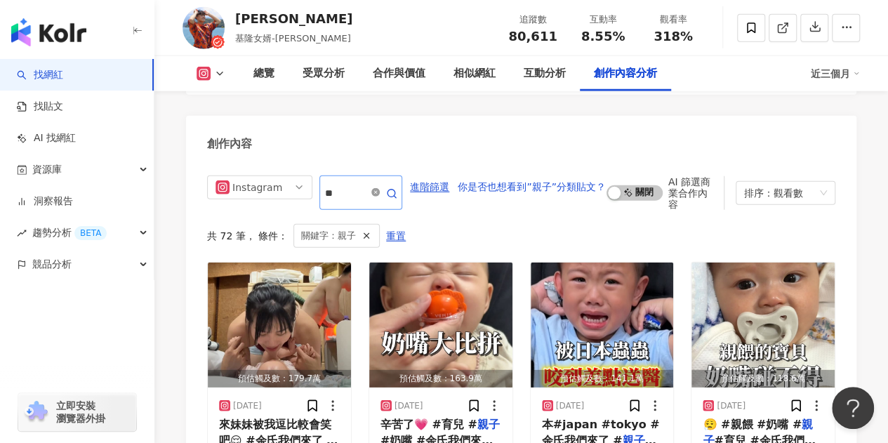
click at [377, 188] on icon "close-circle" at bounding box center [375, 192] width 8 height 8
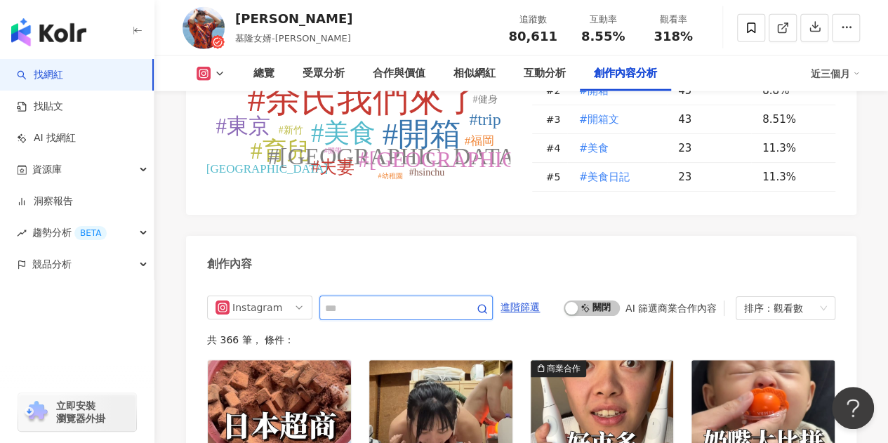
scroll to position [4373, 0]
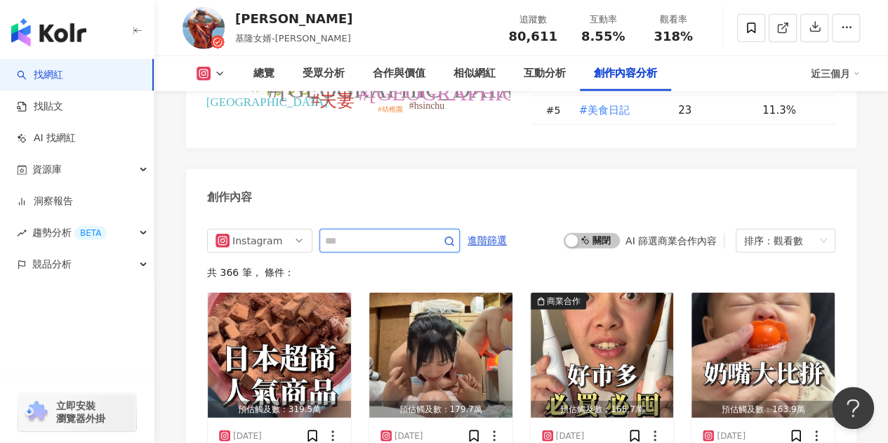
click at [375, 232] on input "text" at bounding box center [374, 240] width 98 height 17
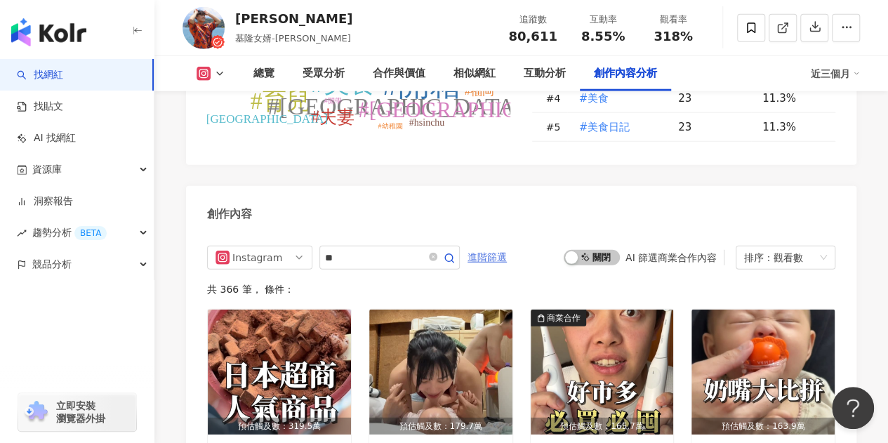
click at [507, 246] on span "進階篩選" at bounding box center [487, 257] width 39 height 22
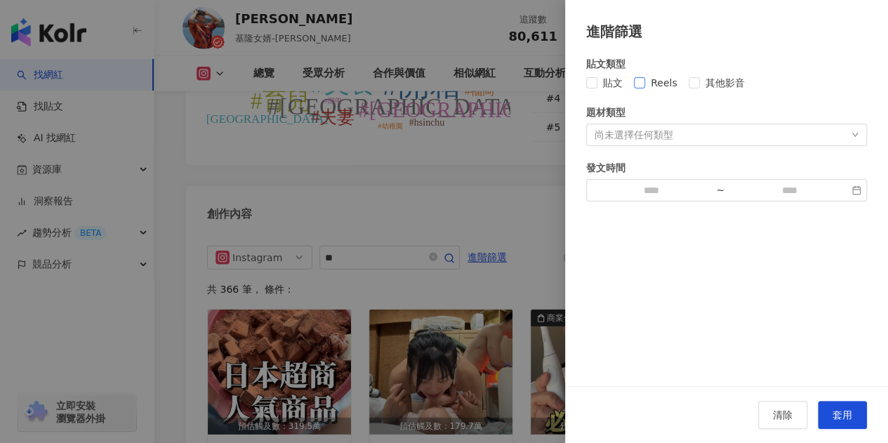
drag, startPoint x: 647, startPoint y: 81, endPoint x: 650, endPoint y: 89, distance: 8.0
click at [646, 82] on span "Reels" at bounding box center [664, 82] width 38 height 15
click at [846, 424] on button "套用" at bounding box center [842, 415] width 49 height 28
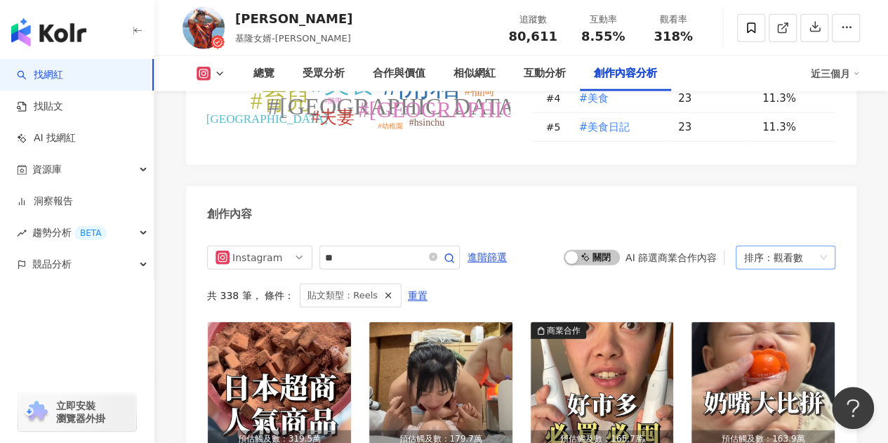
click at [777, 246] on div "觀看數" at bounding box center [788, 257] width 29 height 22
click at [775, 195] on div "發布時間" at bounding box center [785, 192] width 77 height 15
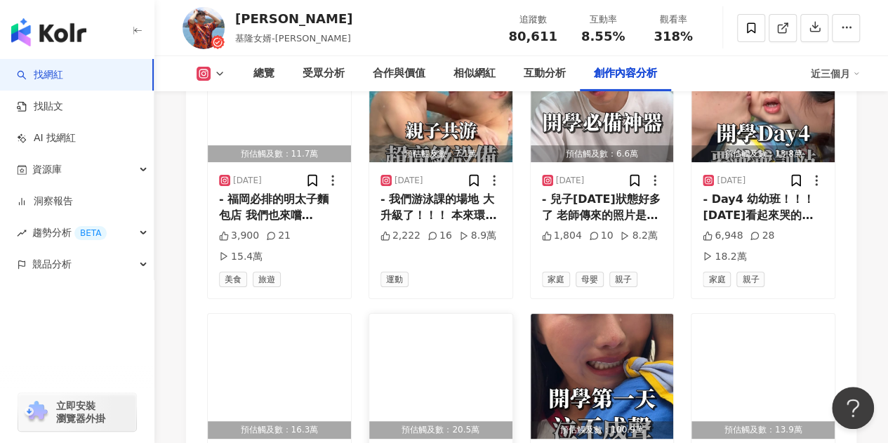
scroll to position [5075, 0]
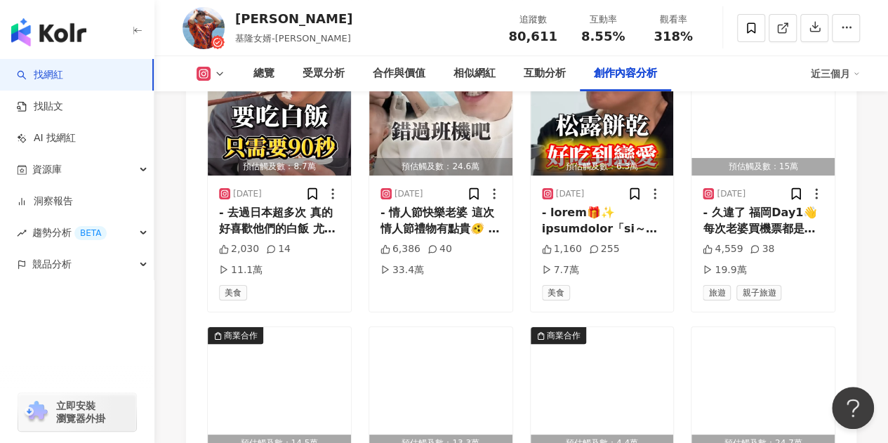
scroll to position [5567, 0]
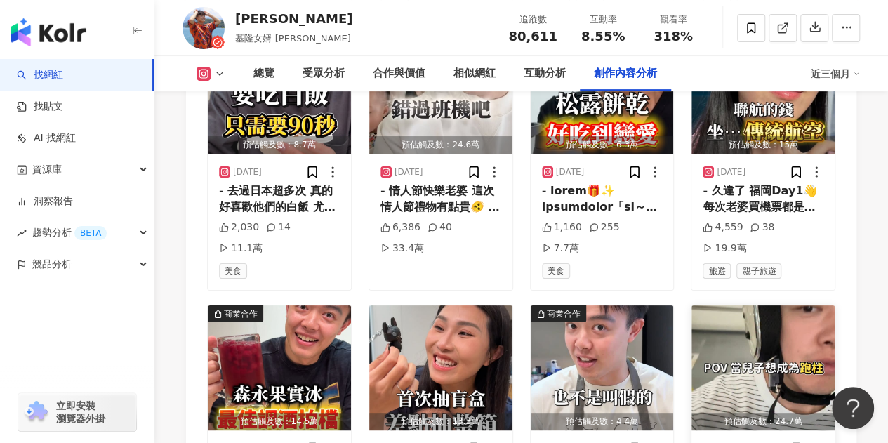
click at [791, 305] on img "button" at bounding box center [763, 367] width 143 height 125
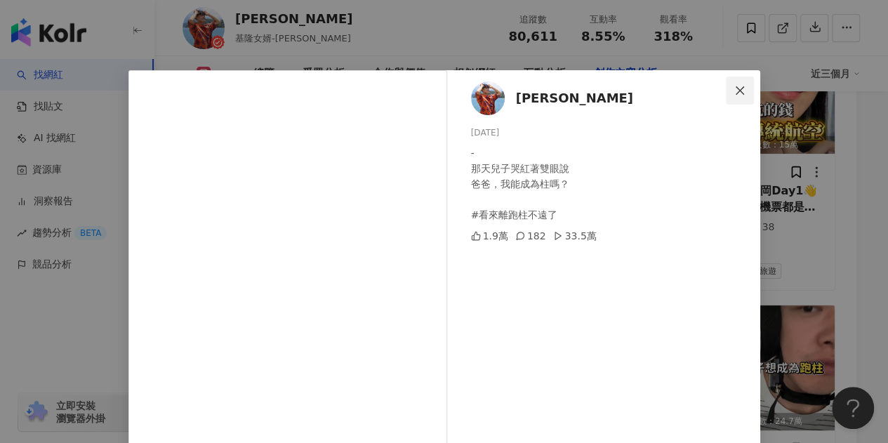
click at [734, 90] on icon "close" at bounding box center [739, 90] width 11 height 11
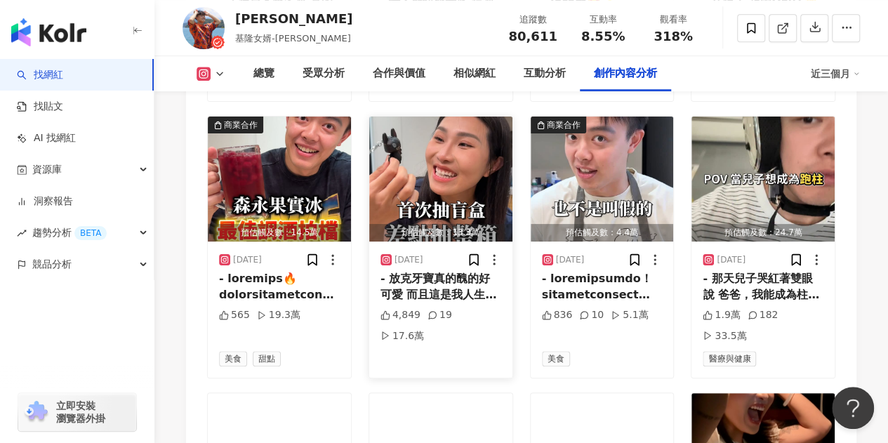
scroll to position [5778, 0]
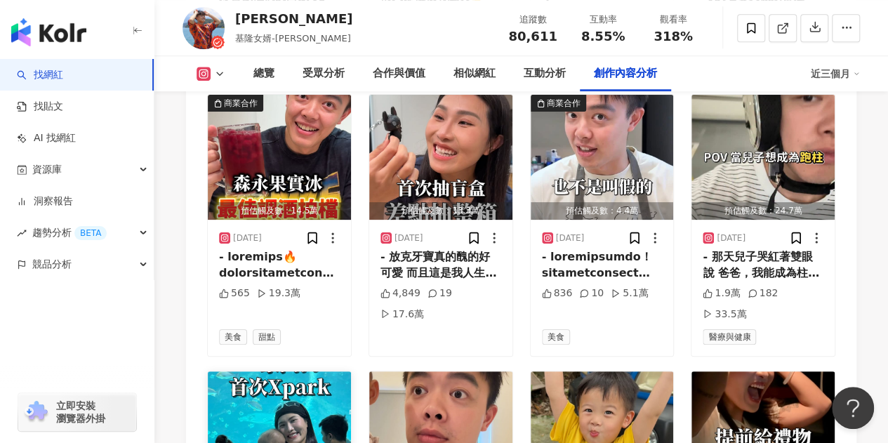
click at [244, 371] on img "button" at bounding box center [279, 433] width 143 height 125
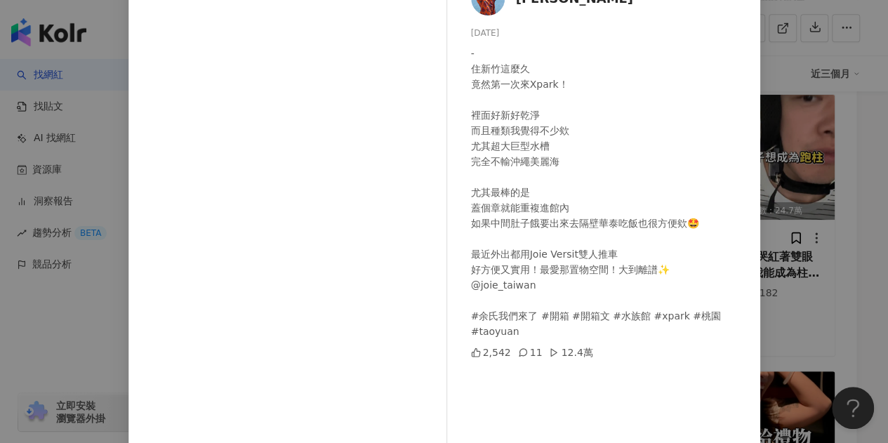
scroll to position [70, 0]
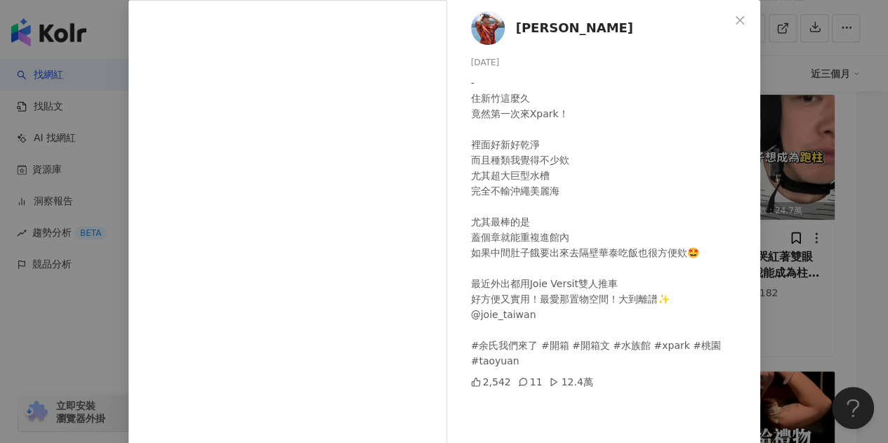
click at [736, 18] on icon "close" at bounding box center [740, 19] width 8 height 8
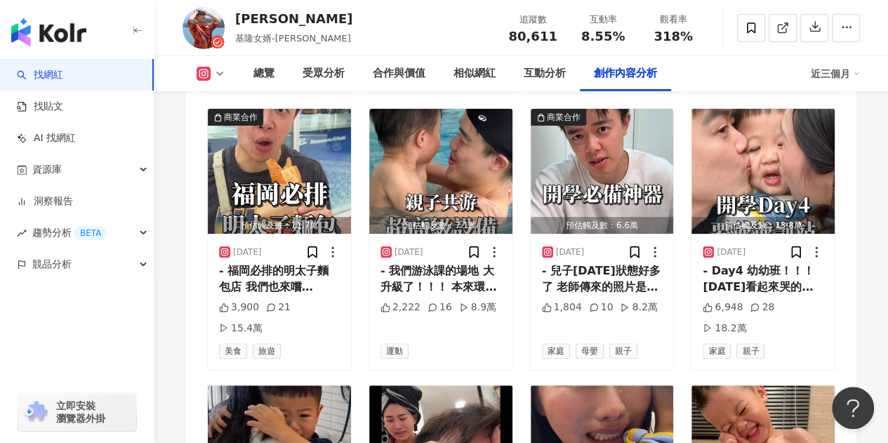
scroll to position [4795, 0]
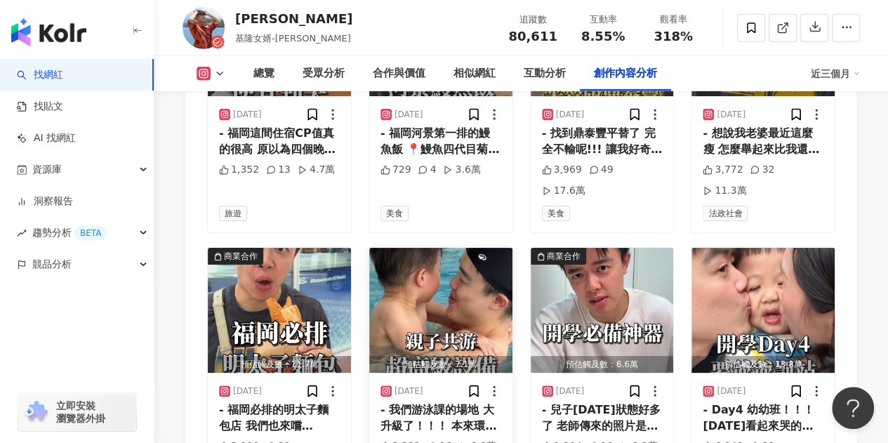
click at [401, 248] on img "button" at bounding box center [440, 310] width 143 height 125
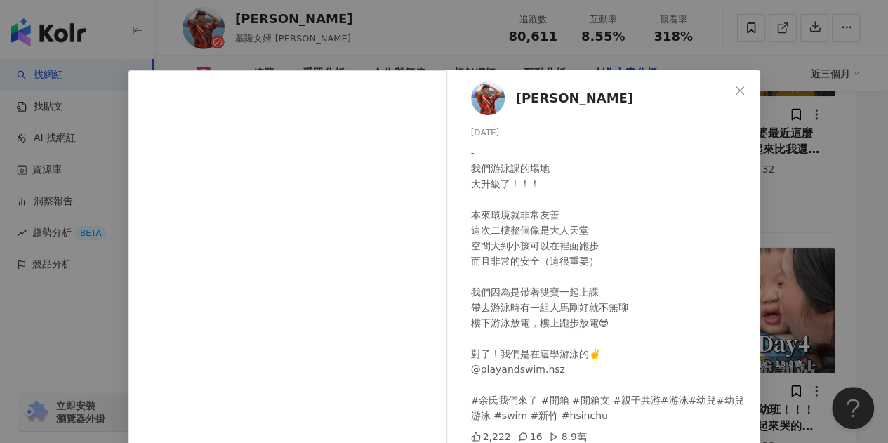
scroll to position [70, 0]
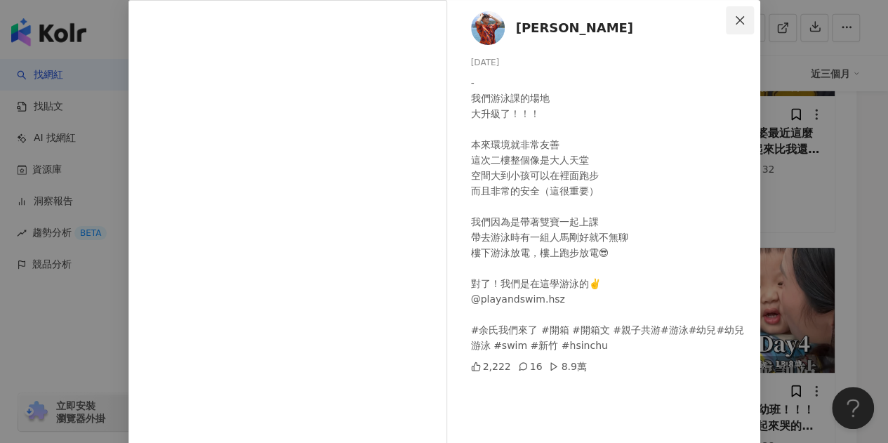
click at [737, 16] on icon "close" at bounding box center [740, 19] width 8 height 8
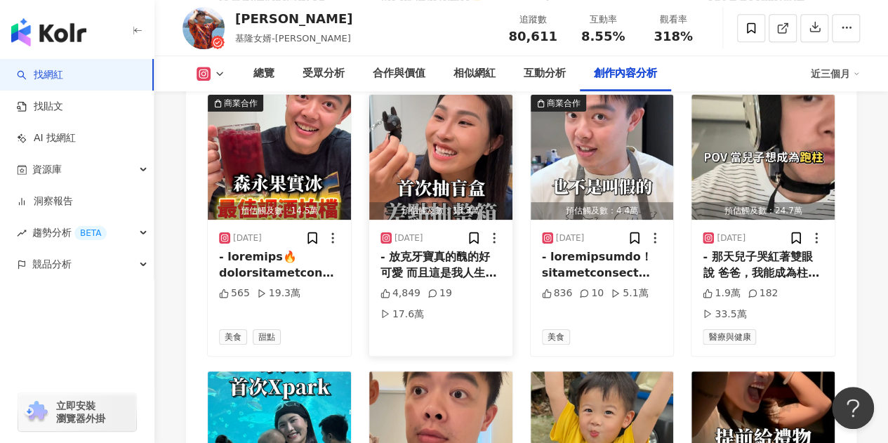
scroll to position [5848, 0]
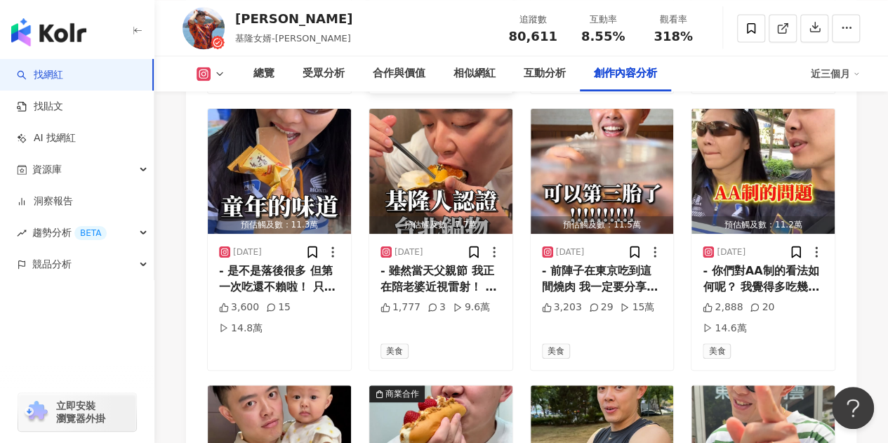
scroll to position [6339, 0]
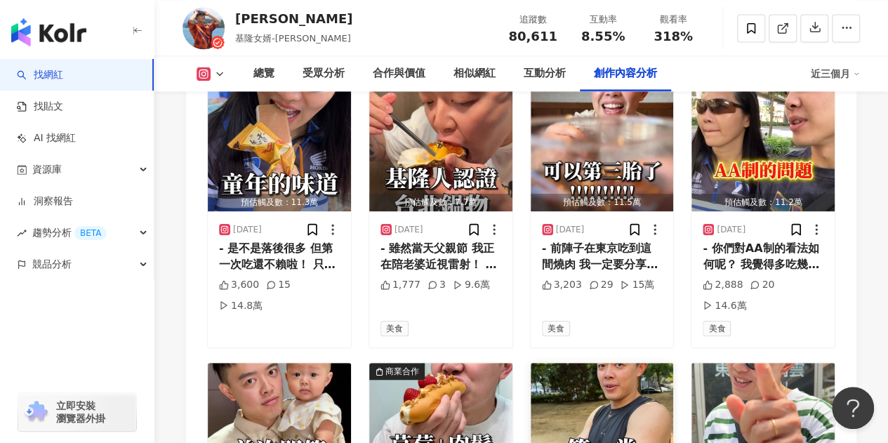
click at [575, 363] on img "button" at bounding box center [602, 425] width 143 height 125
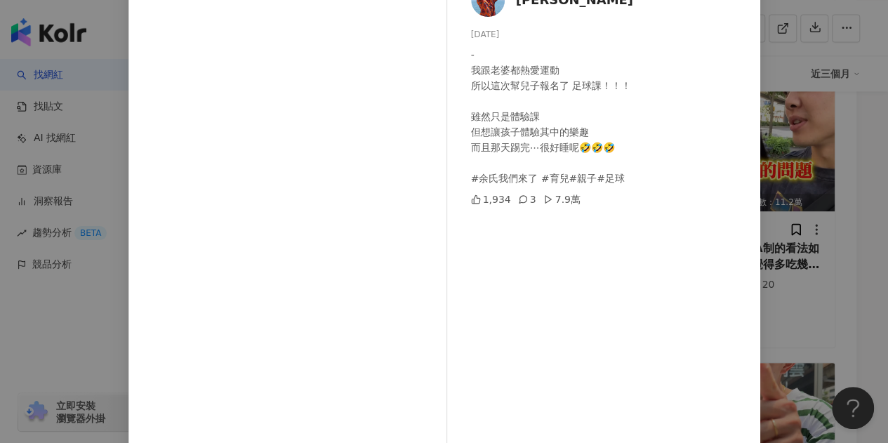
scroll to position [70, 0]
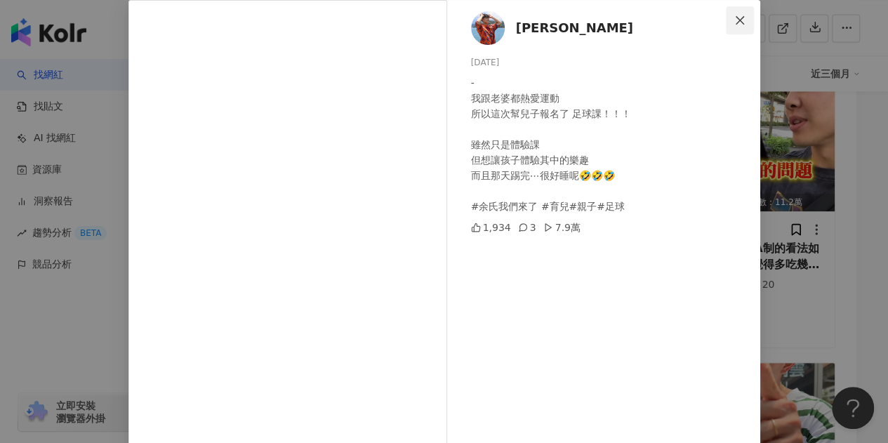
click at [735, 13] on button "Close" at bounding box center [740, 20] width 28 height 28
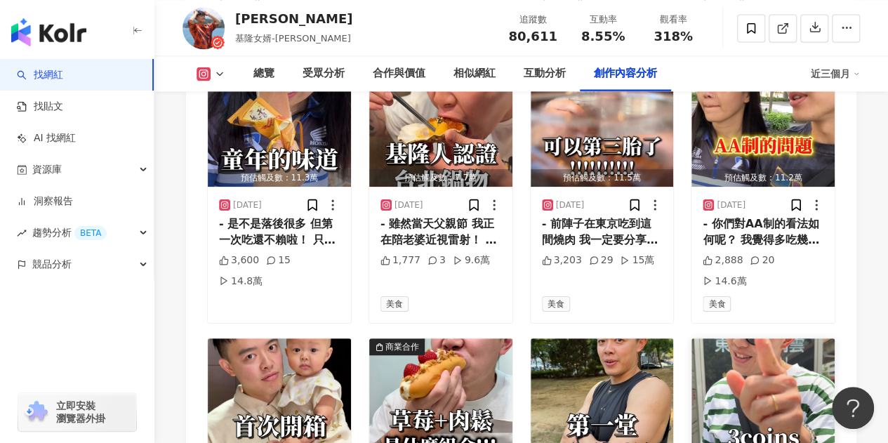
scroll to position [6339, 0]
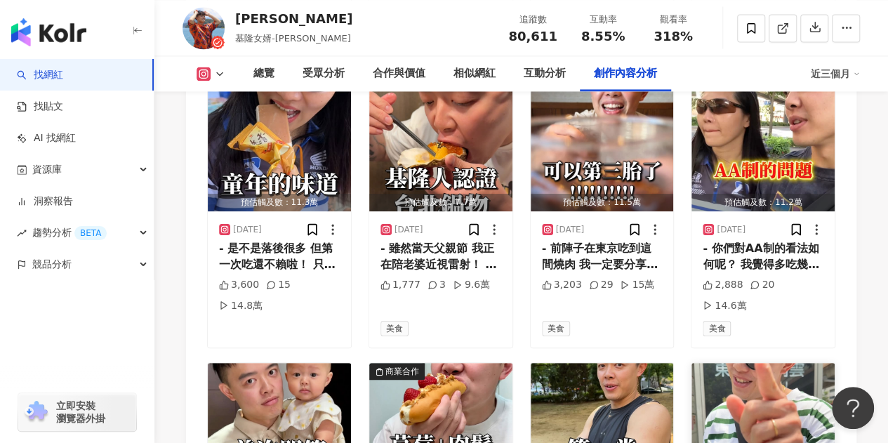
click at [737, 363] on img "button" at bounding box center [763, 425] width 143 height 125
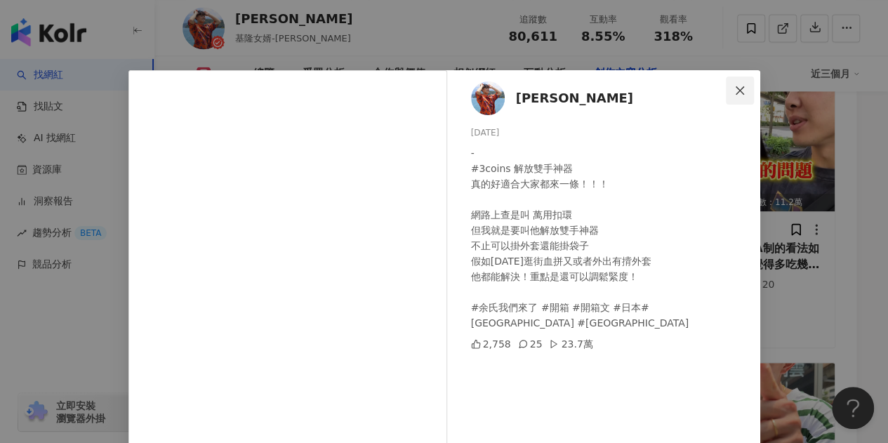
click at [734, 89] on icon "close" at bounding box center [739, 90] width 11 height 11
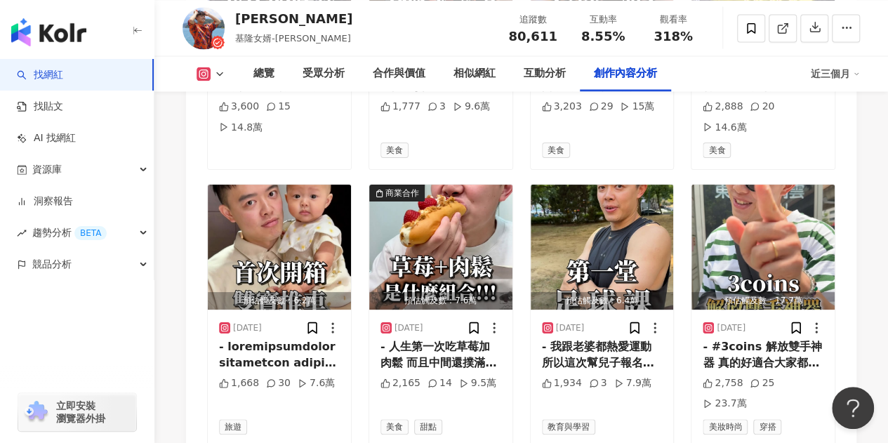
scroll to position [6550, 0]
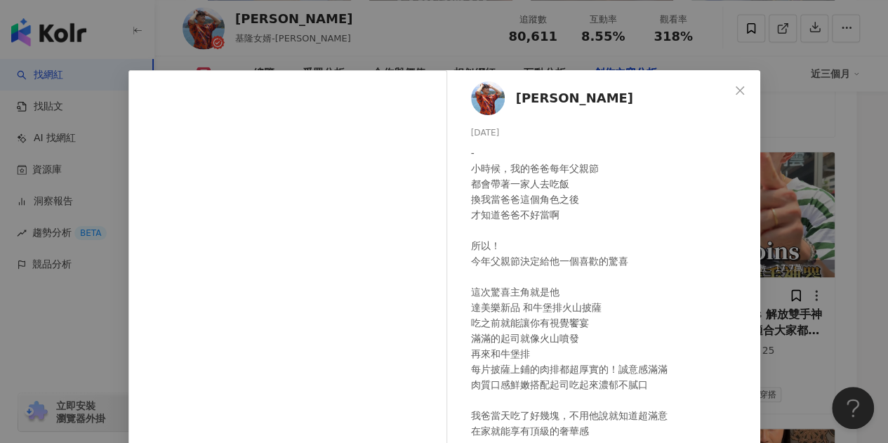
click at [752, 91] on div "余孟耘 2025/8/7 - 小時候，我的爸爸每年父親節 都會帶著一家人去吃飯 換我當爸爸這個角色之後 才知道爸爸不好當啊 所以！ 今年父親節決定給他一個喜歡…" at bounding box center [607, 321] width 306 height 503
click at [736, 88] on icon "close" at bounding box center [739, 90] width 11 height 11
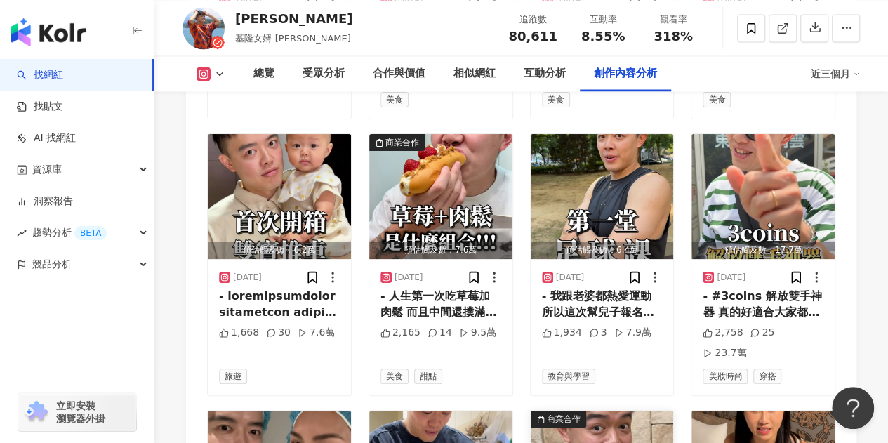
scroll to position [6620, 0]
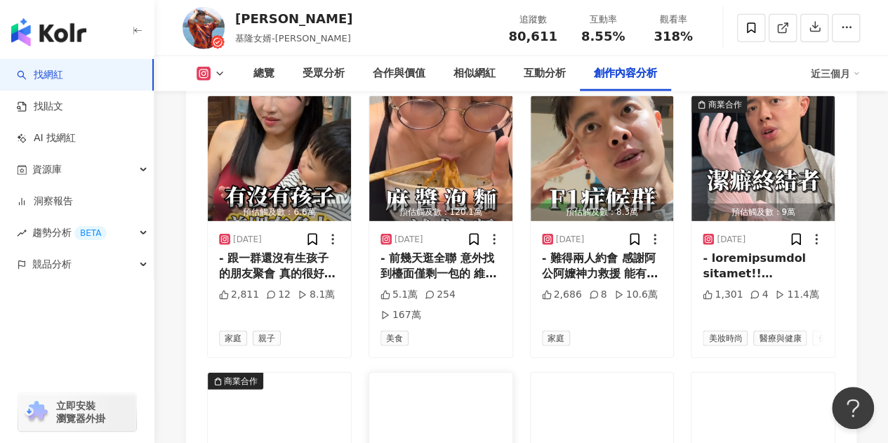
scroll to position [7182, 0]
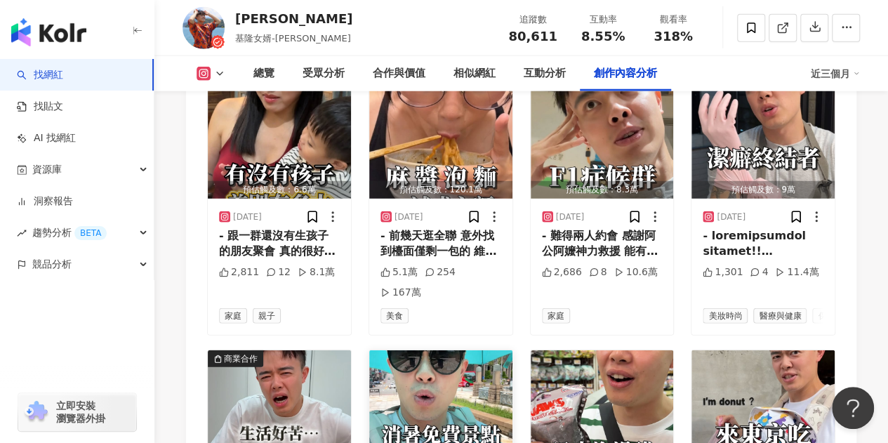
click at [446, 350] on img "button" at bounding box center [440, 412] width 143 height 125
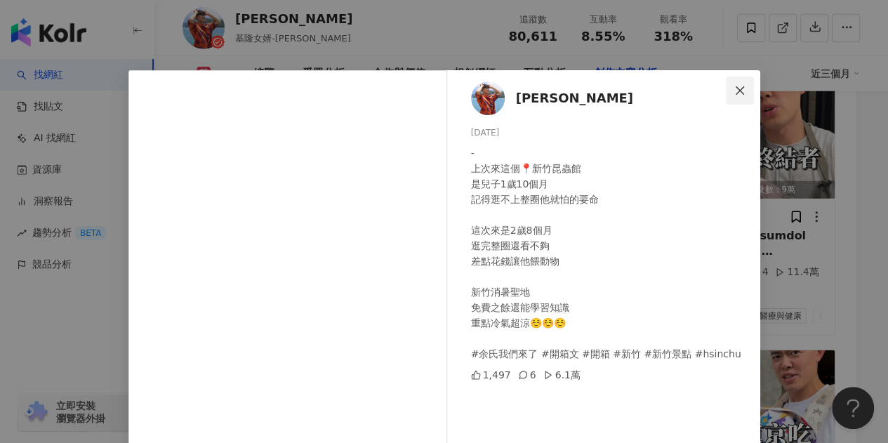
click at [746, 88] on span "Close" at bounding box center [740, 90] width 28 height 11
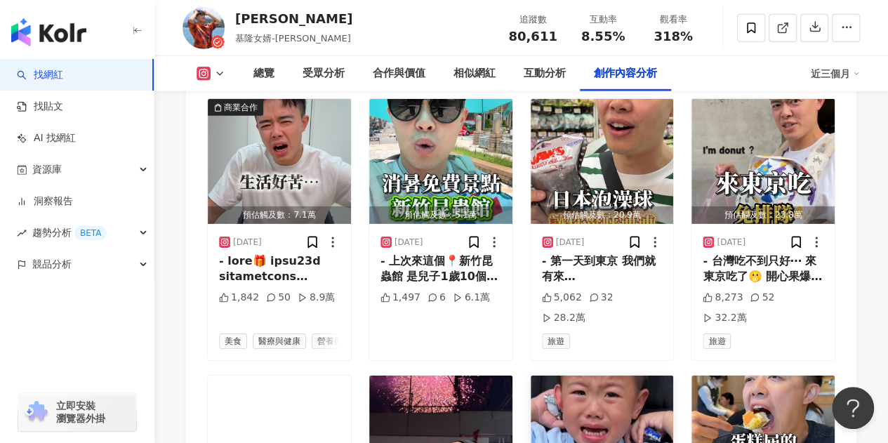
scroll to position [7463, 0]
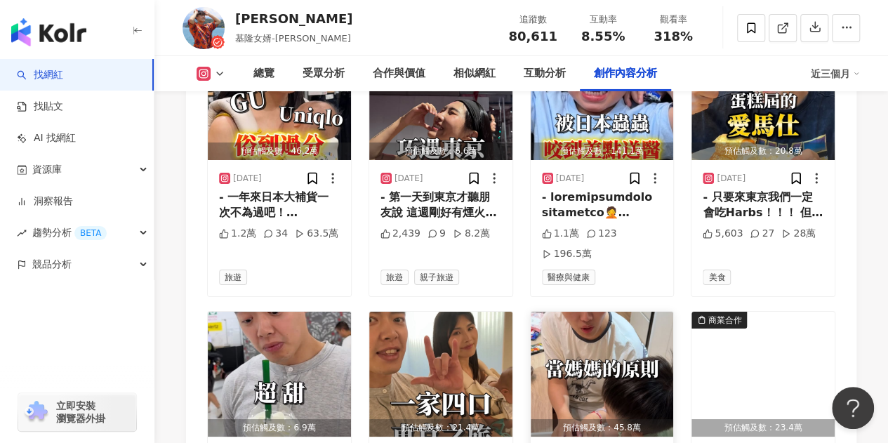
scroll to position [7744, 0]
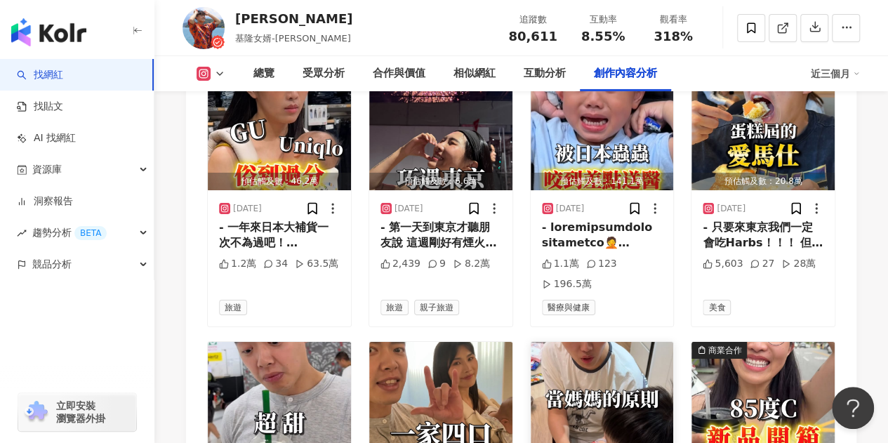
click at [632, 342] on img "button" at bounding box center [602, 404] width 143 height 125
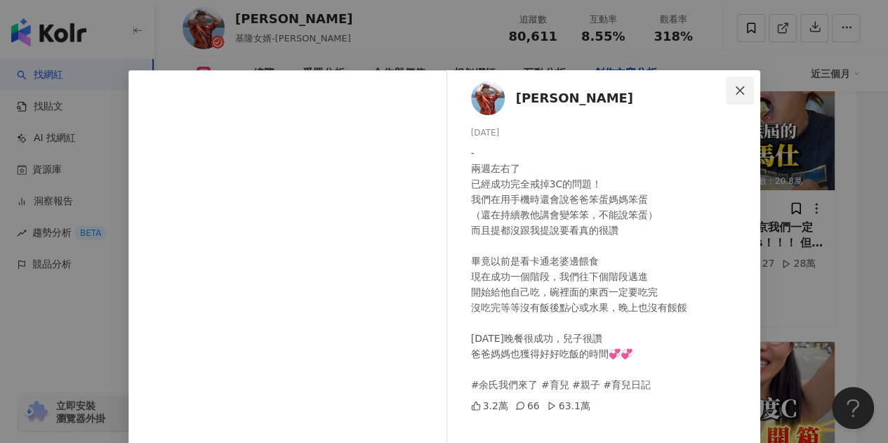
click at [734, 90] on icon "close" at bounding box center [739, 90] width 11 height 11
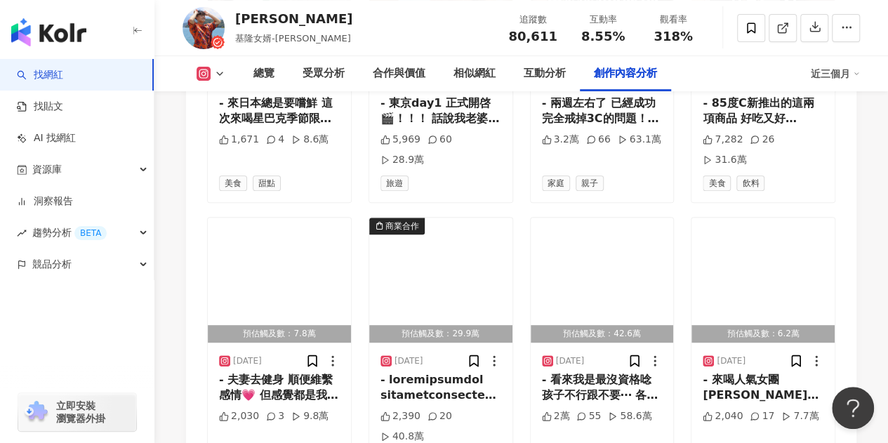
scroll to position [8165, 0]
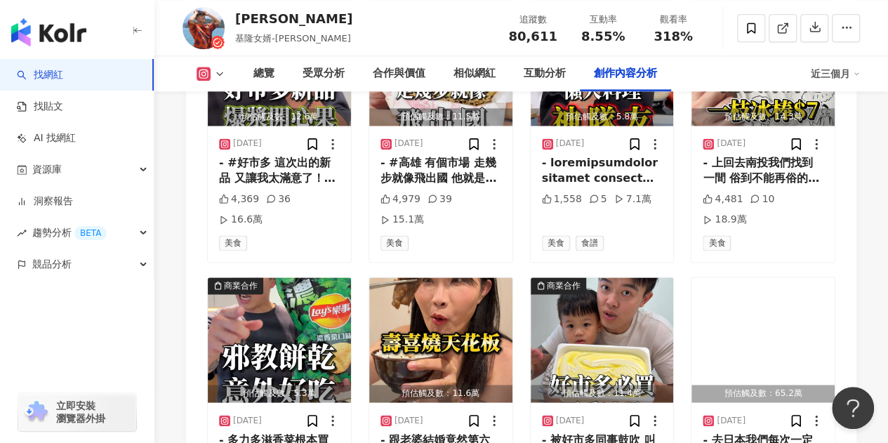
scroll to position [8938, 0]
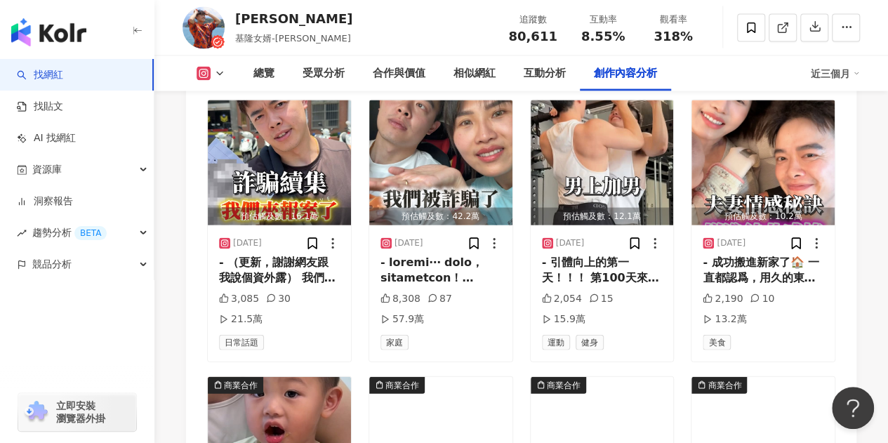
scroll to position [9429, 0]
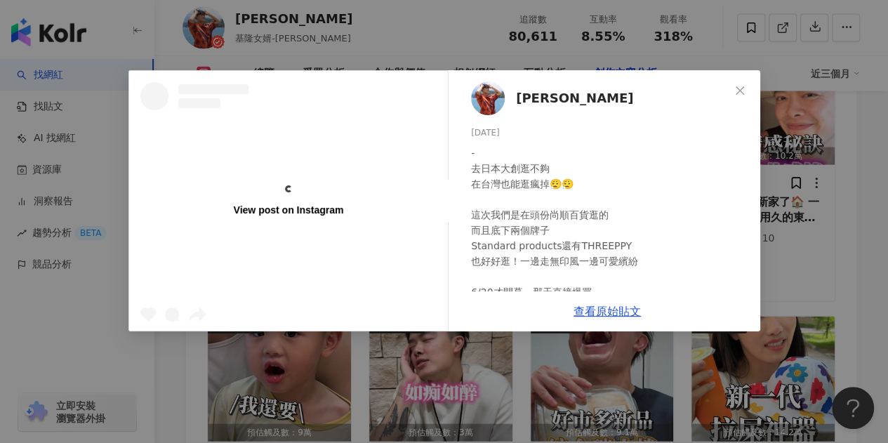
scroll to position [70, 0]
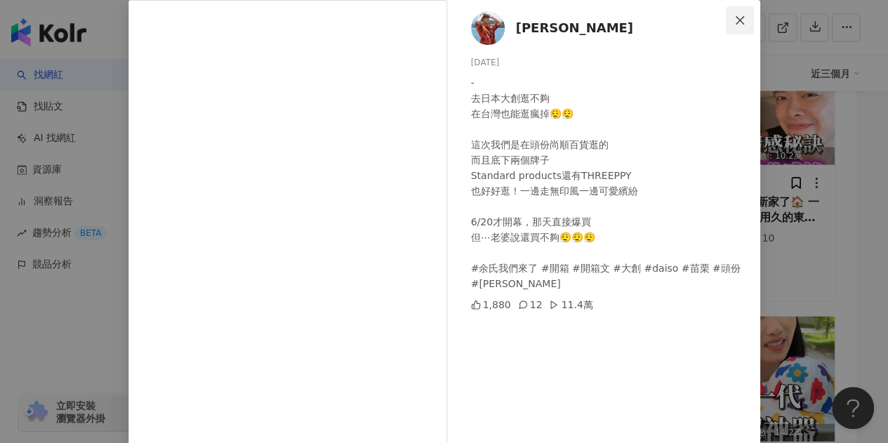
click at [742, 23] on span "Close" at bounding box center [740, 20] width 28 height 11
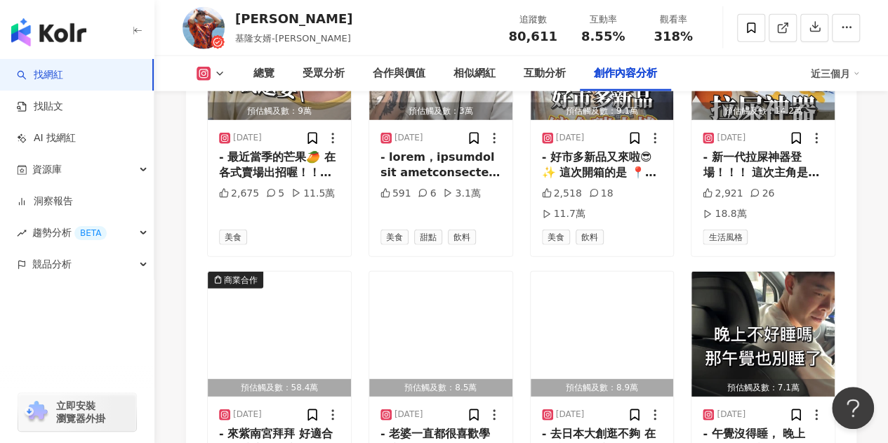
scroll to position [9780, 0]
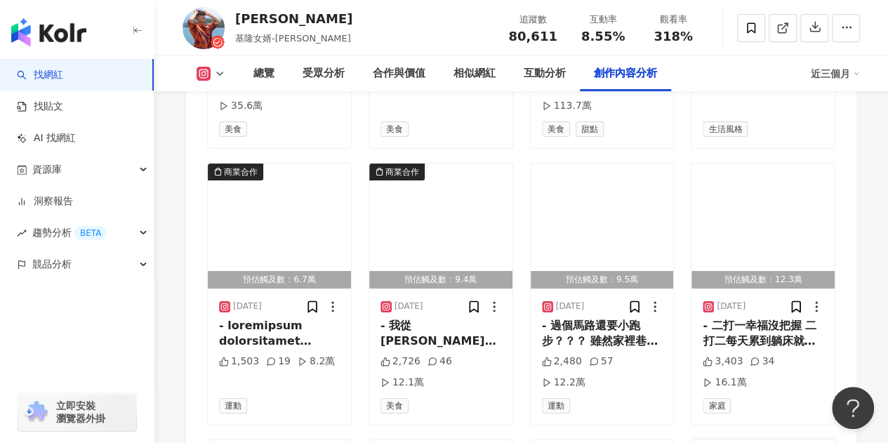
scroll to position [10342, 0]
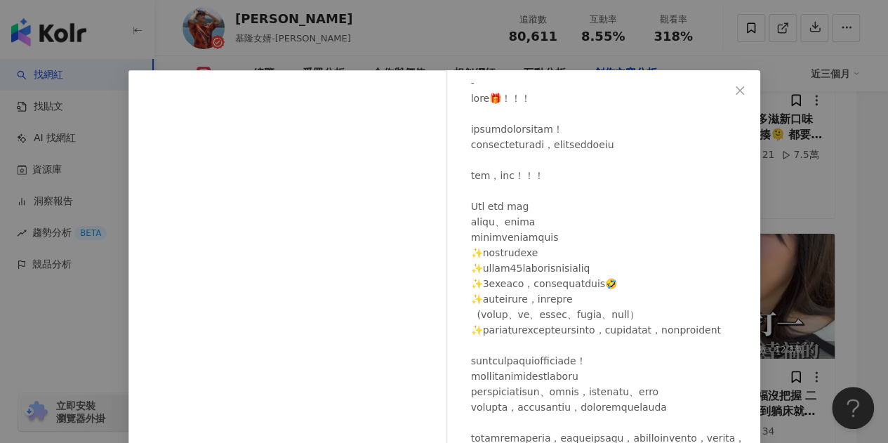
scroll to position [70, 0]
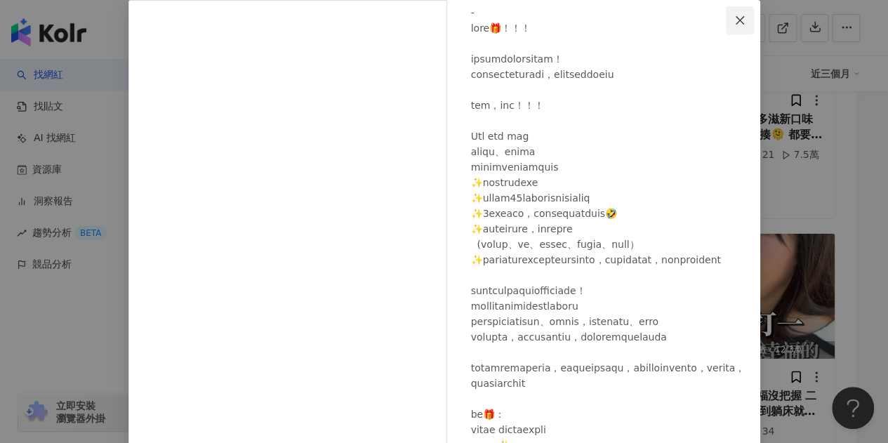
click at [737, 20] on icon "close" at bounding box center [739, 20] width 11 height 11
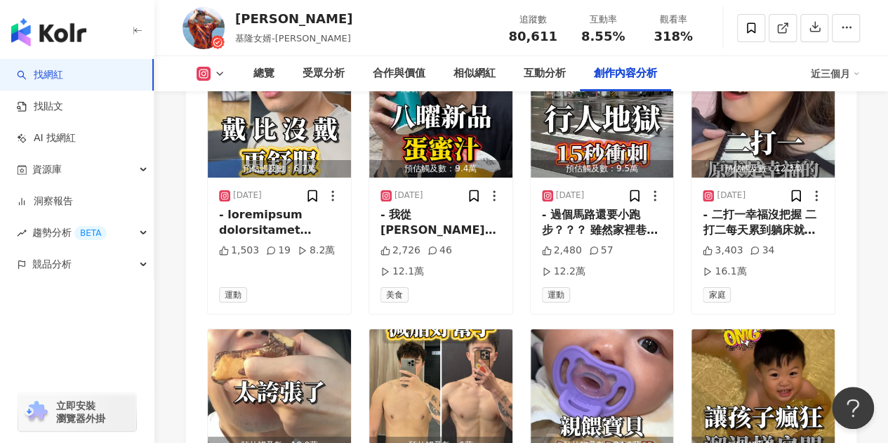
scroll to position [10553, 0]
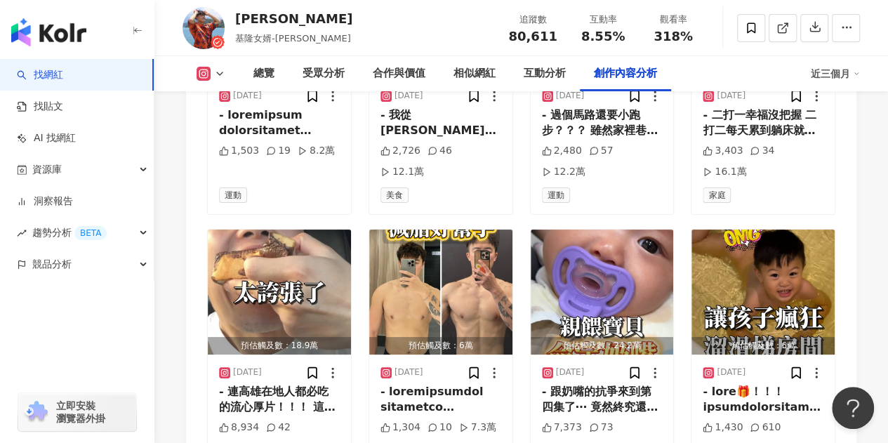
scroll to position [10693, 0]
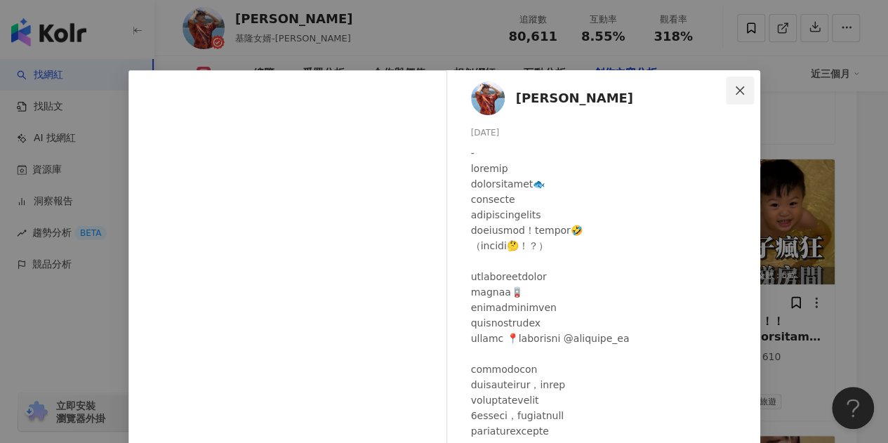
click at [743, 85] on span "Close" at bounding box center [740, 90] width 28 height 11
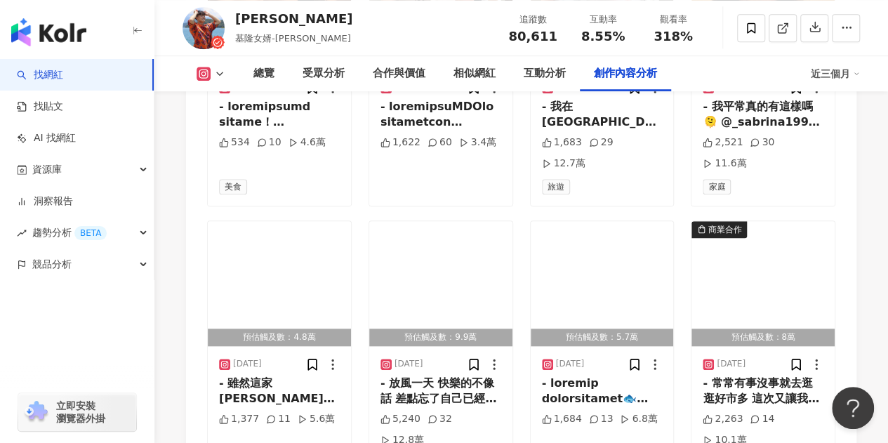
scroll to position [11255, 0]
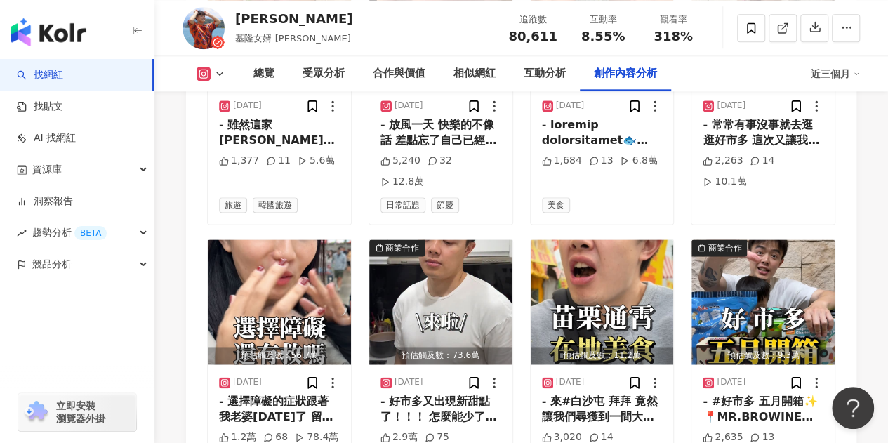
scroll to position [11465, 0]
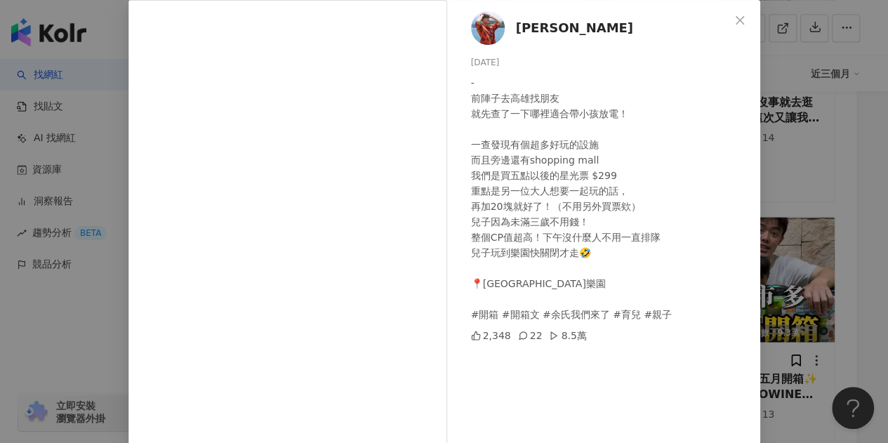
scroll to position [0, 0]
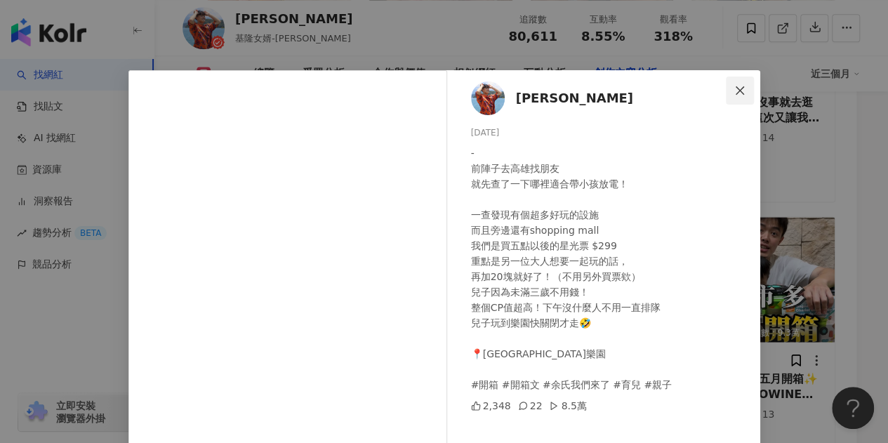
click at [730, 97] on button "Close" at bounding box center [740, 91] width 28 height 28
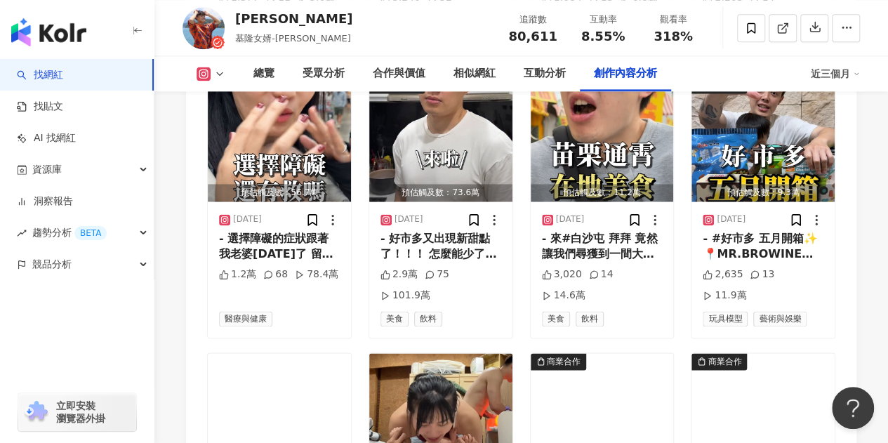
scroll to position [11746, 0]
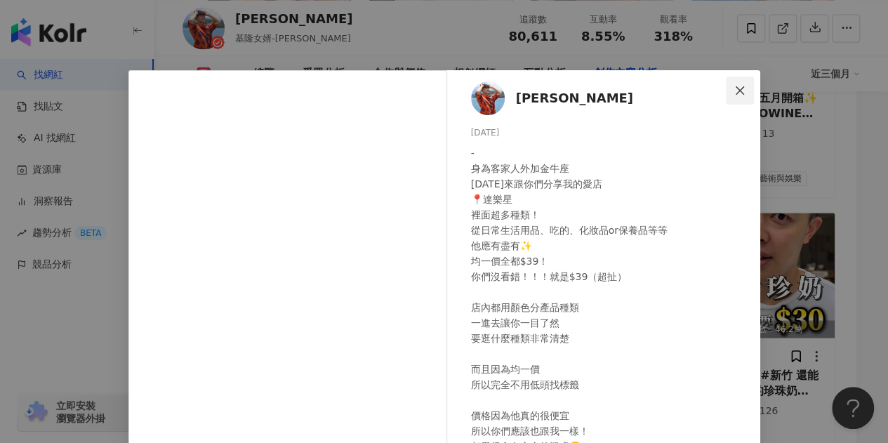
click at [734, 93] on icon "close" at bounding box center [739, 90] width 11 height 11
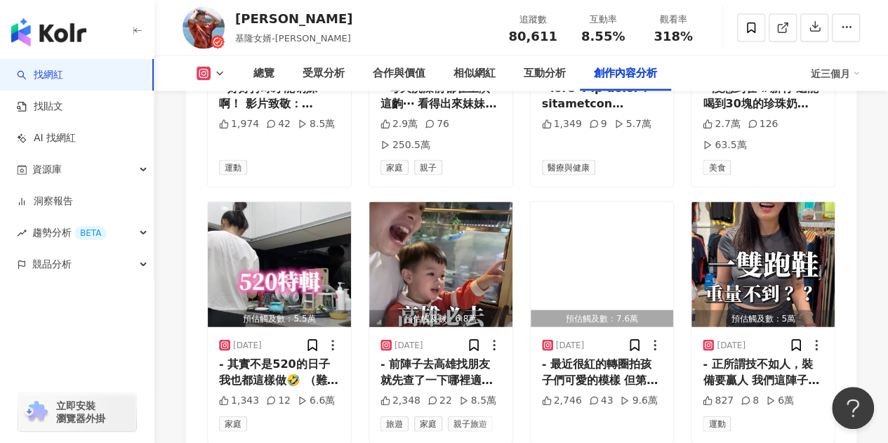
scroll to position [12097, 0]
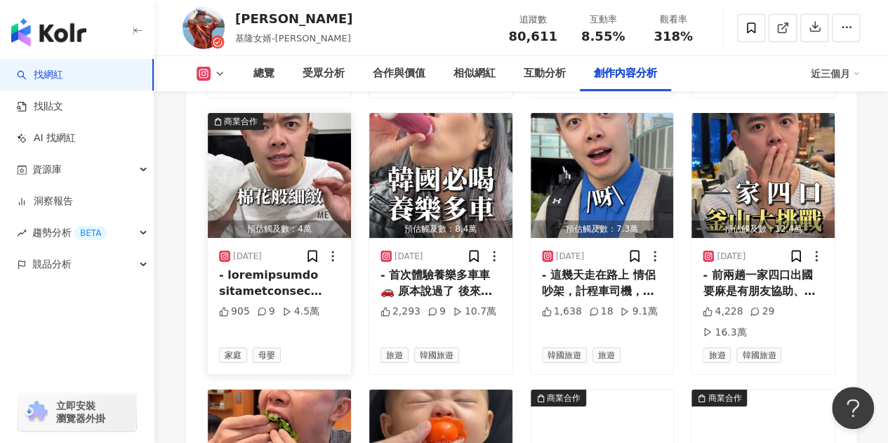
scroll to position [12940, 0]
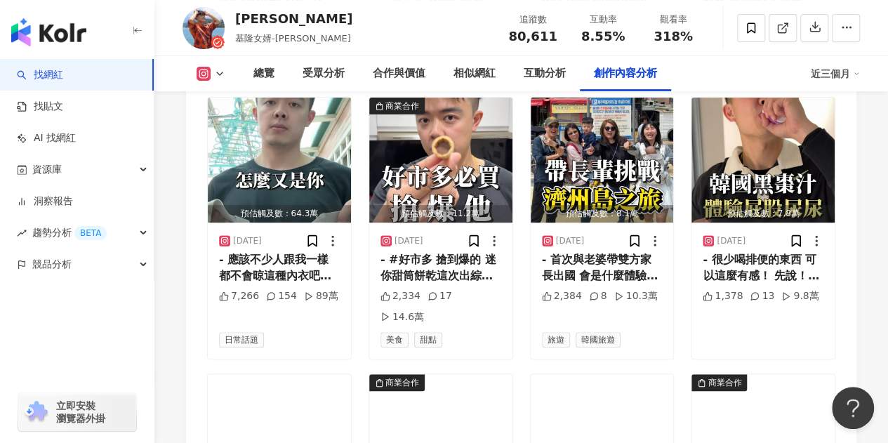
scroll to position [13502, 0]
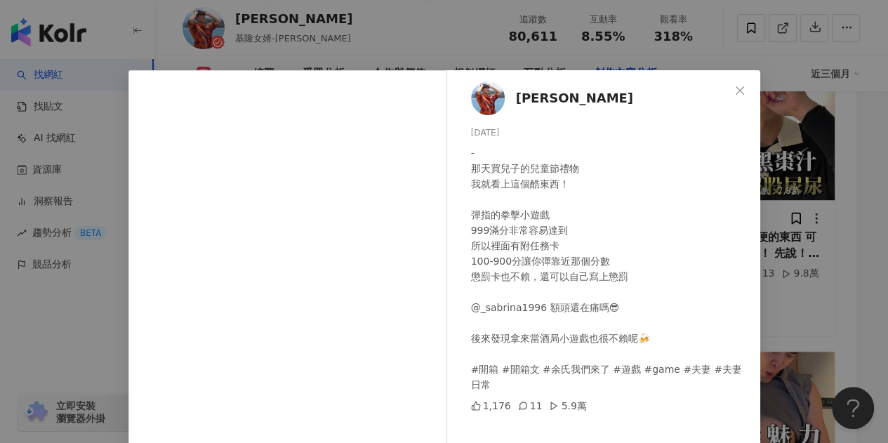
drag, startPoint x: 724, startPoint y: 80, endPoint x: 727, endPoint y: 91, distance: 11.8
click at [726, 80] on button "Close" at bounding box center [740, 91] width 28 height 28
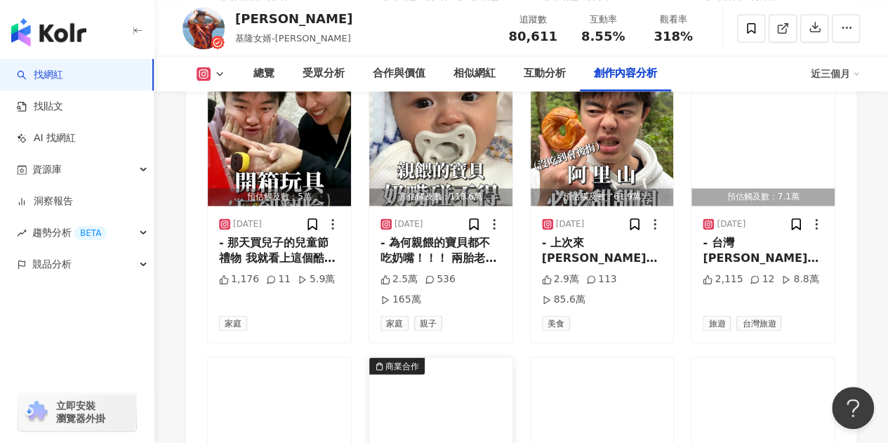
scroll to position [14415, 0]
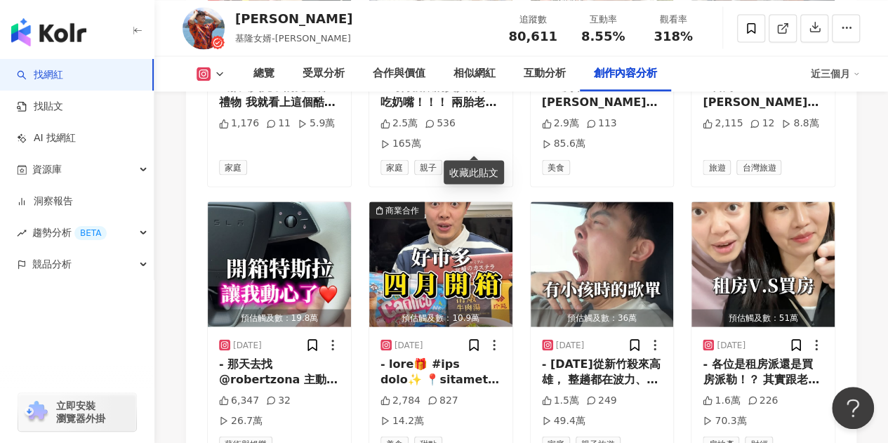
scroll to position [14485, 0]
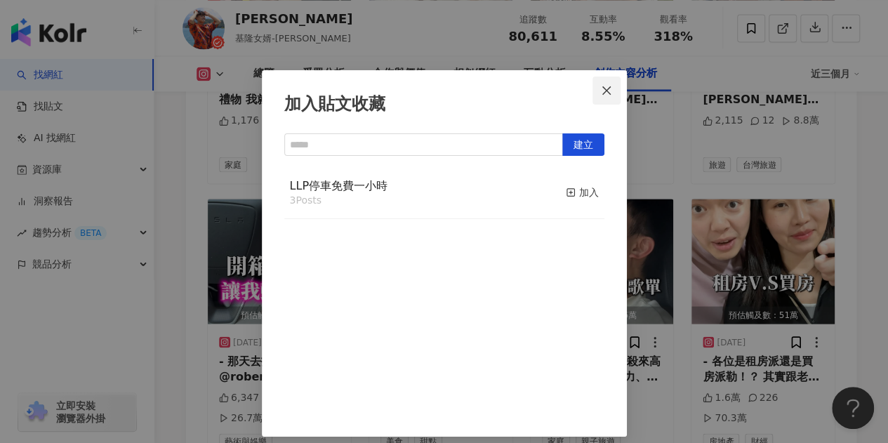
click at [602, 91] on icon "close" at bounding box center [606, 90] width 8 height 8
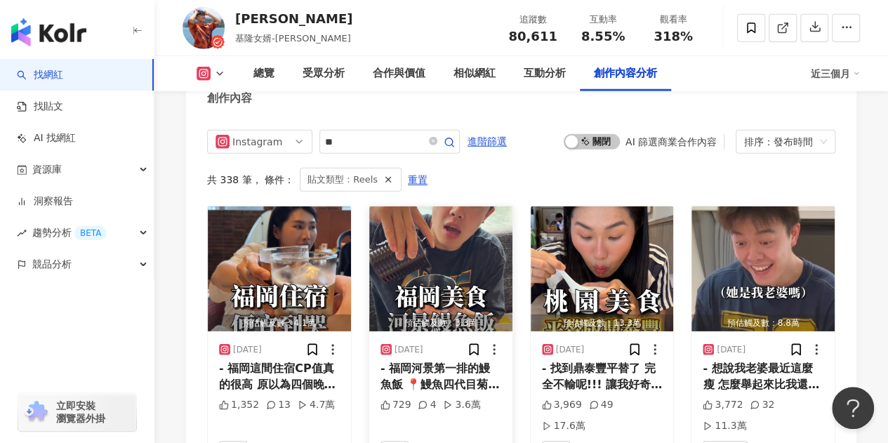
scroll to position [4443, 0]
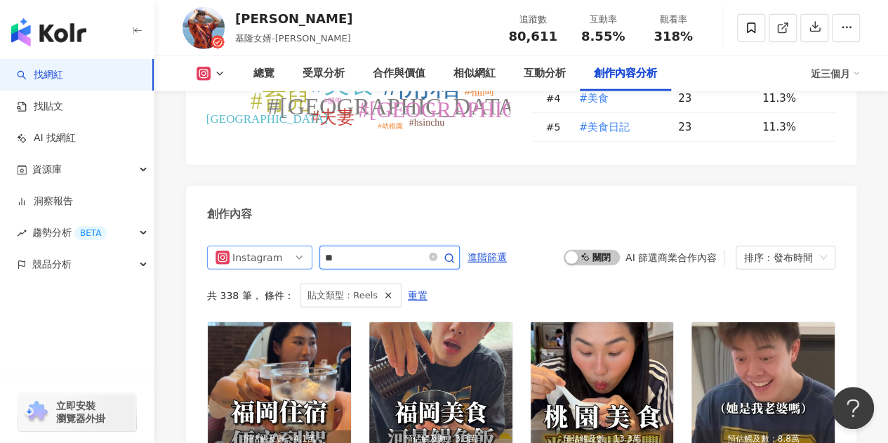
drag, startPoint x: 360, startPoint y: 160, endPoint x: 311, endPoint y: 153, distance: 49.0
click at [313, 246] on div "Instagram **" at bounding box center [333, 258] width 253 height 24
type input "**"
click at [365, 249] on input "**" at bounding box center [374, 257] width 98 height 17
drag, startPoint x: 466, startPoint y: 163, endPoint x: 373, endPoint y: 164, distance: 93.4
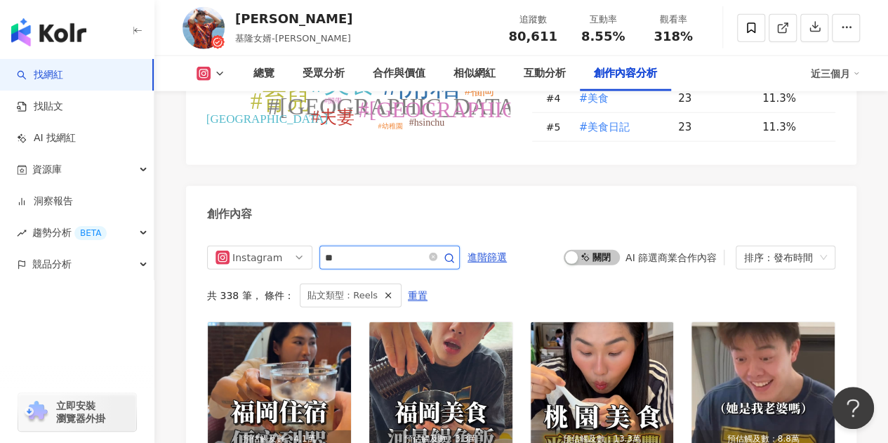
click at [437, 253] on icon "close-circle" at bounding box center [433, 257] width 8 height 8
click at [371, 249] on input "text" at bounding box center [374, 257] width 98 height 17
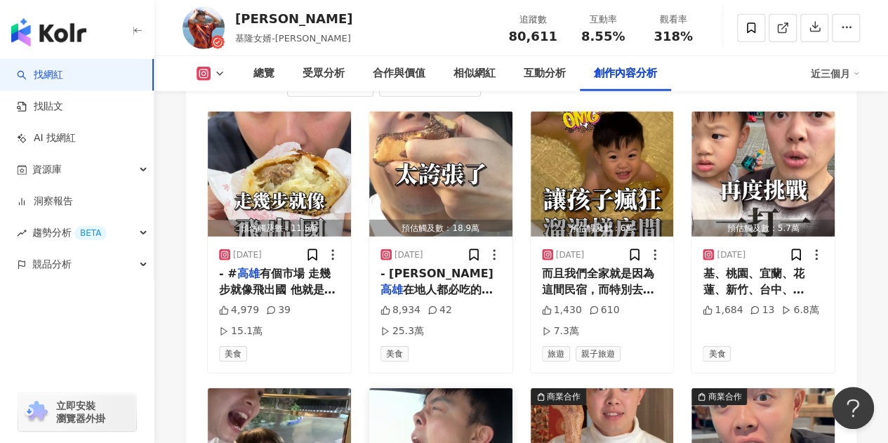
scroll to position [4724, 0]
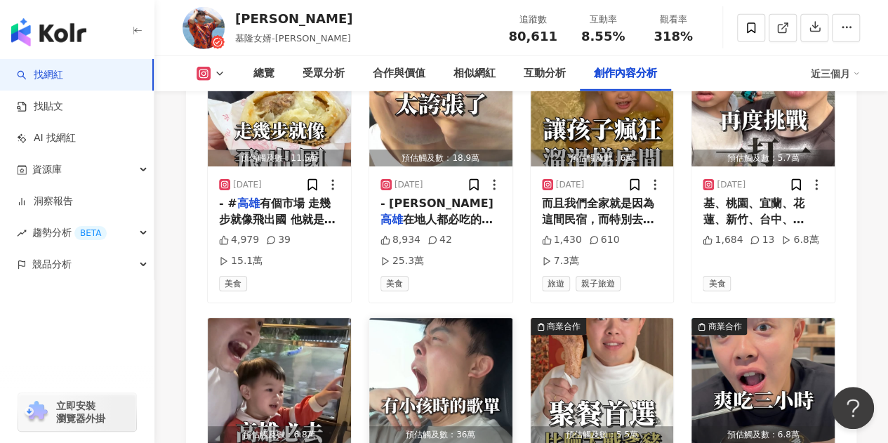
click at [420, 318] on img "button" at bounding box center [440, 380] width 143 height 125
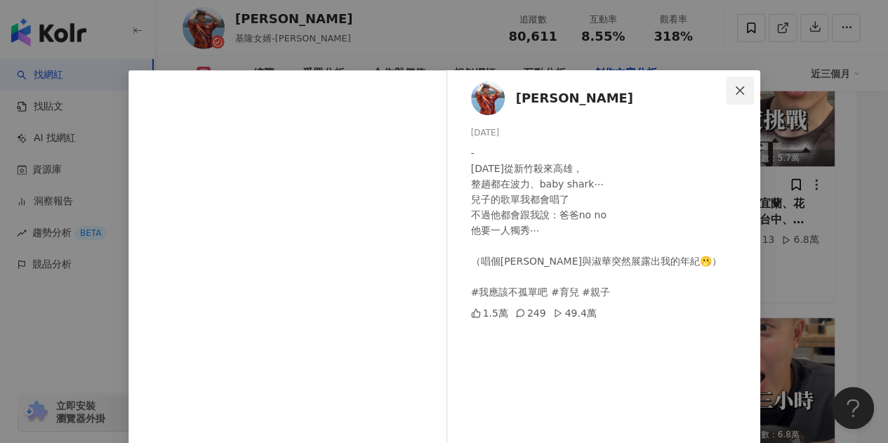
click at [742, 86] on span "Close" at bounding box center [740, 90] width 28 height 11
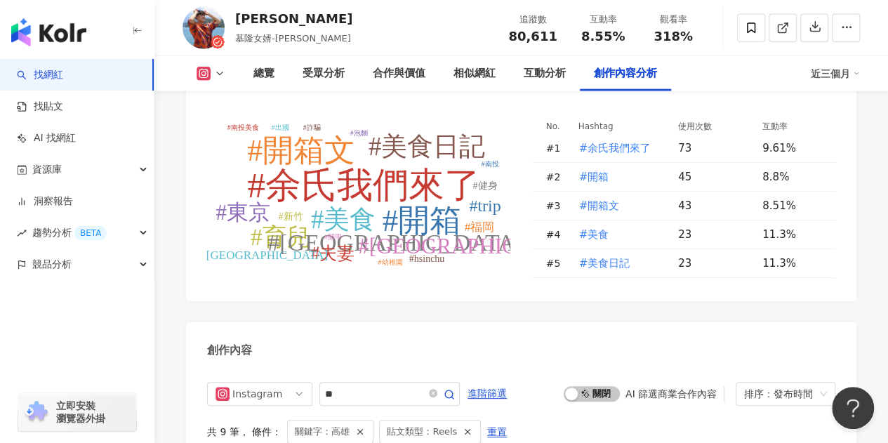
scroll to position [4303, 0]
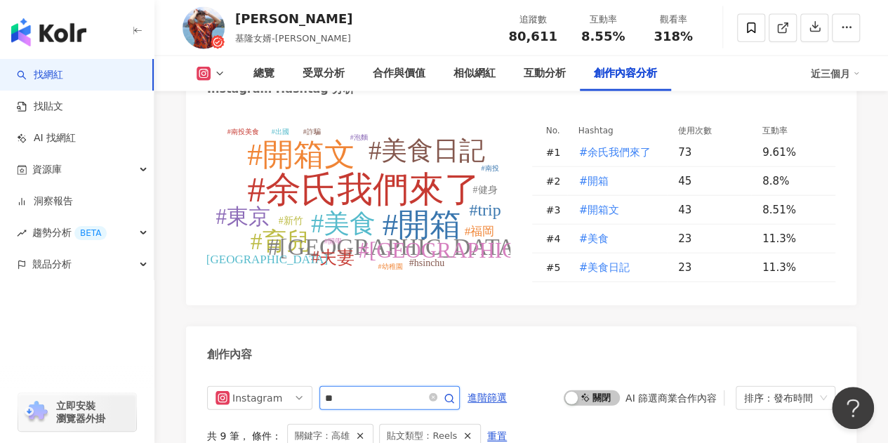
drag, startPoint x: 354, startPoint y: 307, endPoint x: 320, endPoint y: 305, distance: 33.7
click at [320, 386] on span "**" at bounding box center [389, 398] width 140 height 24
type input "**"
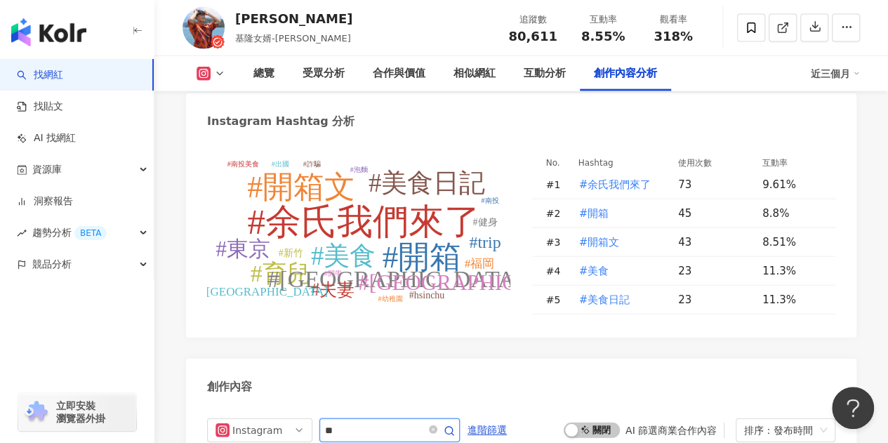
scroll to position [4303, 0]
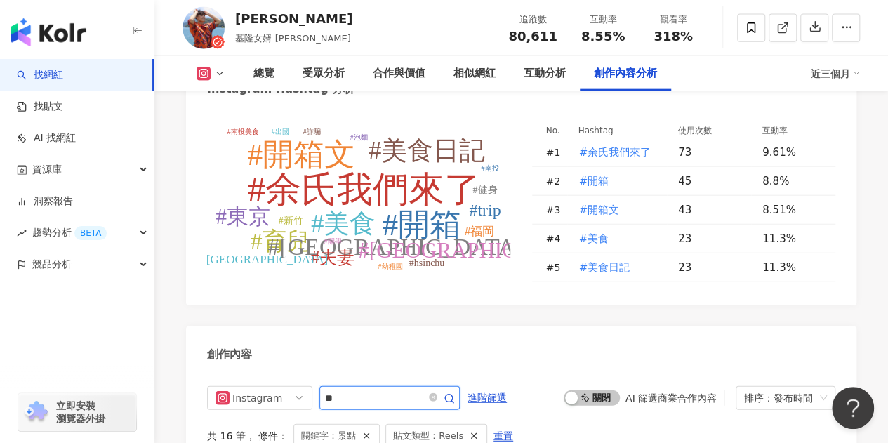
drag, startPoint x: 357, startPoint y: 301, endPoint x: 300, endPoint y: 286, distance: 59.6
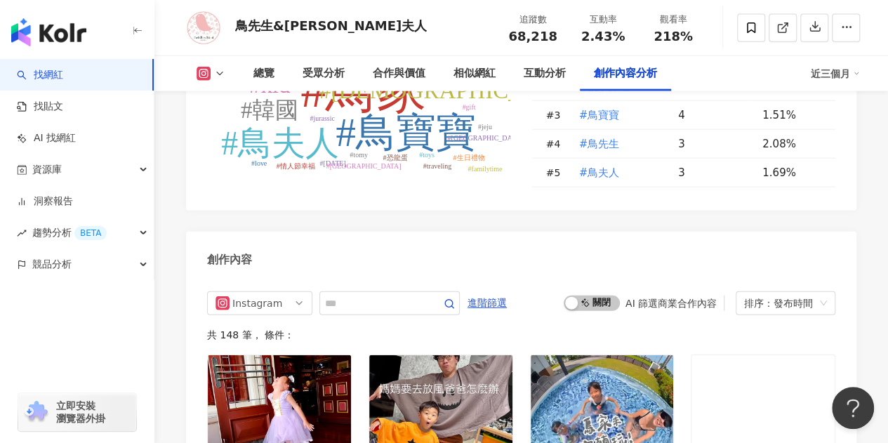
scroll to position [4283, 0]
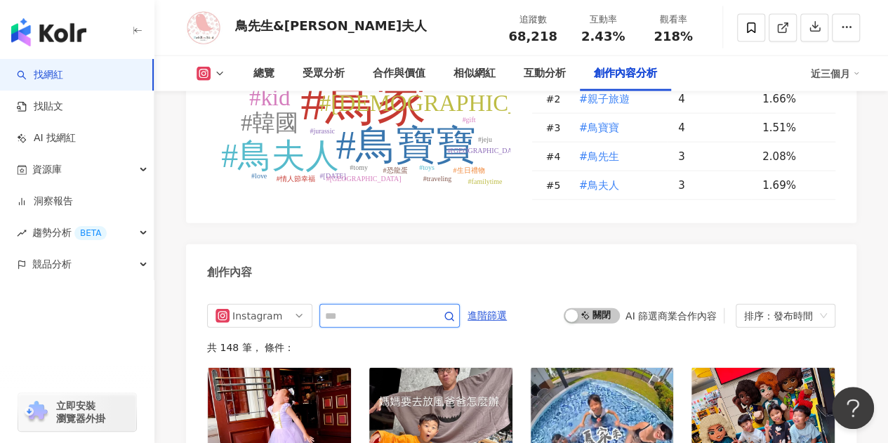
click at [358, 308] on input "text" at bounding box center [374, 316] width 98 height 17
type input "*"
type input "**"
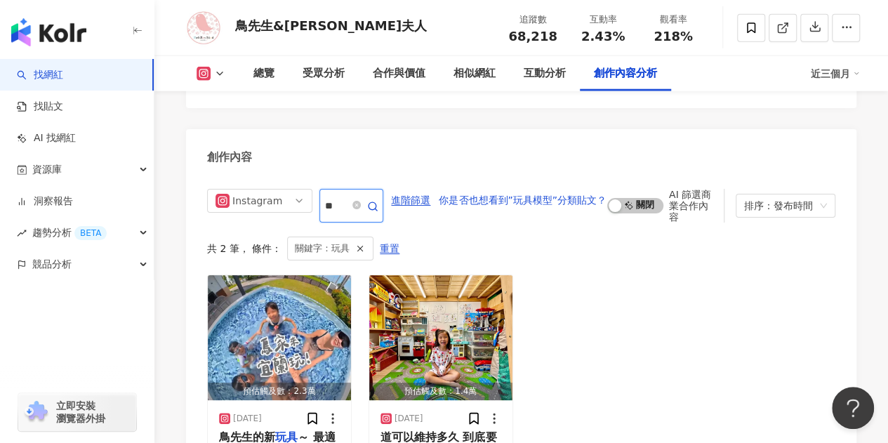
scroll to position [4308, 0]
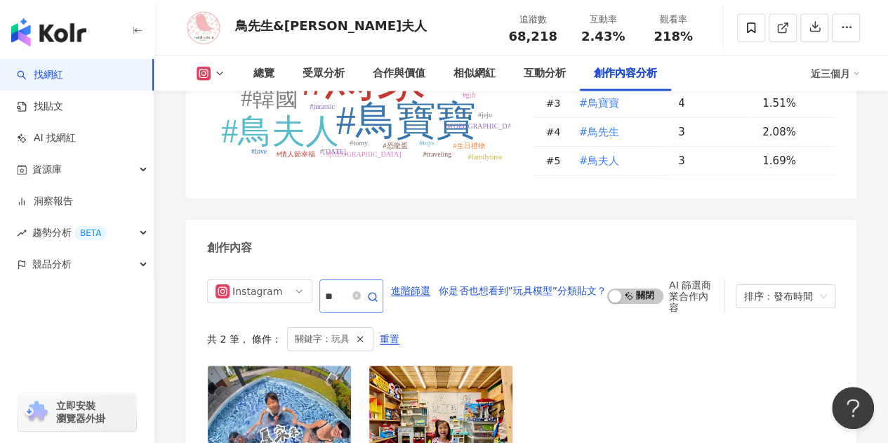
click at [367, 283] on span at bounding box center [364, 296] width 28 height 27
click at [359, 291] on icon "close-circle" at bounding box center [357, 295] width 8 height 8
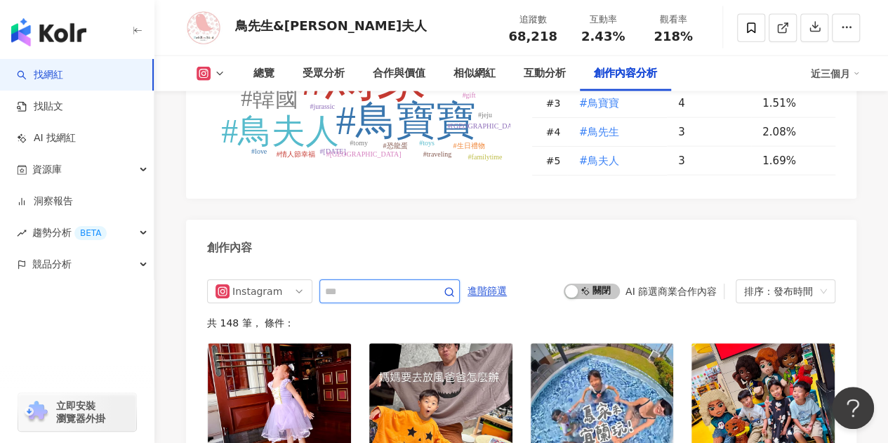
scroll to position [4378, 0]
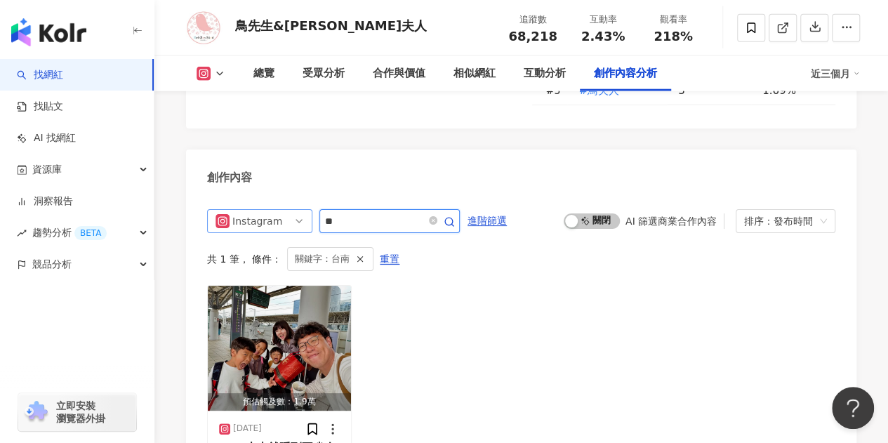
drag, startPoint x: 357, startPoint y: 160, endPoint x: 296, endPoint y: 164, distance: 60.5
click at [296, 209] on div "Instagram **" at bounding box center [333, 221] width 253 height 24
type input "**"
